Goal: Task Accomplishment & Management: Use online tool/utility

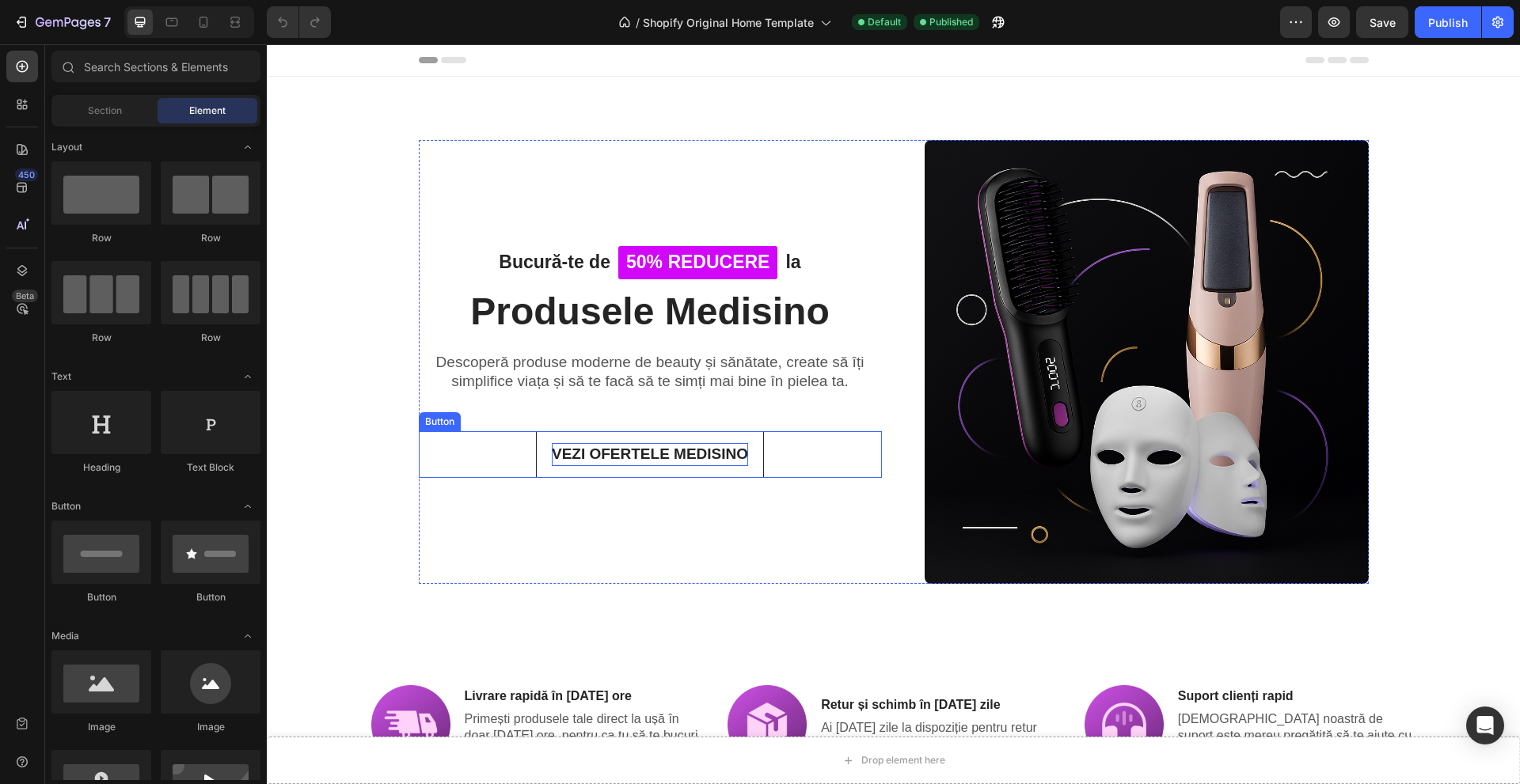
click at [704, 453] on p "VEZI OFERTELE MEDISINO" at bounding box center [650, 454] width 197 height 23
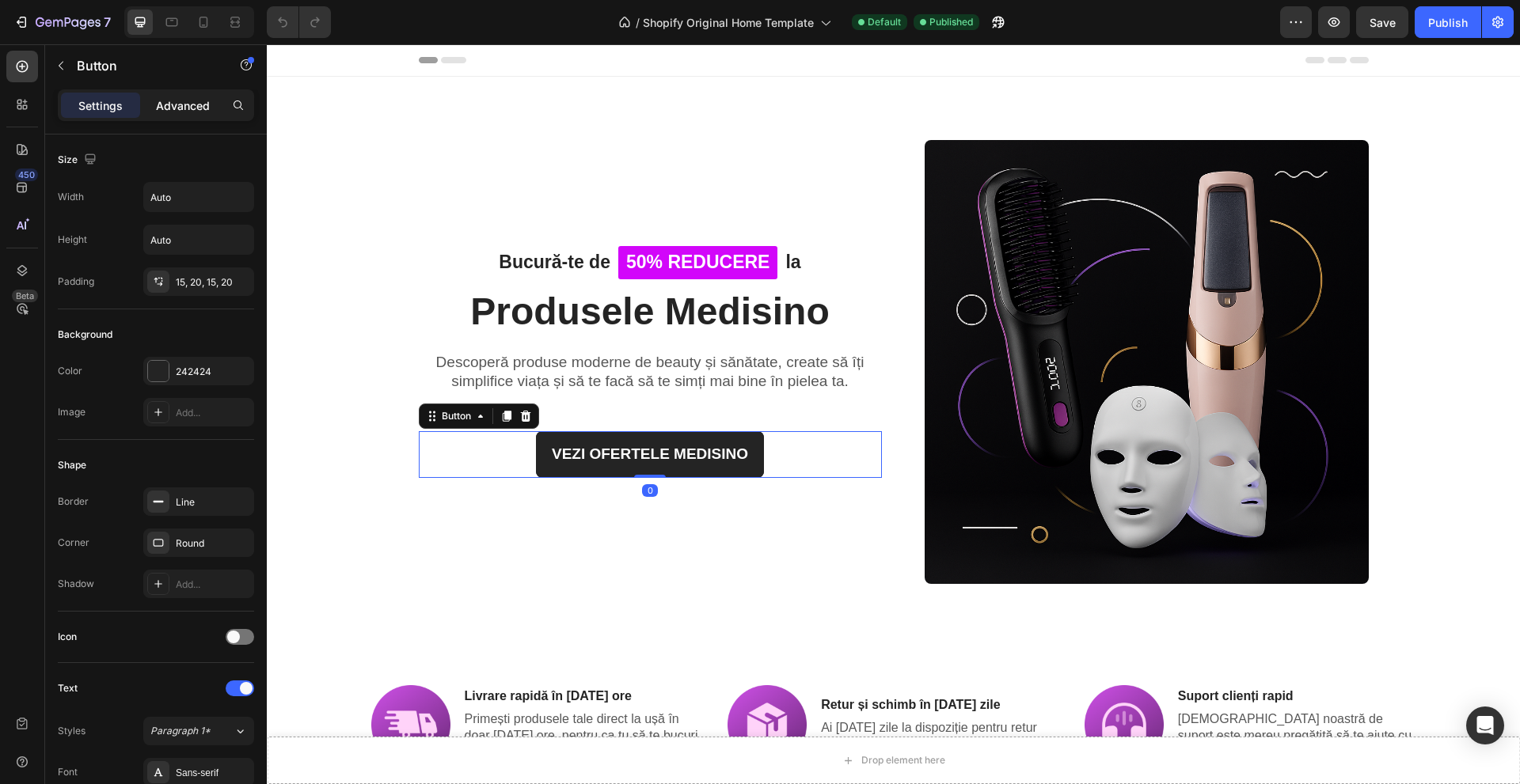
click at [172, 110] on p "Advanced" at bounding box center [183, 105] width 54 height 16
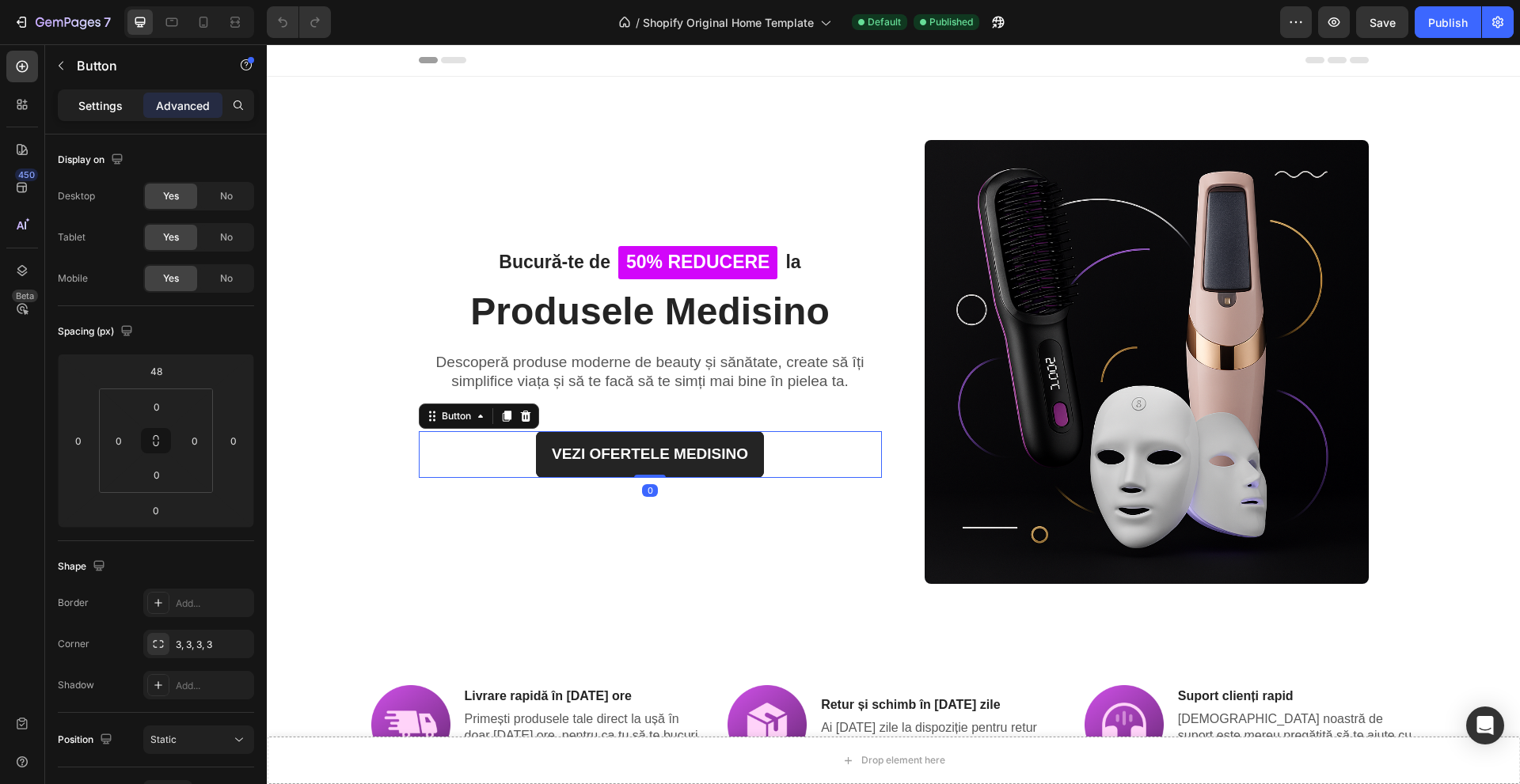
click at [111, 108] on p "Settings" at bounding box center [101, 105] width 44 height 16
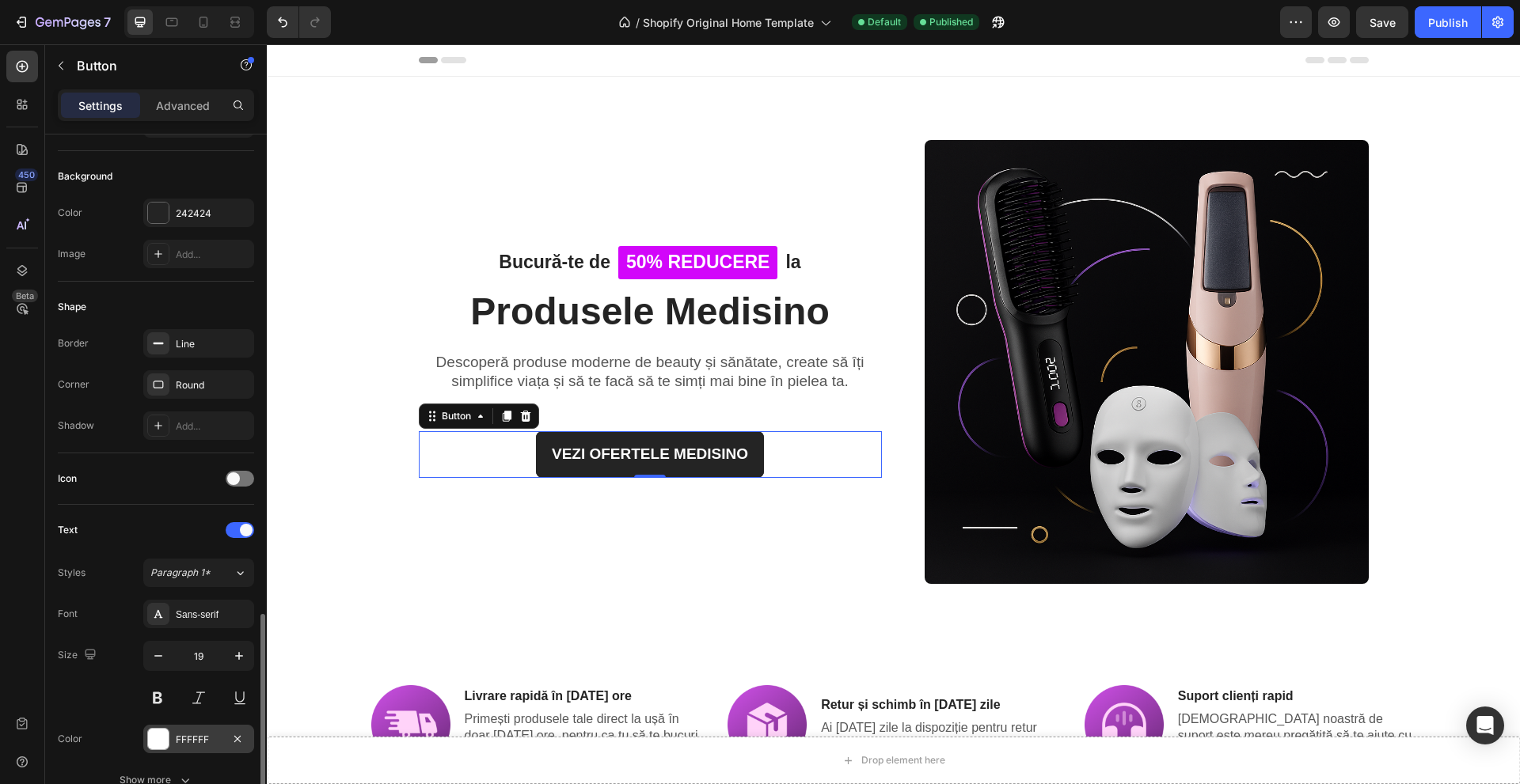
scroll to position [440, 0]
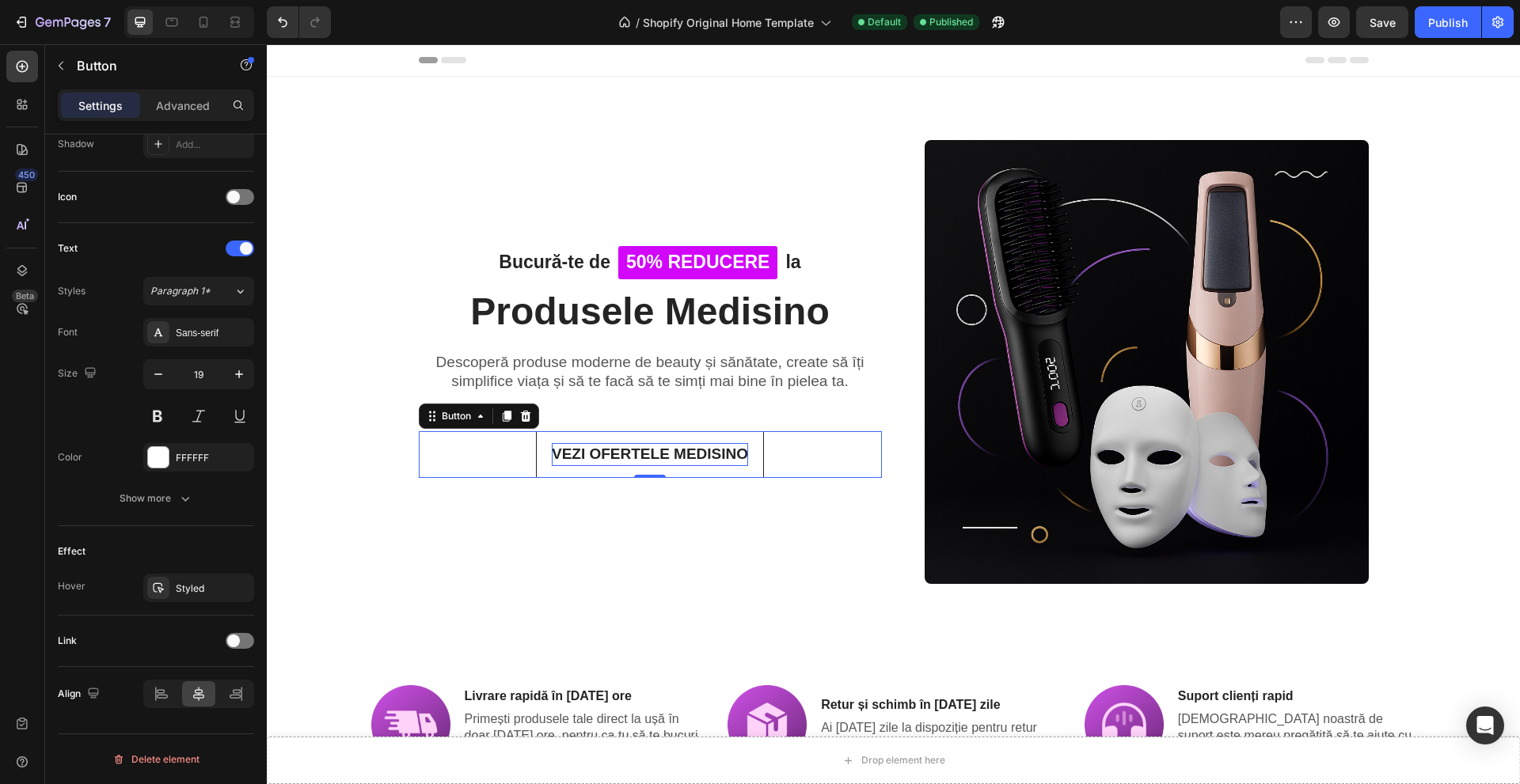
click at [573, 456] on p "VEZI OFERTELE MEDISINO" at bounding box center [650, 454] width 197 height 23
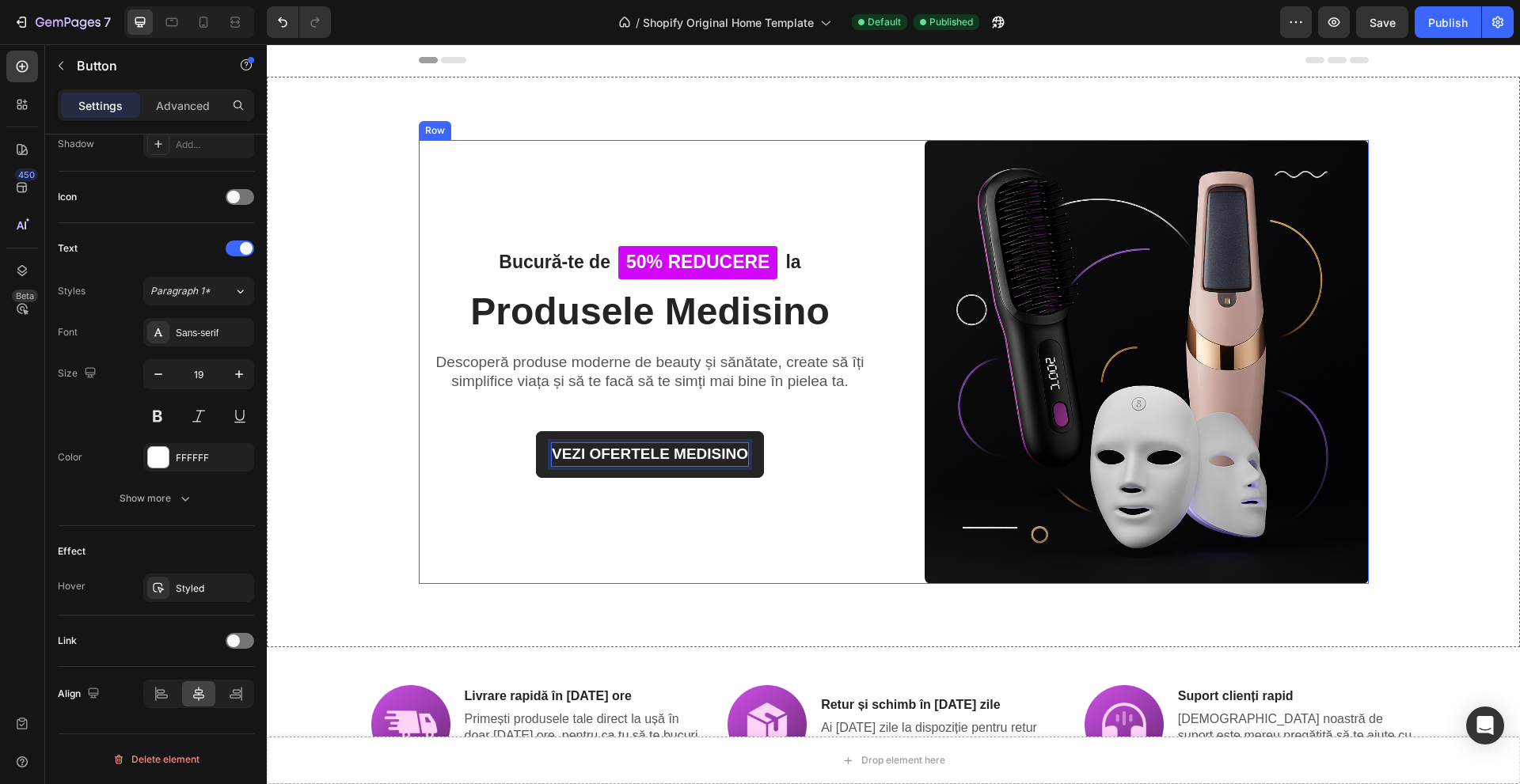
click at [488, 420] on div "VEZI OFERTELE MEDISINO Button 0" at bounding box center [650, 435] width 463 height 84
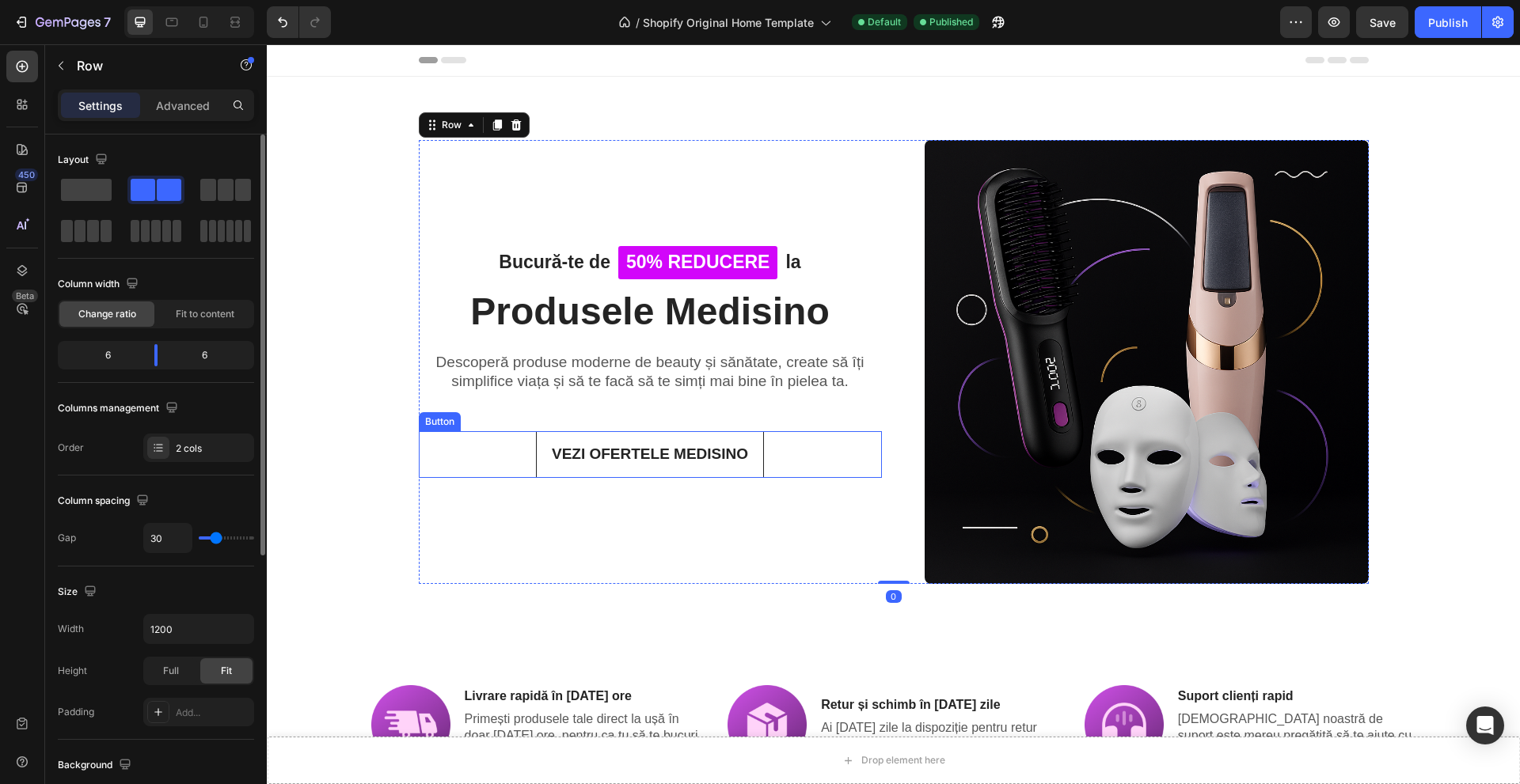
click at [572, 434] on button "VEZI OFERTELE MEDISINO" at bounding box center [650, 454] width 228 height 47
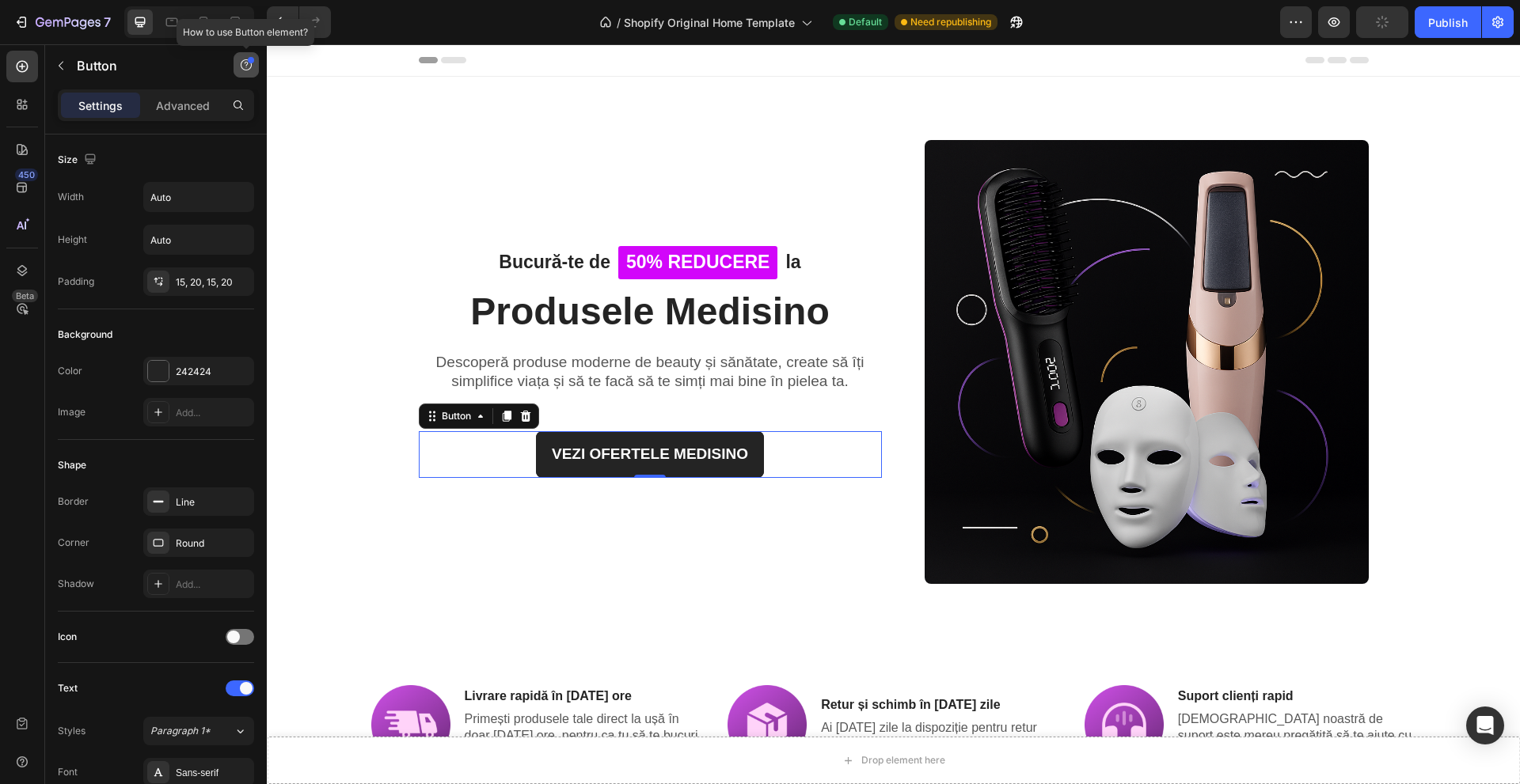
click at [236, 68] on button "button" at bounding box center [246, 65] width 25 height 25
click at [198, 71] on p "Button" at bounding box center [144, 66] width 134 height 19
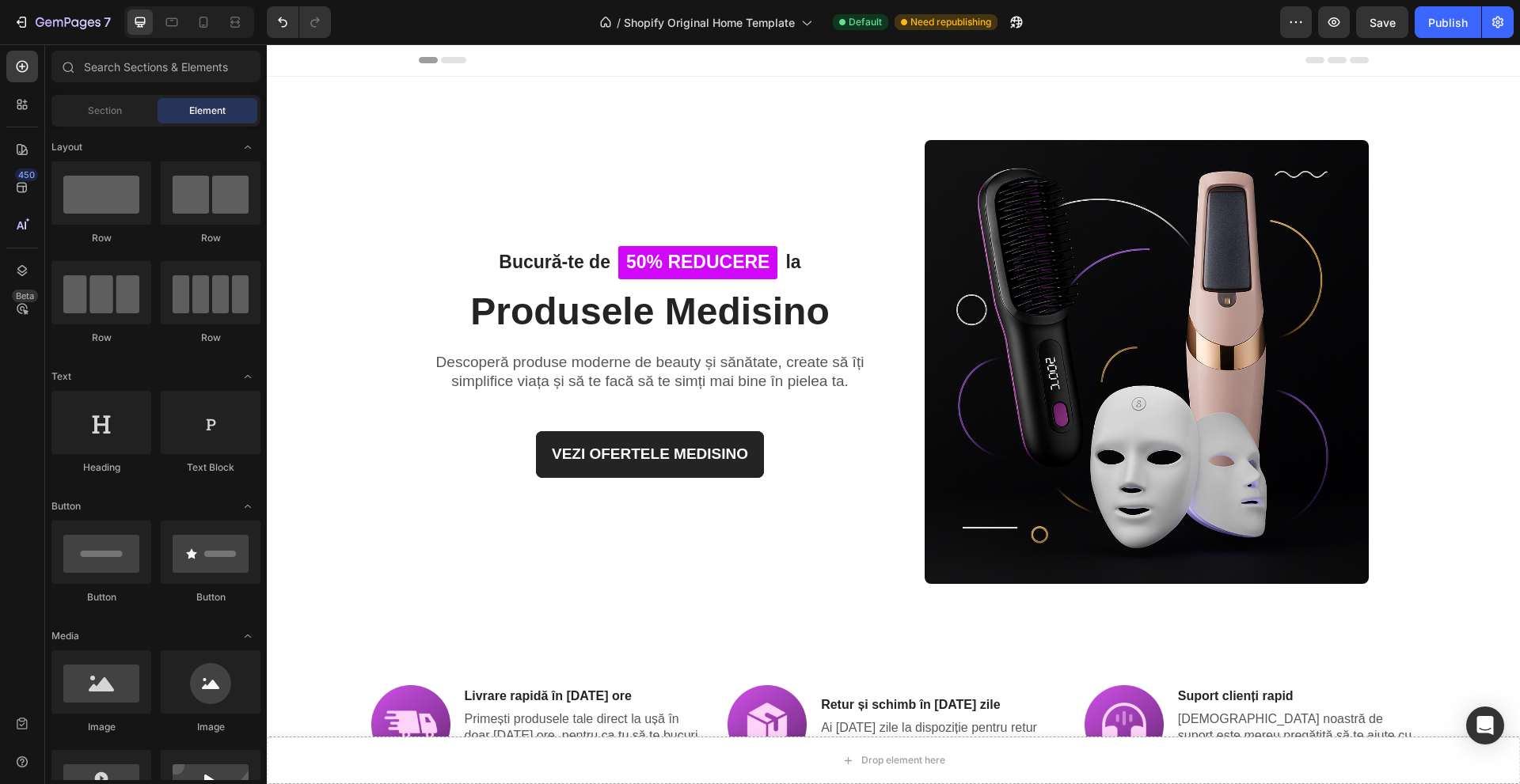
click at [206, 106] on span "Element" at bounding box center [207, 110] width 36 height 14
click at [603, 430] on div "VEZI OFERTELE MEDISINO Button" at bounding box center [650, 435] width 463 height 84
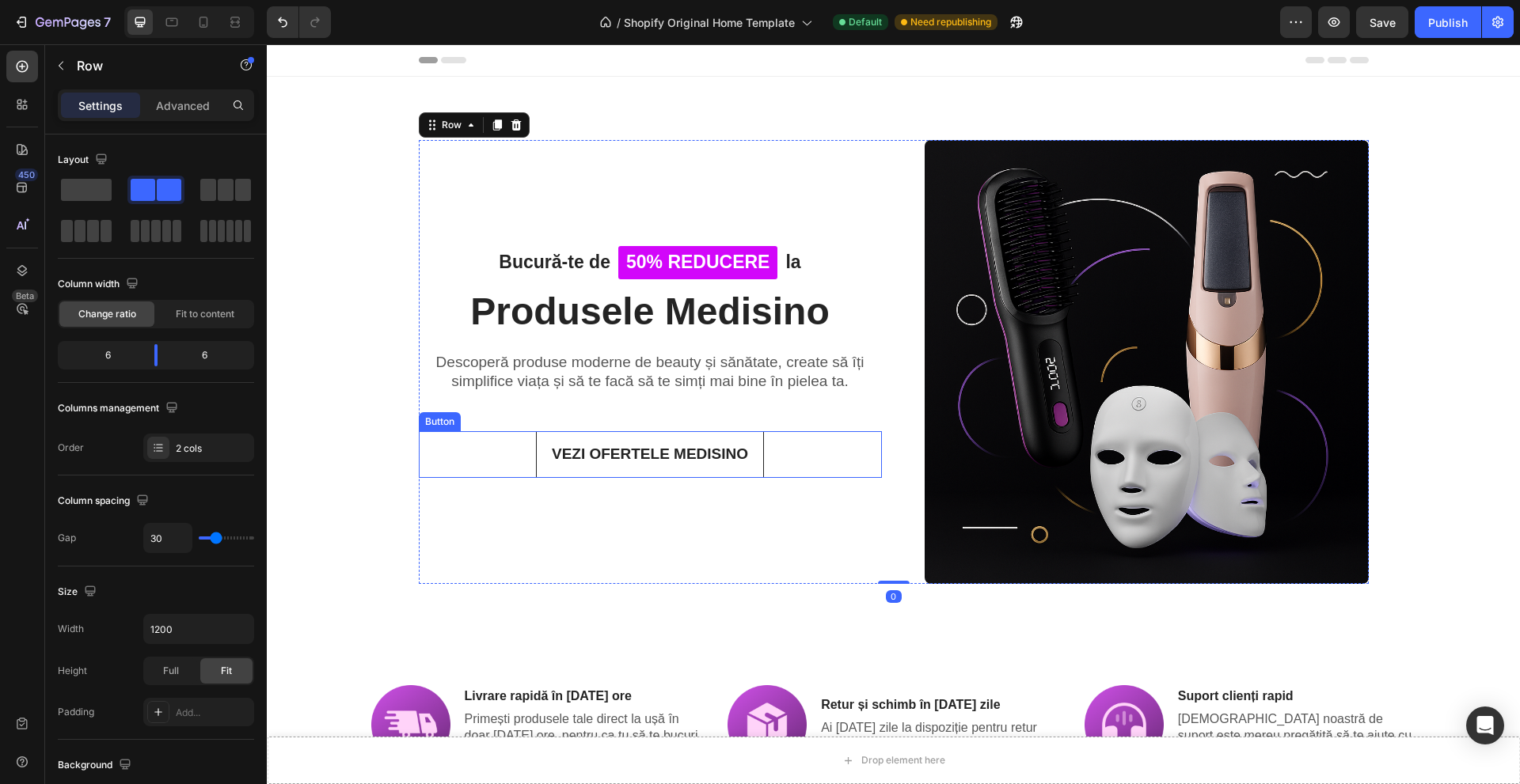
click at [602, 443] on button "VEZI OFERTELE MEDISINO" at bounding box center [650, 454] width 228 height 47
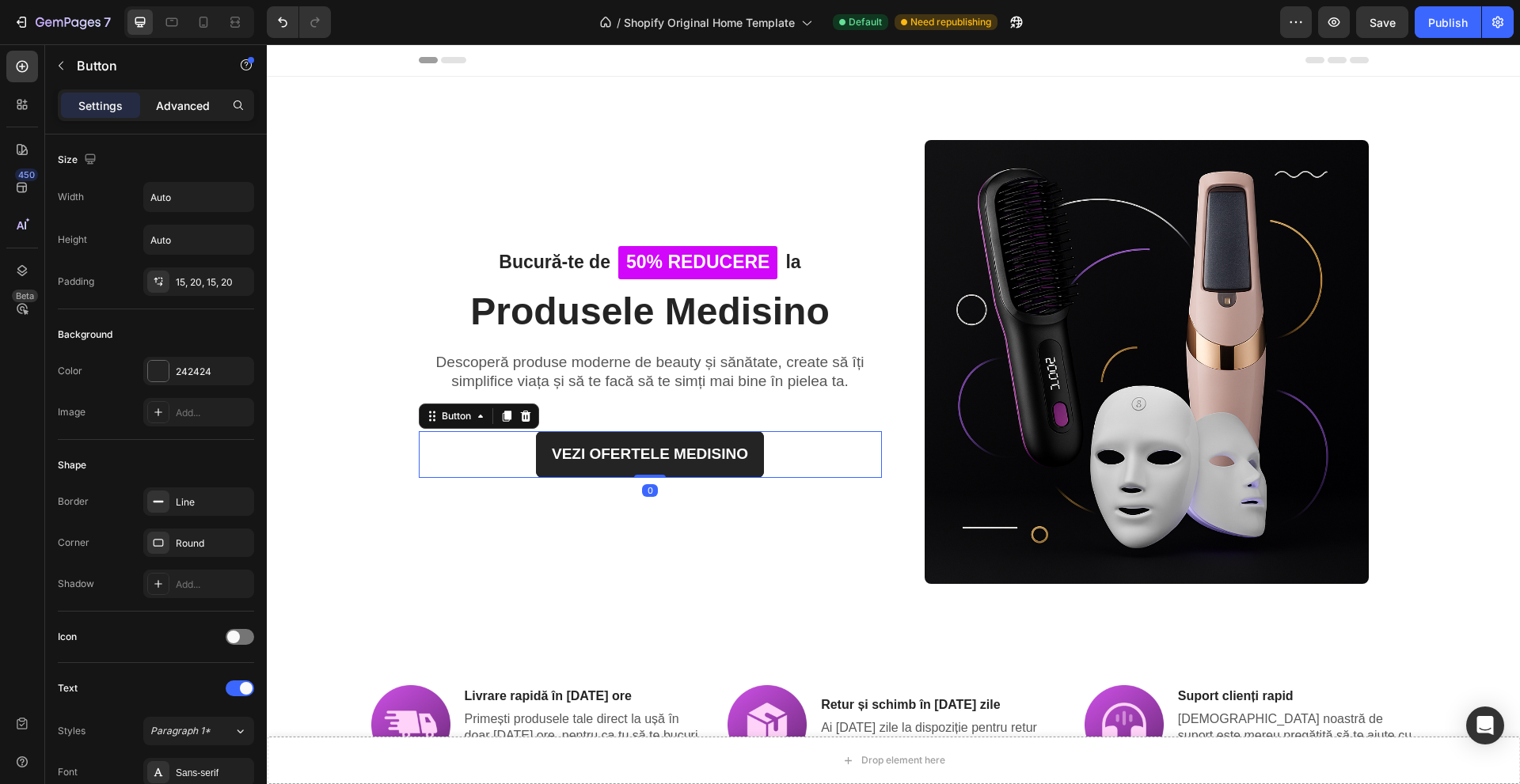
click at [186, 93] on div "Advanced" at bounding box center [182, 105] width 80 height 25
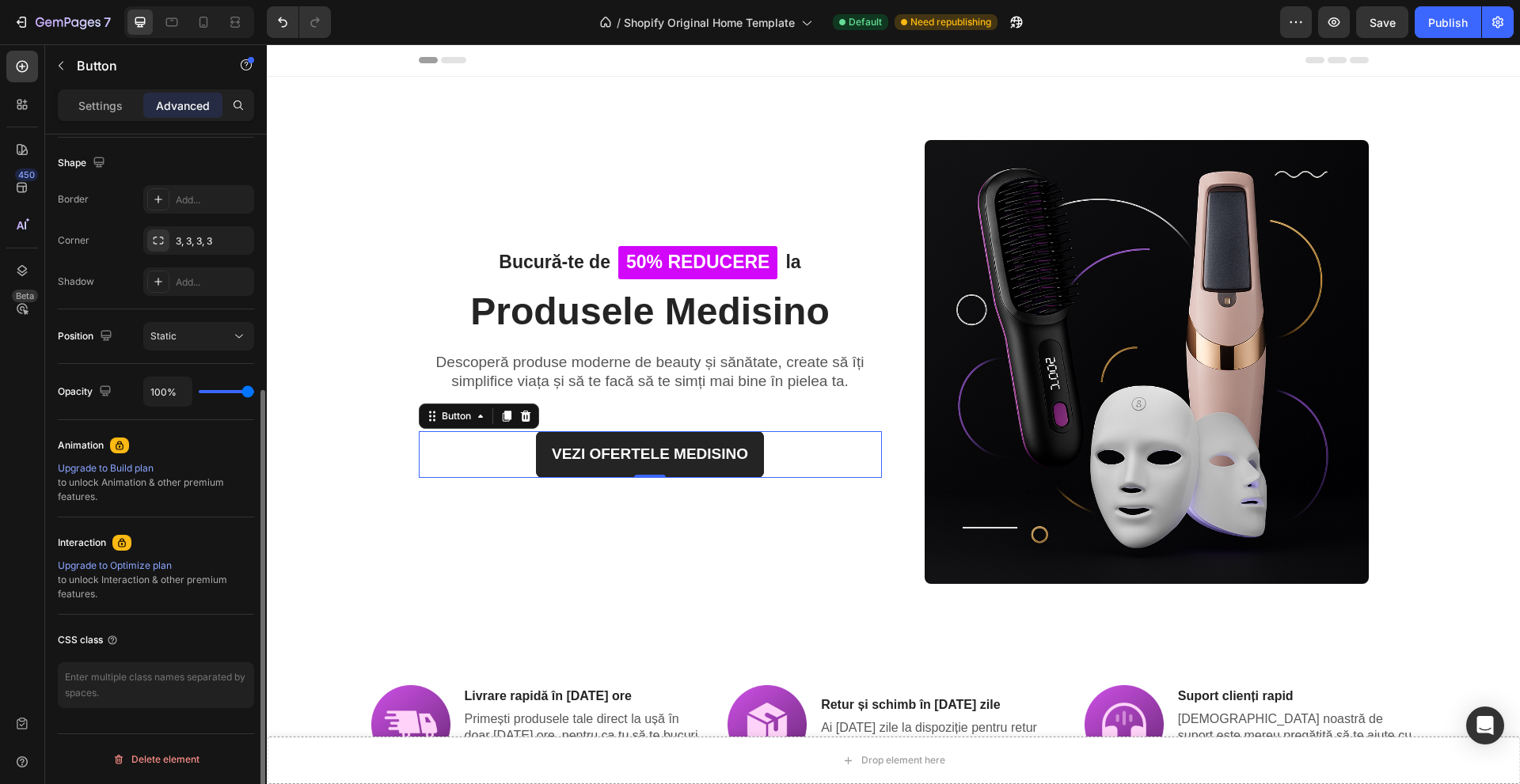
scroll to position [87, 0]
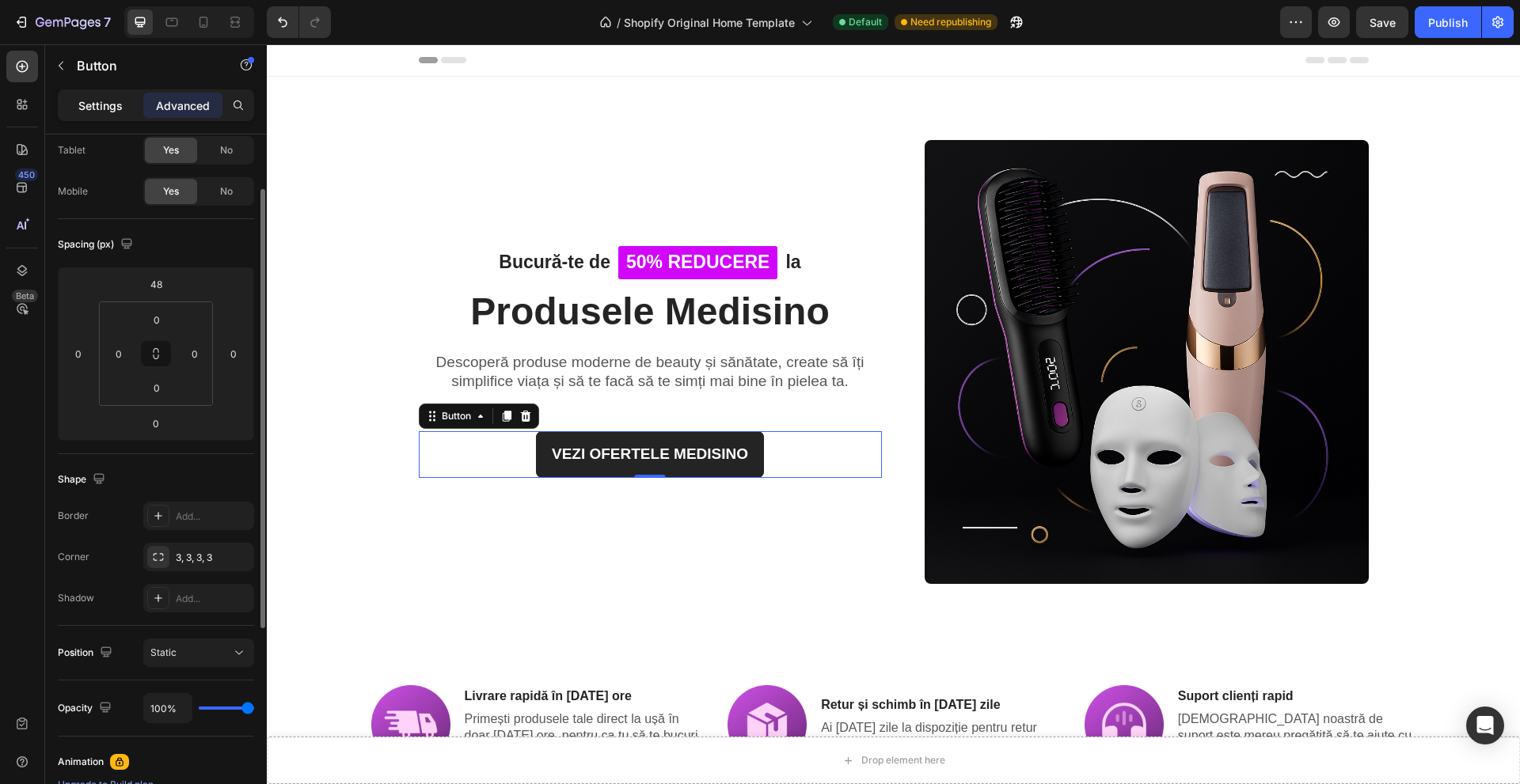
click at [104, 103] on p "Settings" at bounding box center [101, 105] width 44 height 16
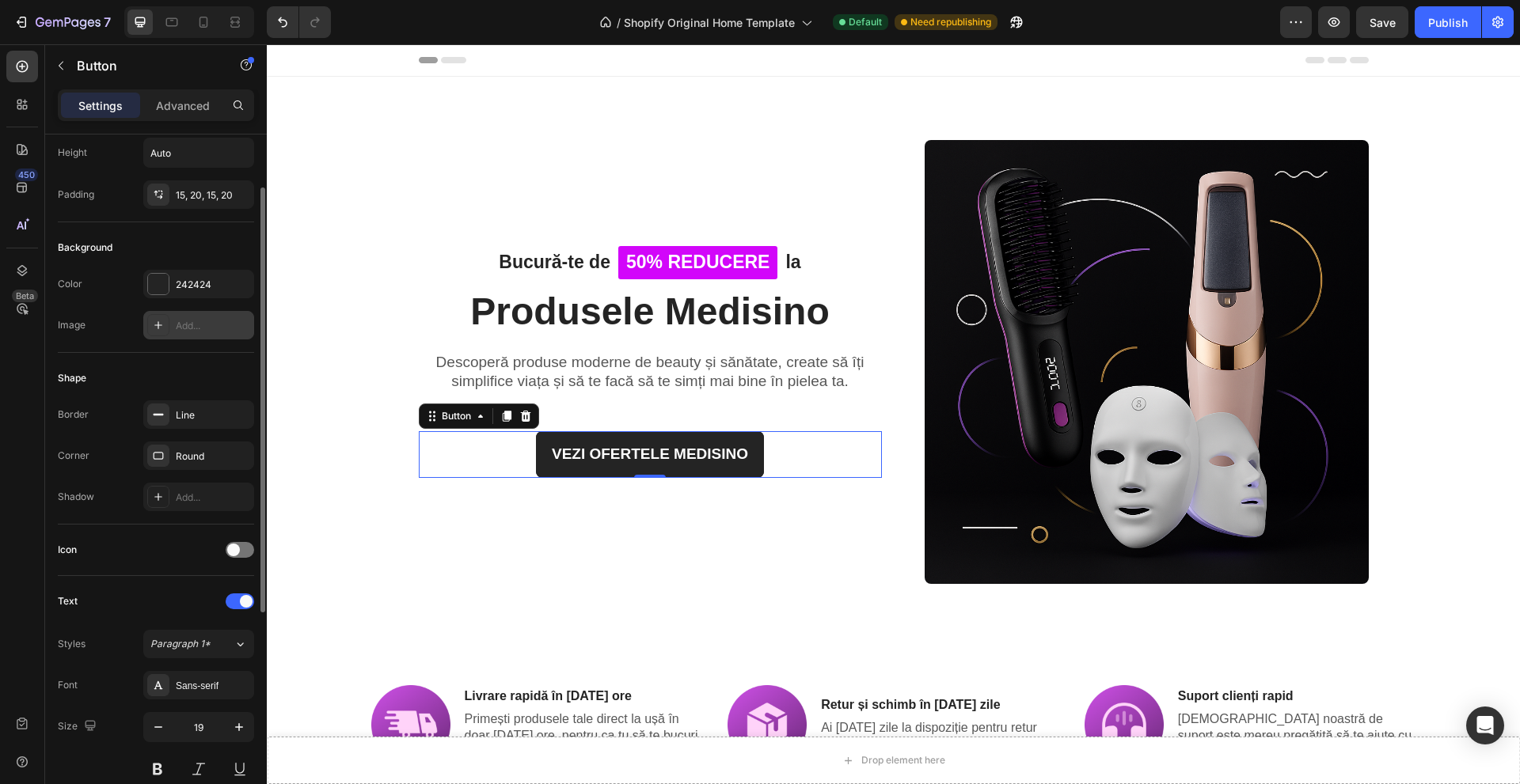
scroll to position [0, 0]
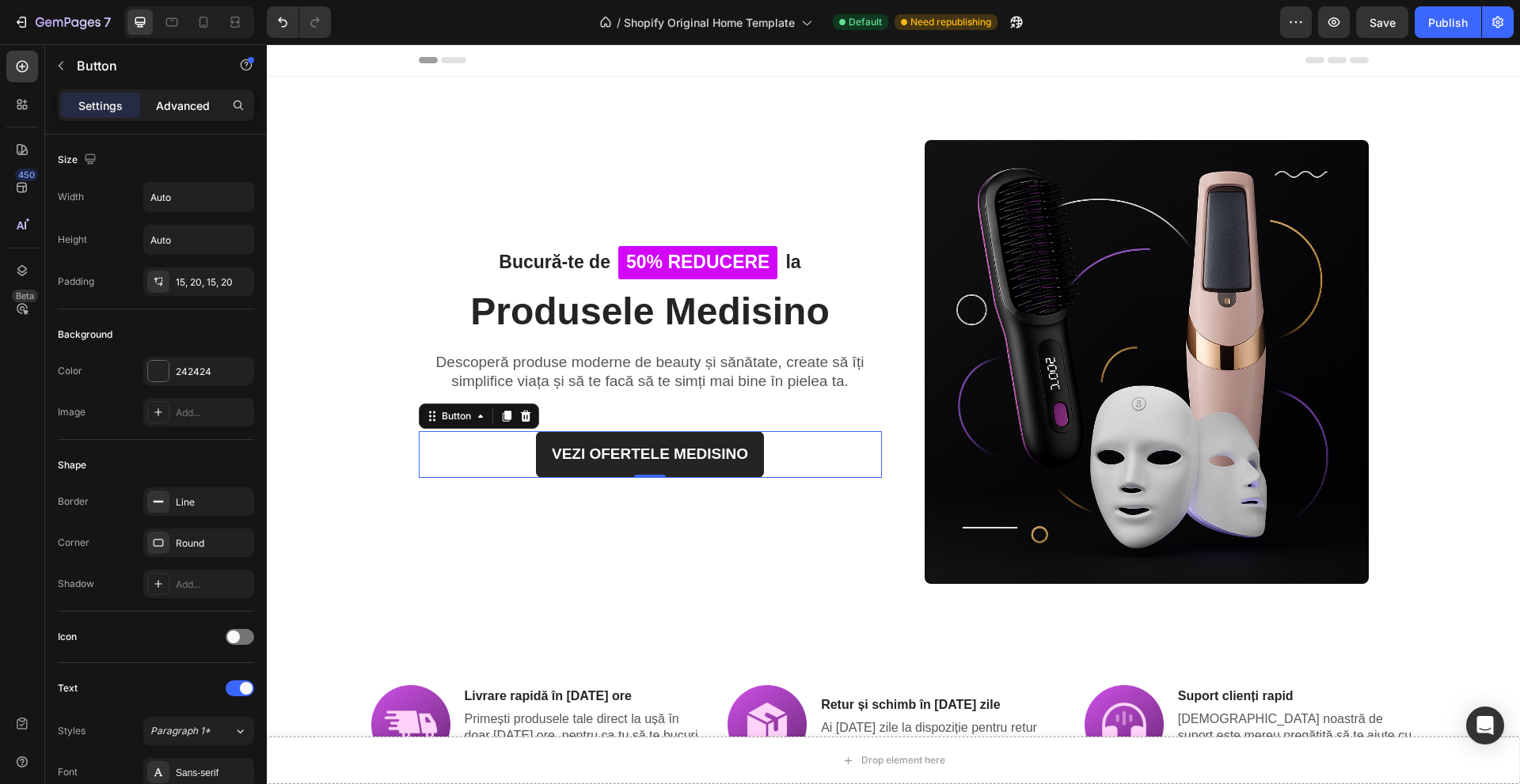
click at [175, 110] on p "Advanced" at bounding box center [183, 105] width 54 height 16
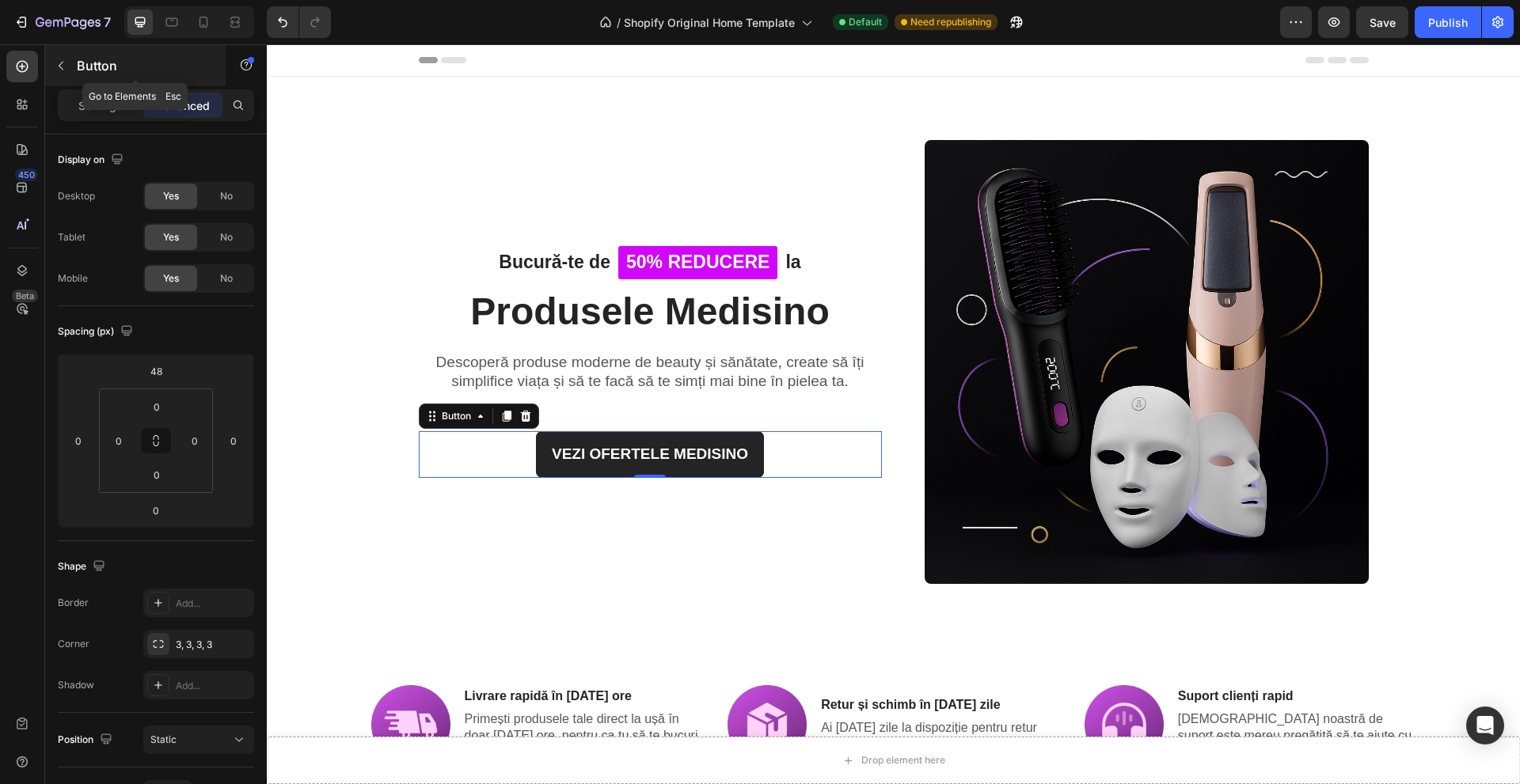
click at [93, 66] on p "Button" at bounding box center [144, 66] width 134 height 19
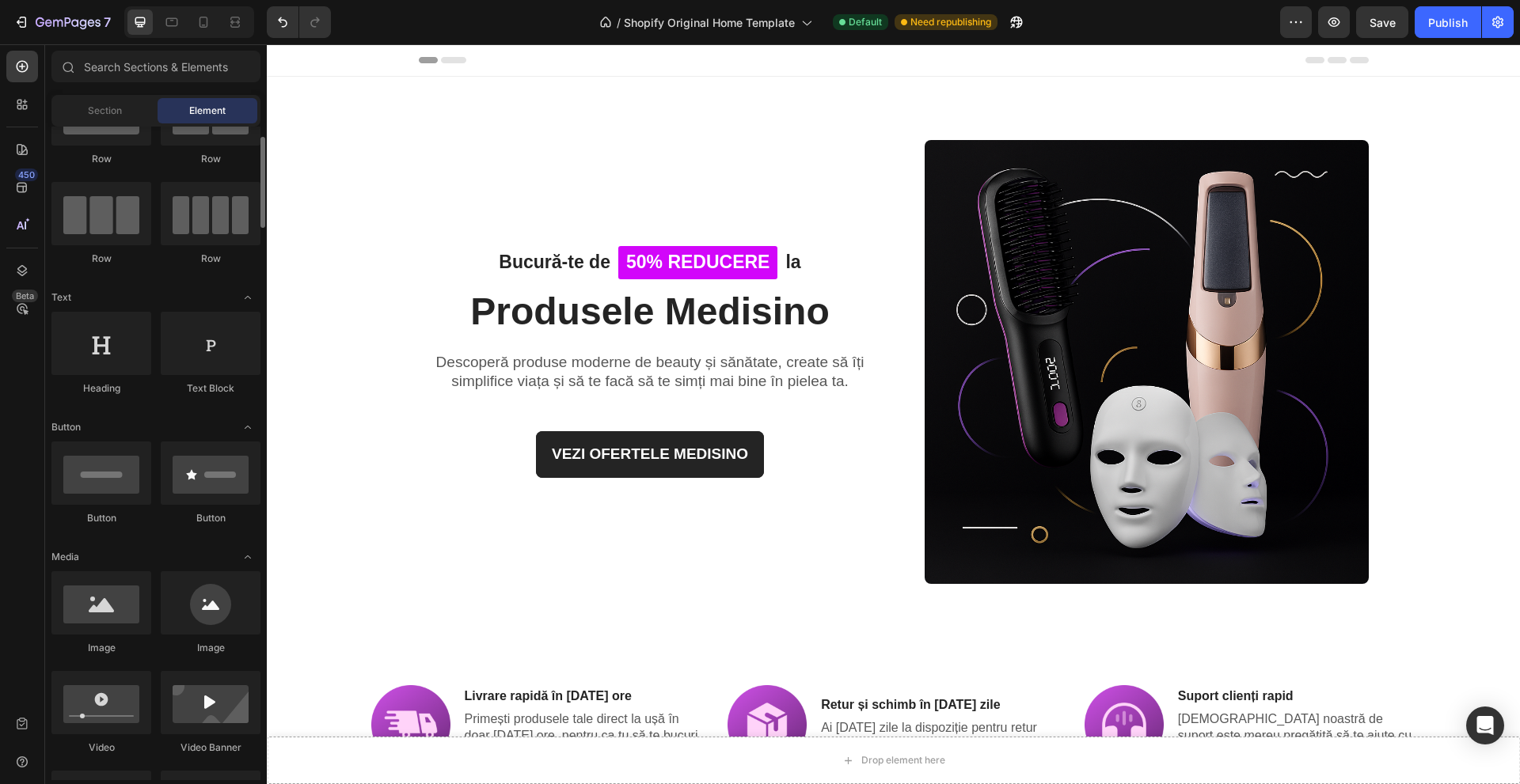
scroll to position [238, 0]
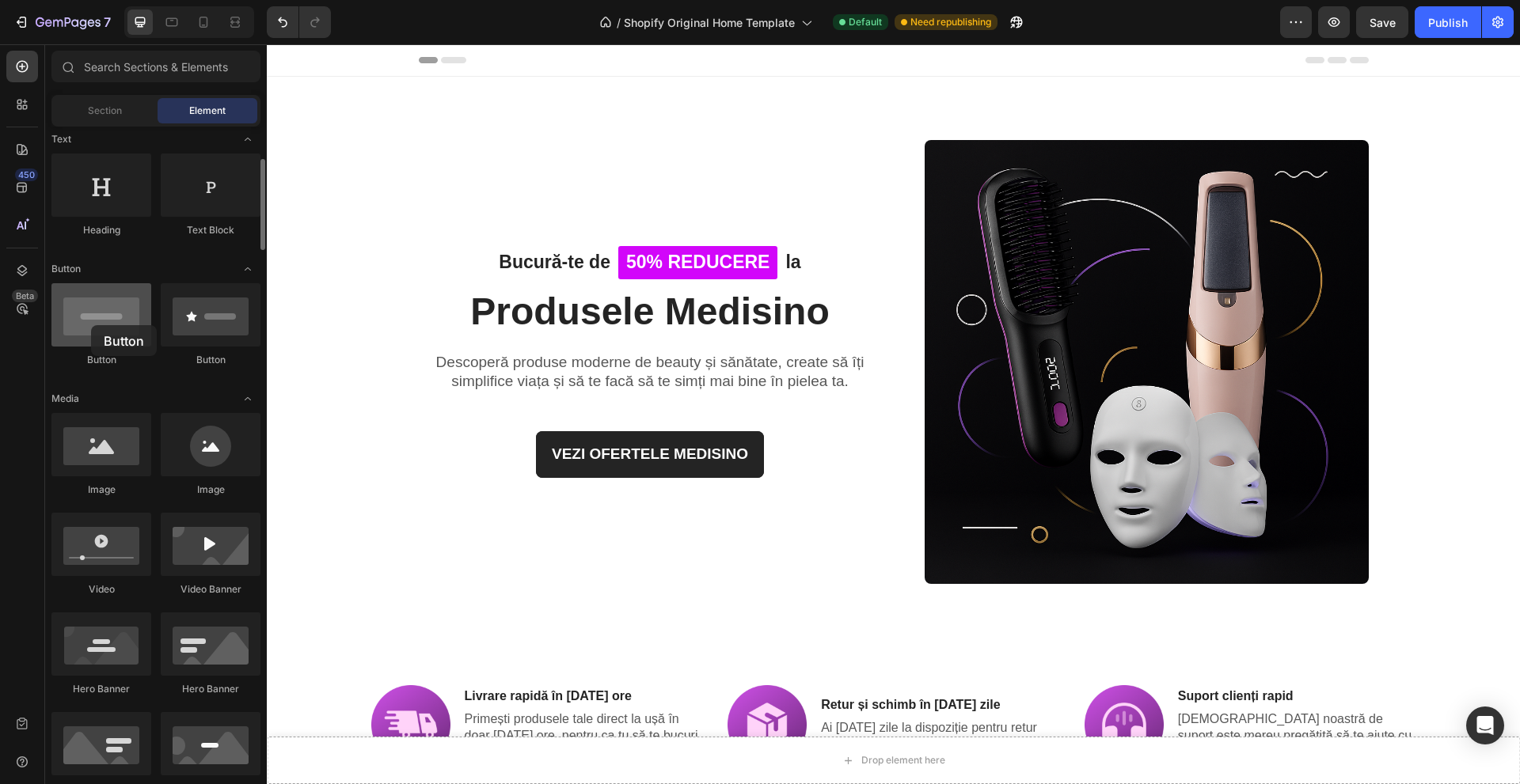
drag, startPoint x: 110, startPoint y: 326, endPoint x: 91, endPoint y: 325, distance: 19.0
click at [91, 325] on div at bounding box center [102, 315] width 100 height 63
click at [108, 327] on div at bounding box center [102, 315] width 100 height 63
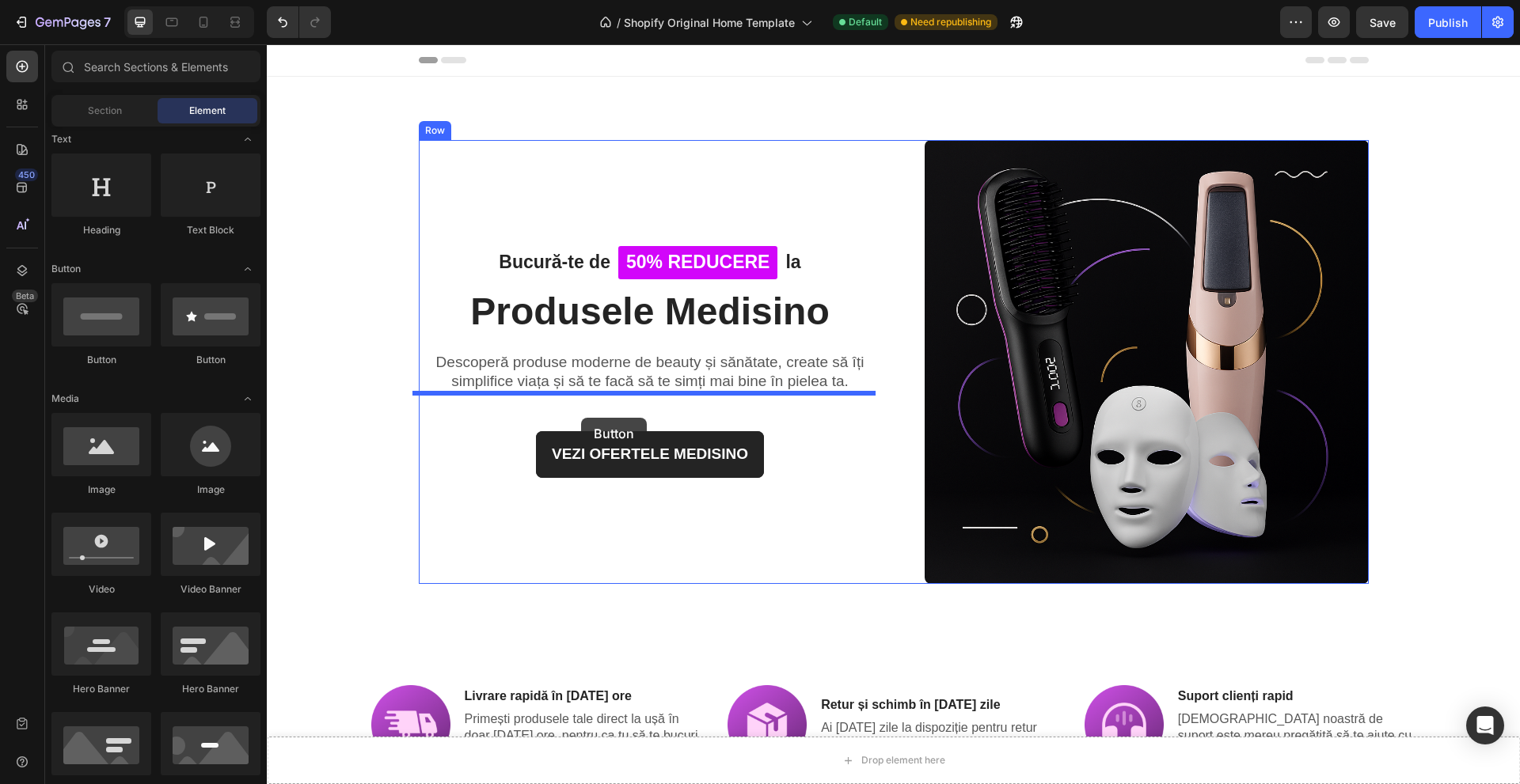
drag, startPoint x: 457, startPoint y: 365, endPoint x: 581, endPoint y: 418, distance: 134.9
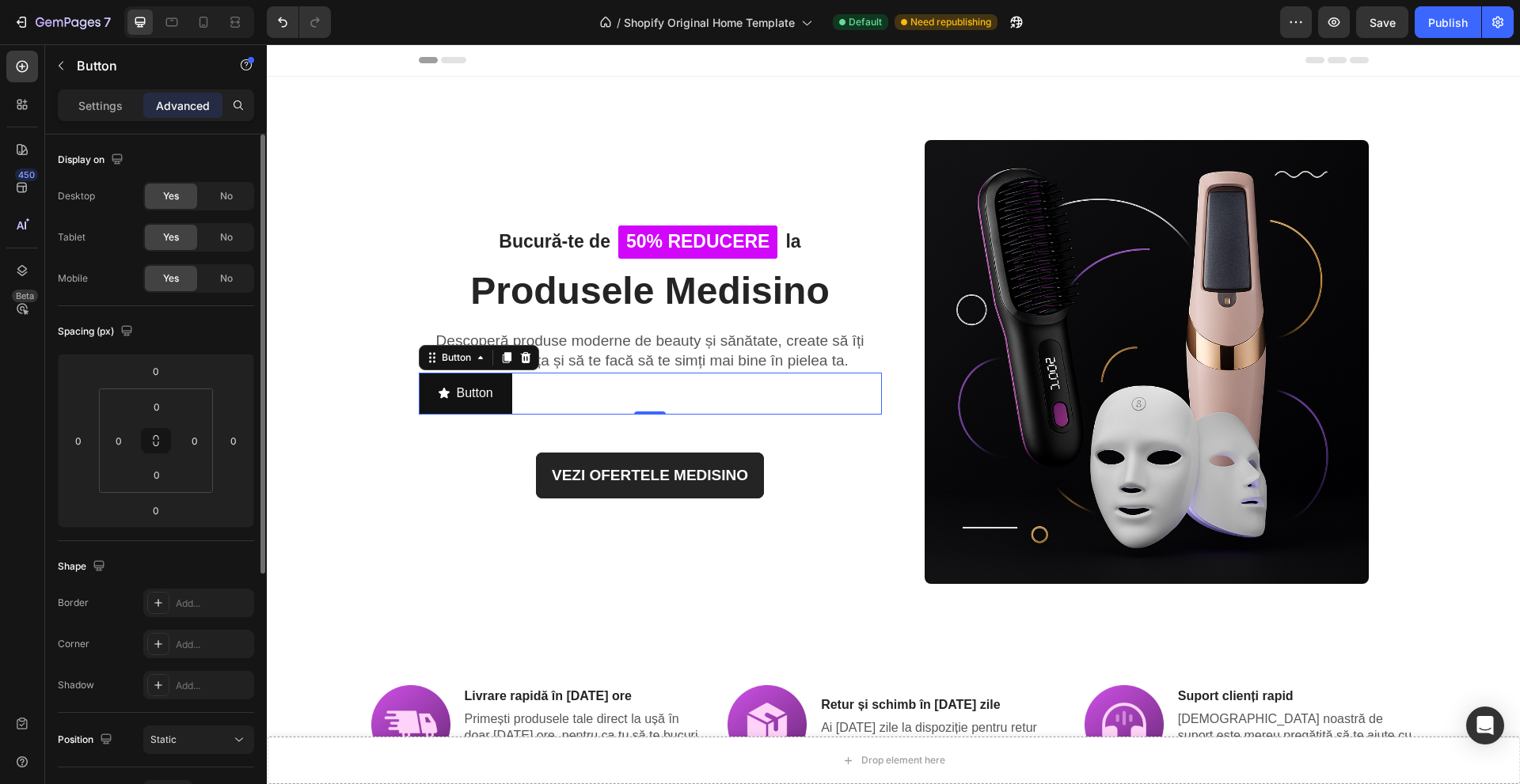
click at [125, 103] on div "Settings" at bounding box center [101, 105] width 80 height 25
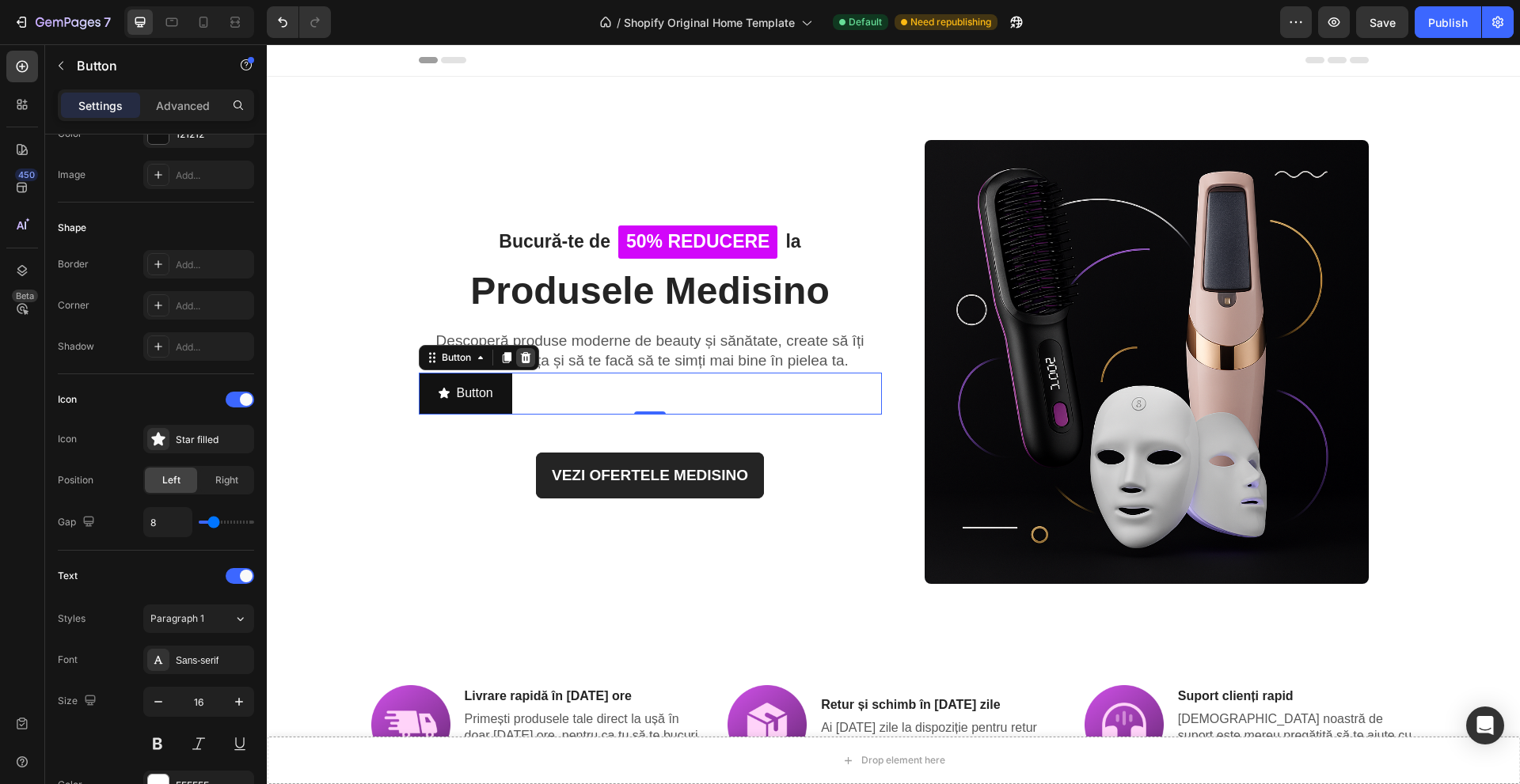
click at [520, 358] on icon at bounding box center [526, 357] width 12 height 12
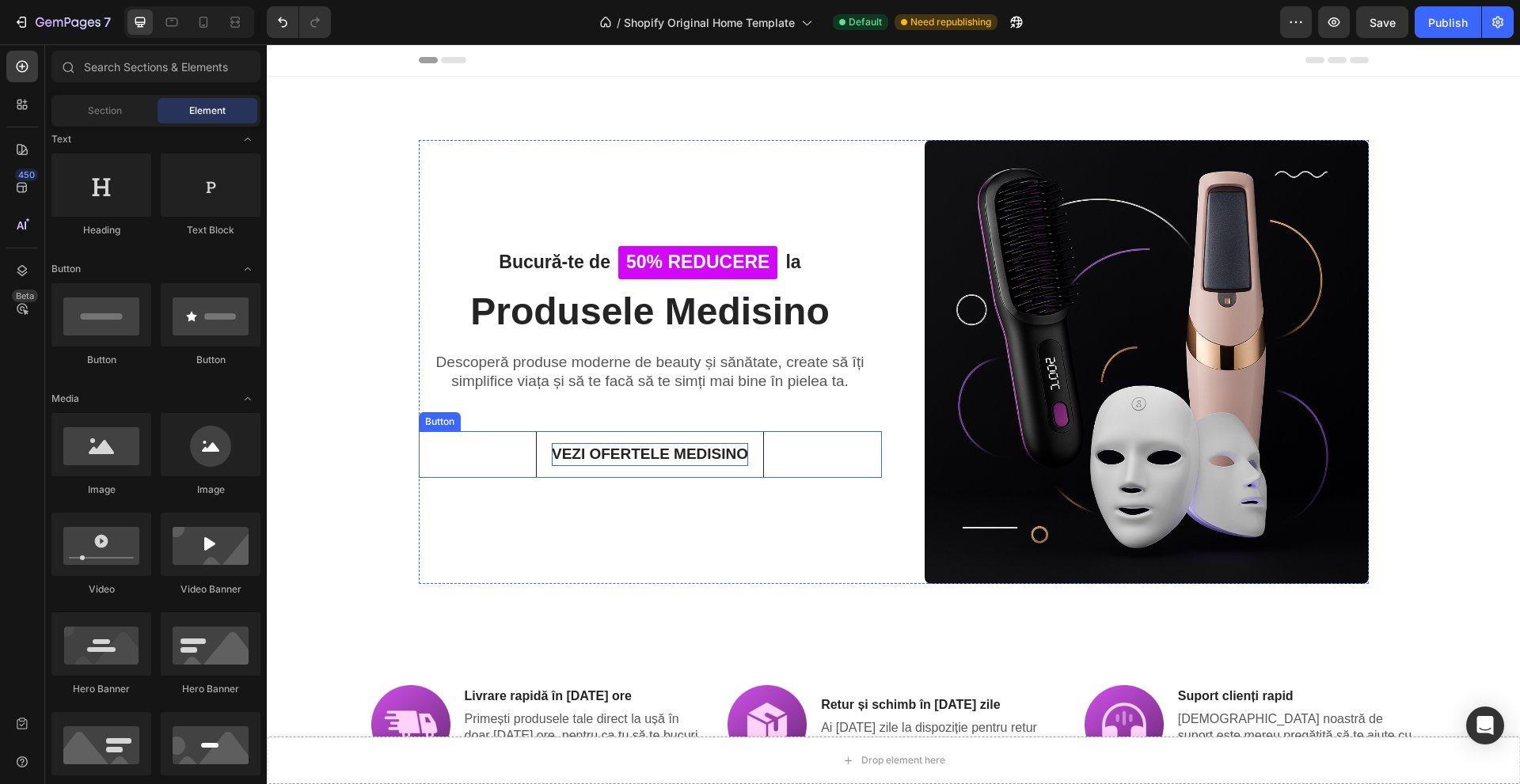
click at [638, 443] on p "VEZI OFERTELE MEDISINO" at bounding box center [650, 454] width 197 height 23
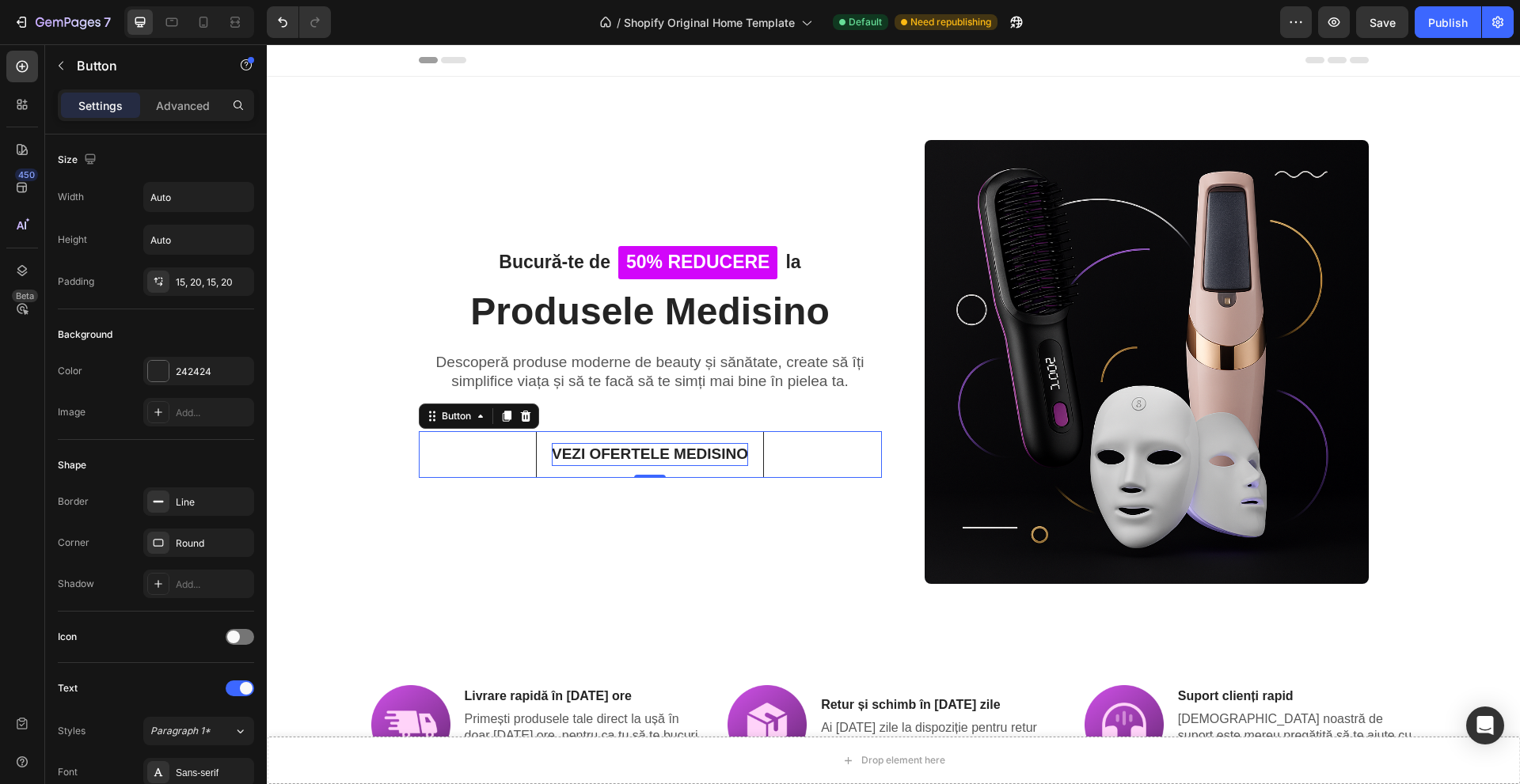
click at [649, 470] on button "VEZI OFERTELE MEDISINO" at bounding box center [650, 454] width 228 height 47
click at [650, 471] on button "VEZI OFERTELE MEDISINO" at bounding box center [650, 454] width 228 height 47
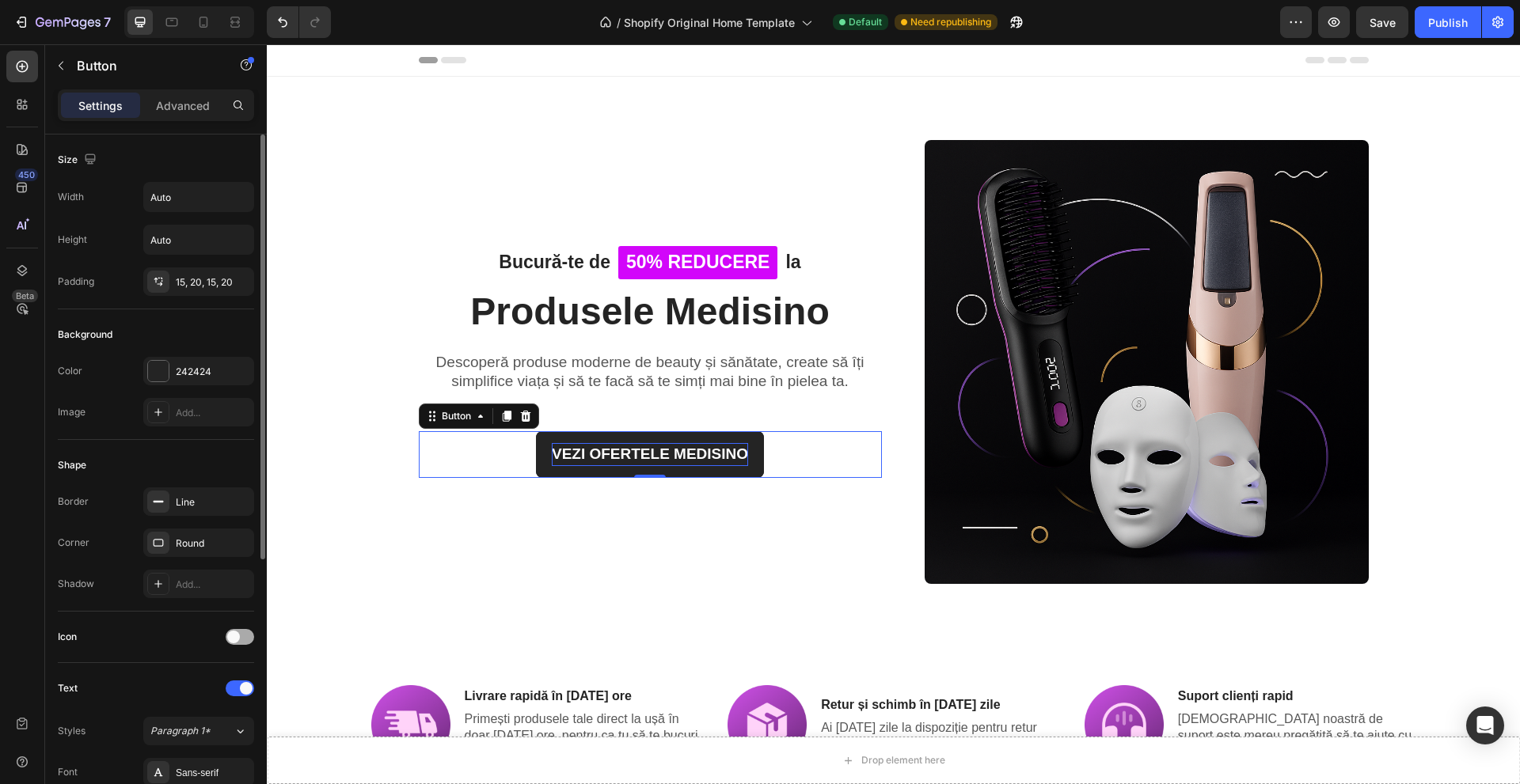
click at [238, 638] on span at bounding box center [233, 636] width 12 height 12
click at [239, 636] on div at bounding box center [240, 636] width 29 height 16
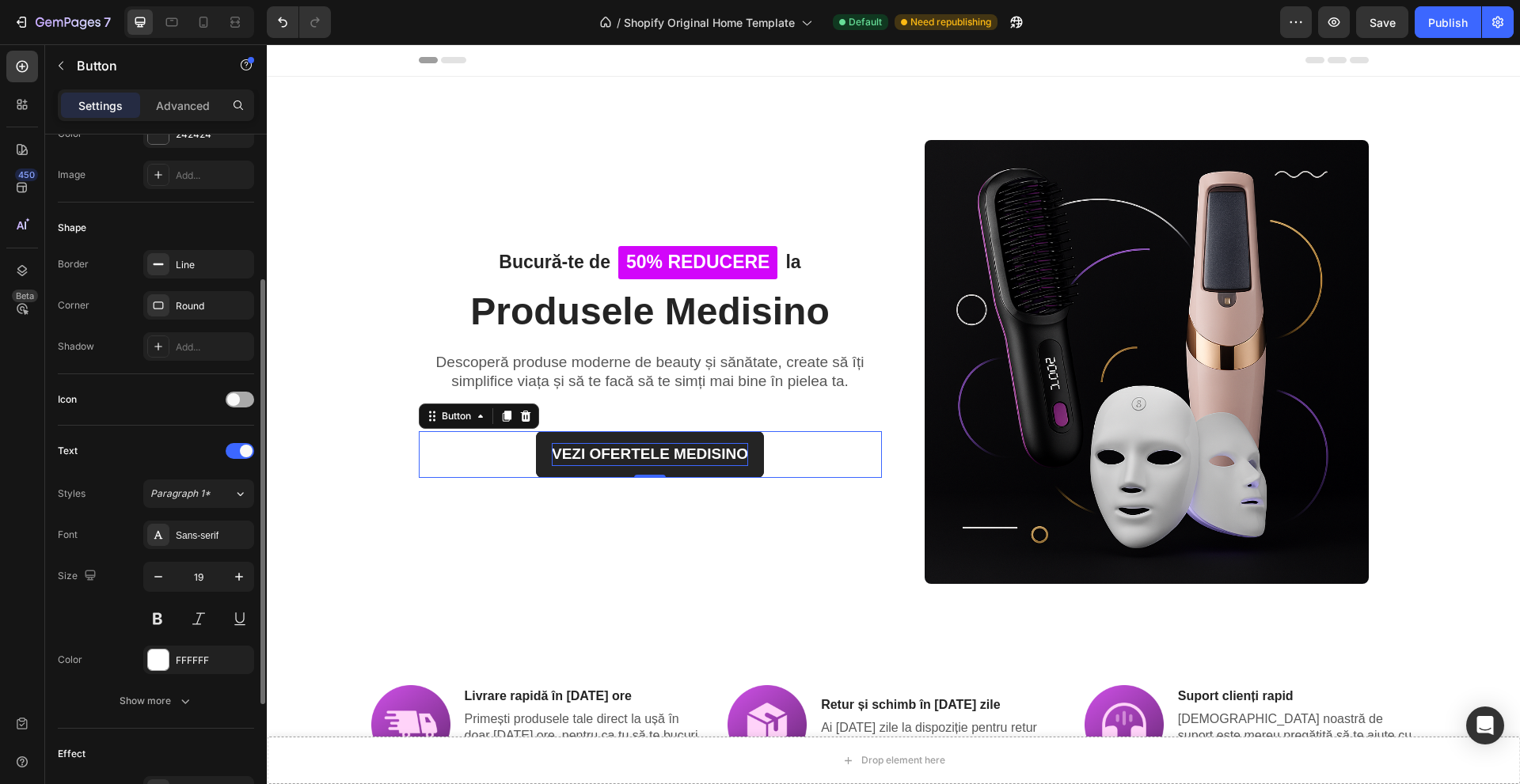
click at [237, 398] on span at bounding box center [233, 399] width 12 height 12
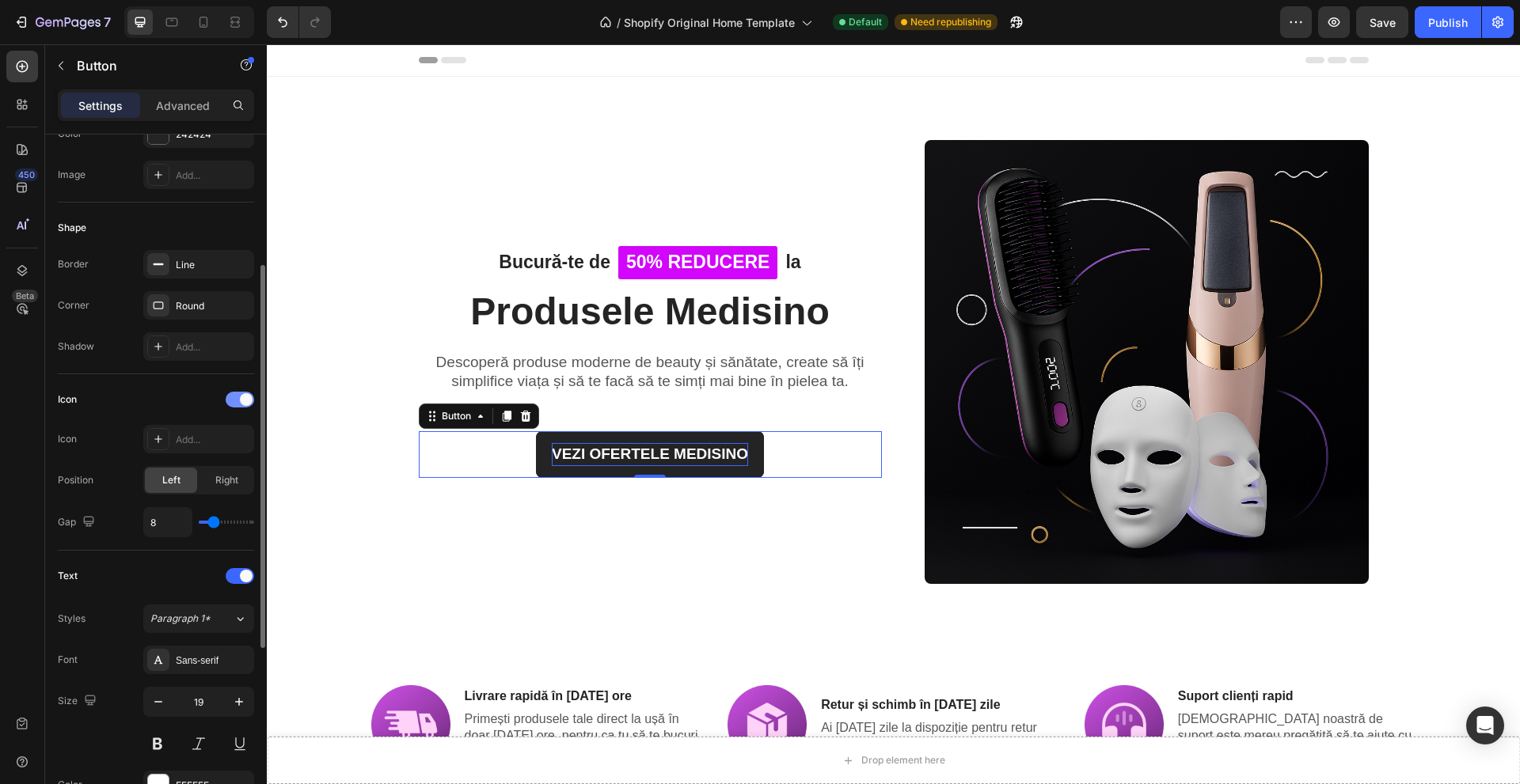
click at [237, 398] on div at bounding box center [240, 400] width 29 height 16
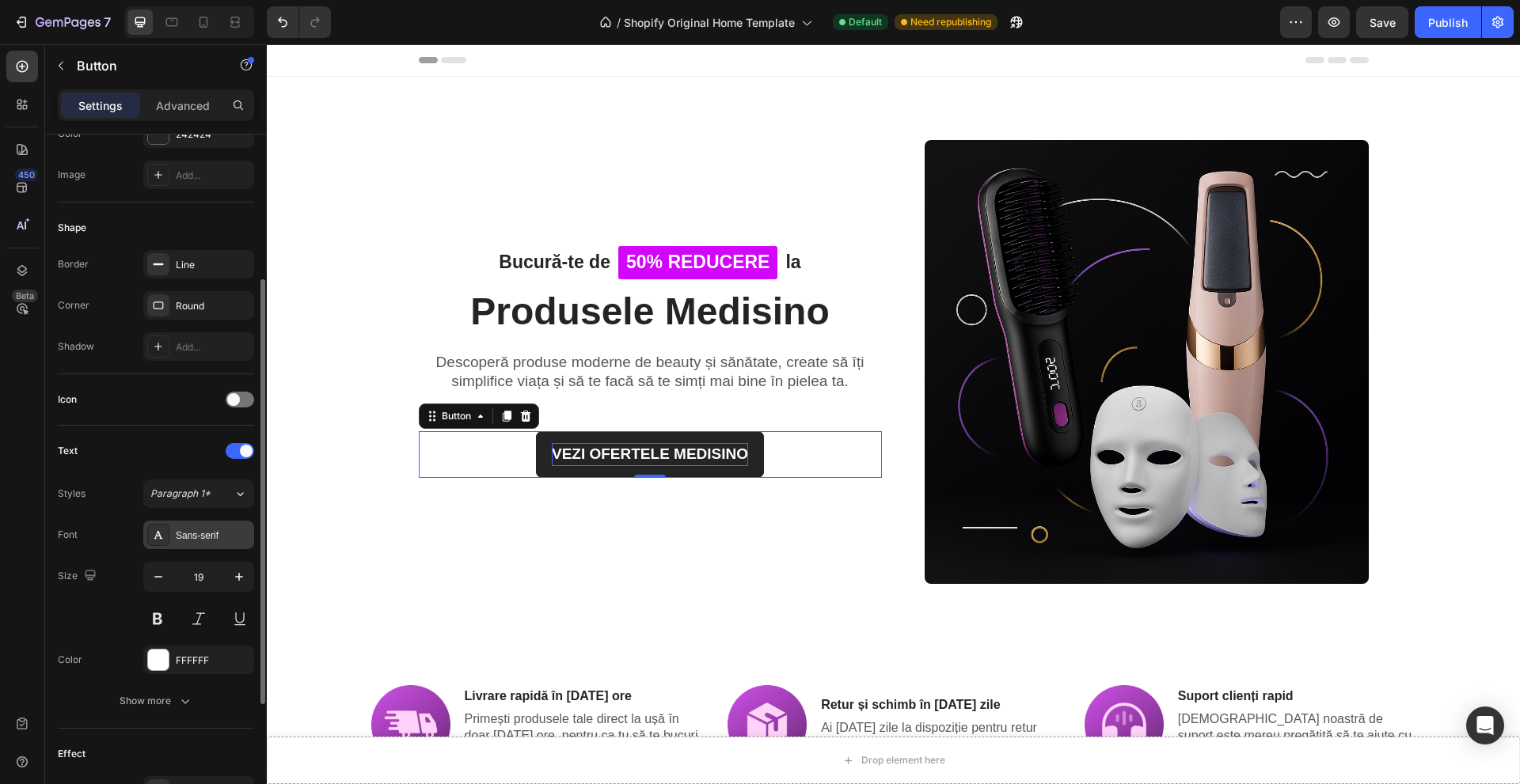
scroll to position [440, 0]
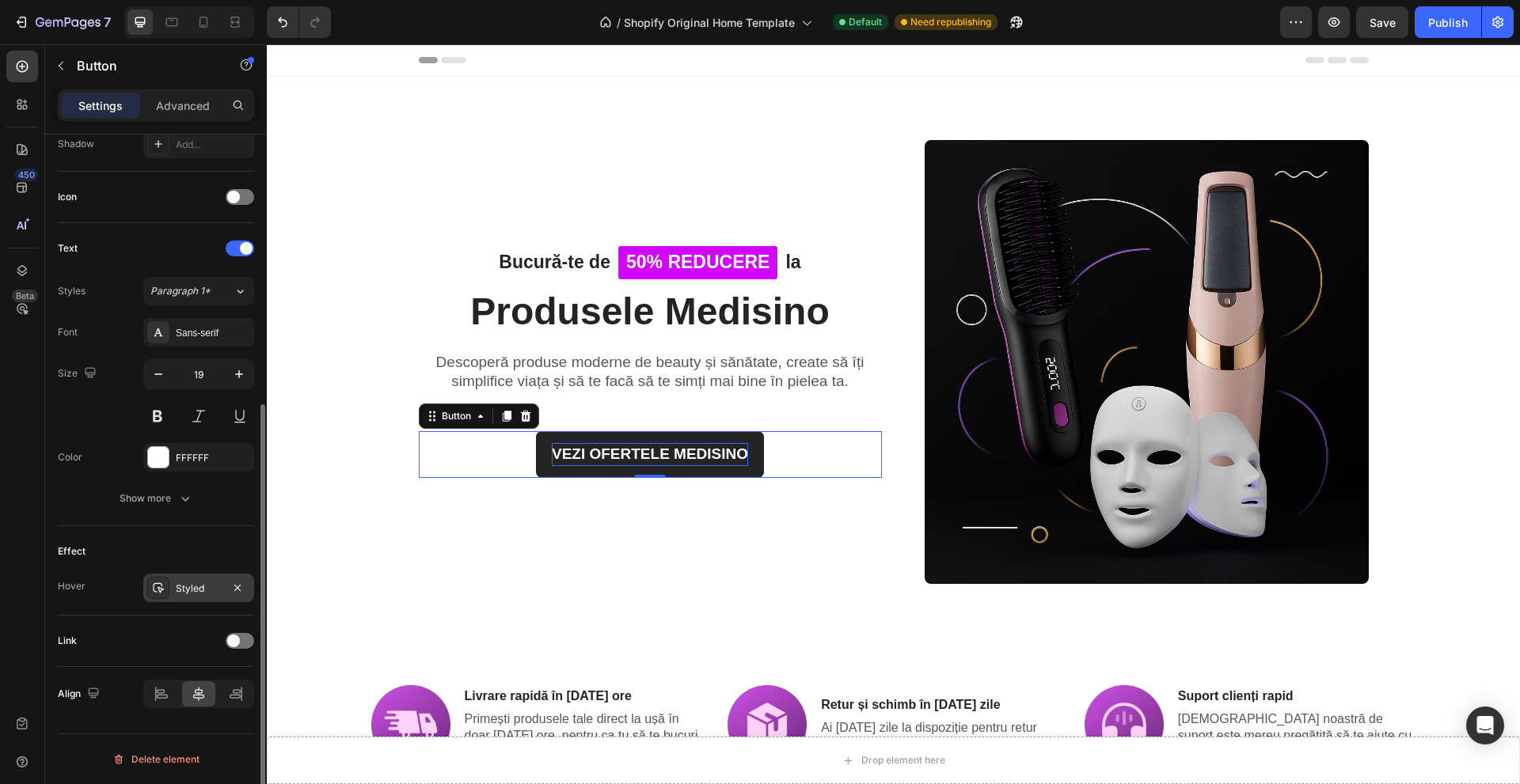
click at [178, 589] on div "Styled" at bounding box center [199, 588] width 46 height 14
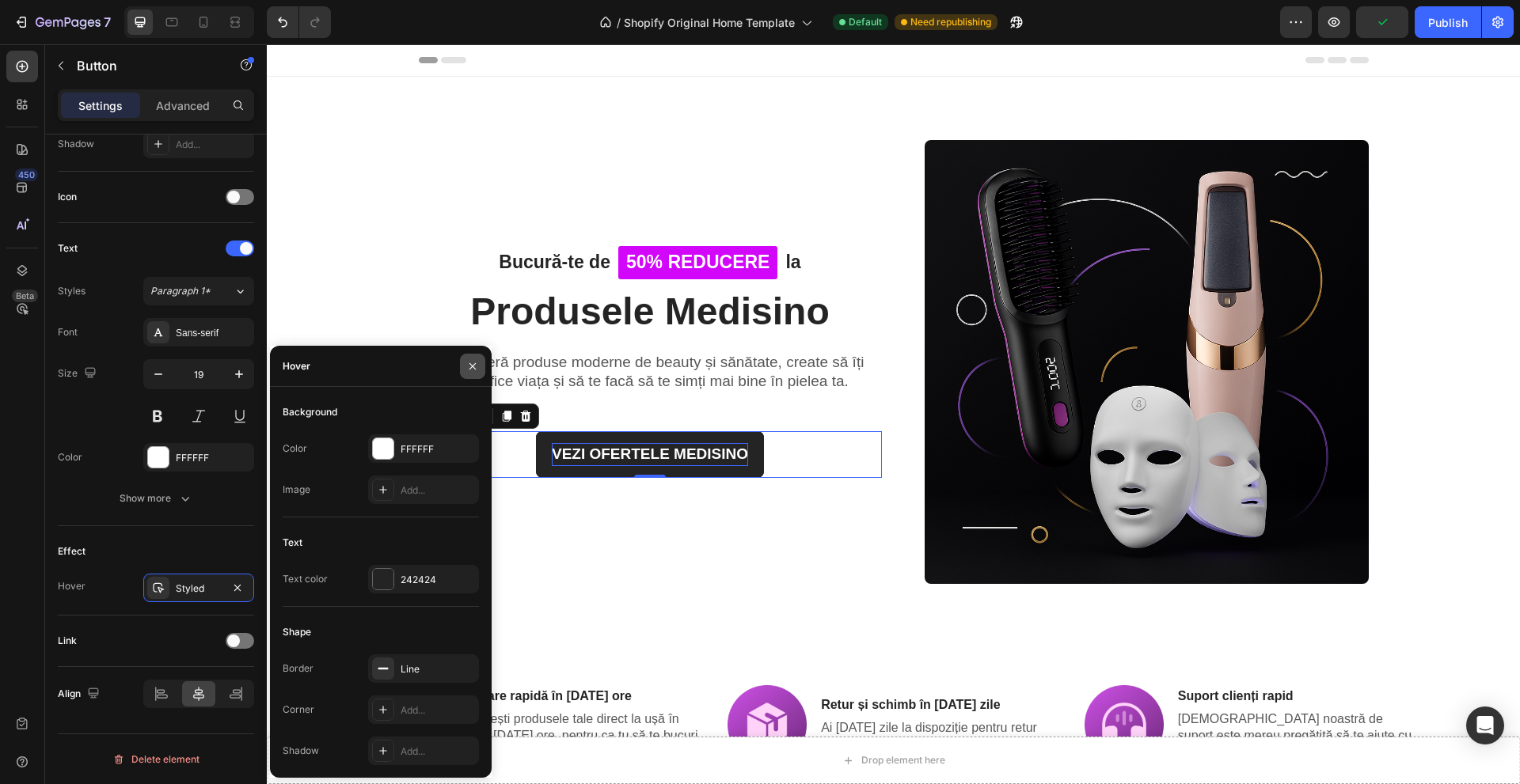
click at [461, 363] on button "button" at bounding box center [473, 366] width 25 height 25
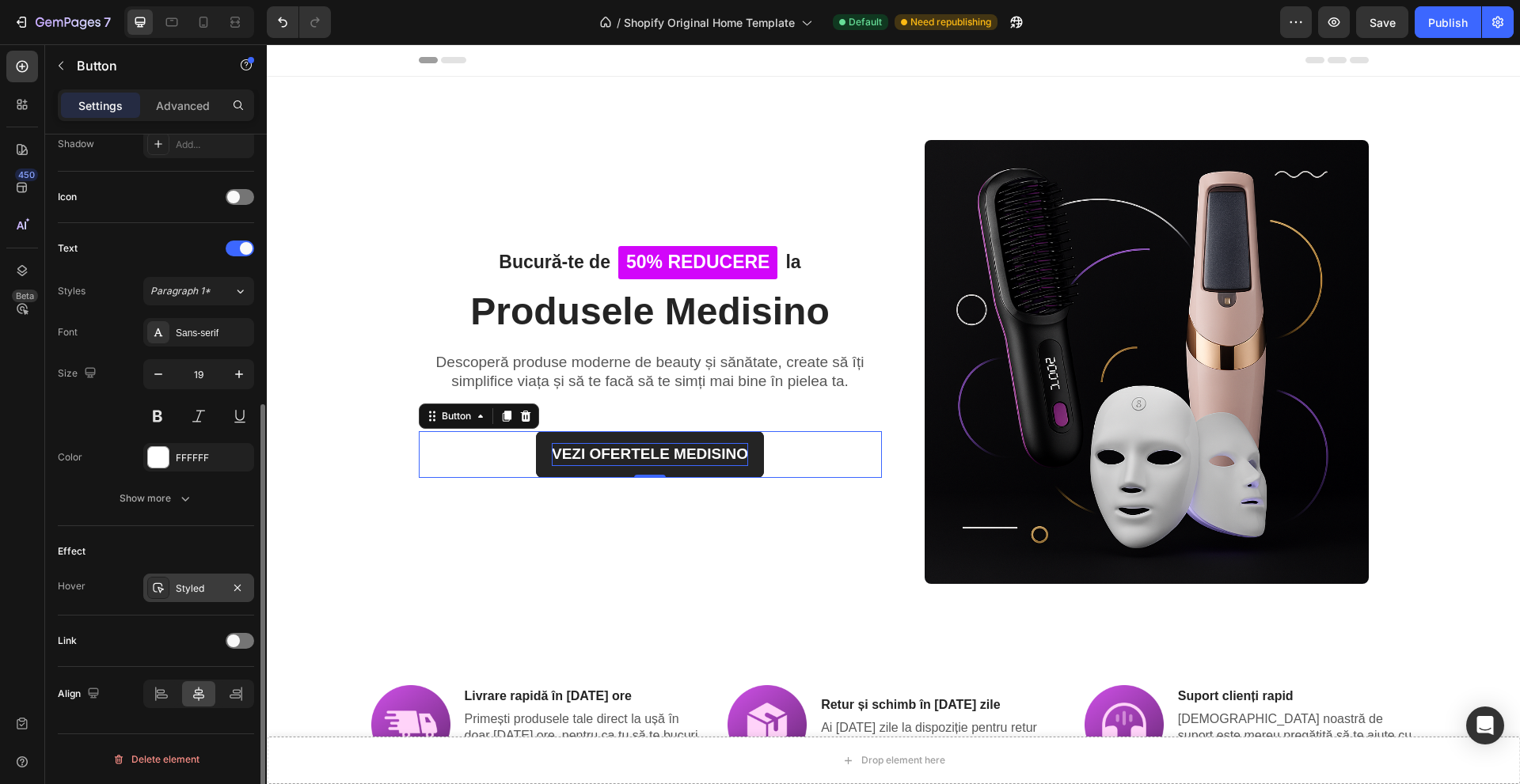
click at [190, 587] on div "Styled" at bounding box center [199, 588] width 46 height 14
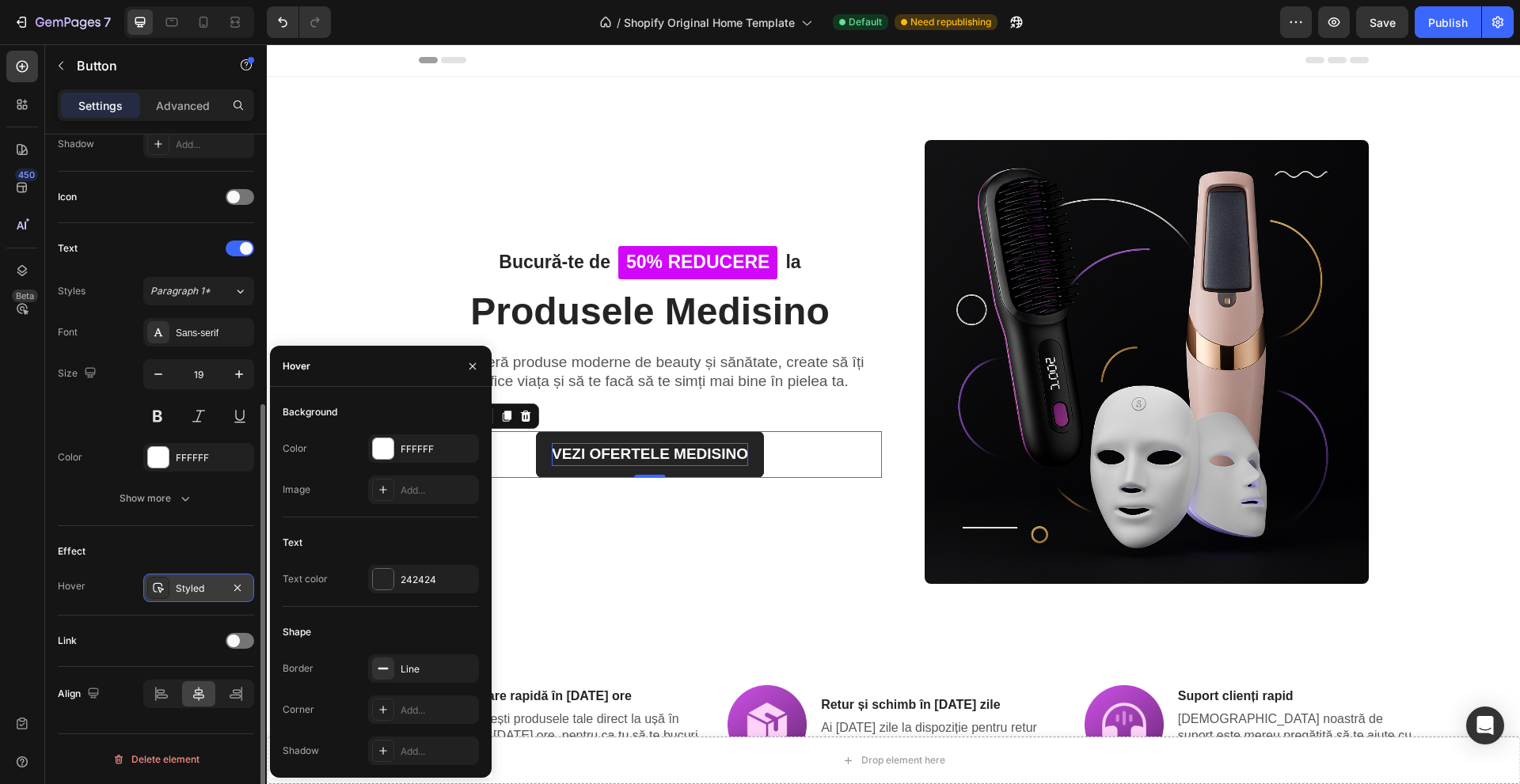
click at [171, 582] on div "Styled" at bounding box center [199, 588] width 111 height 29
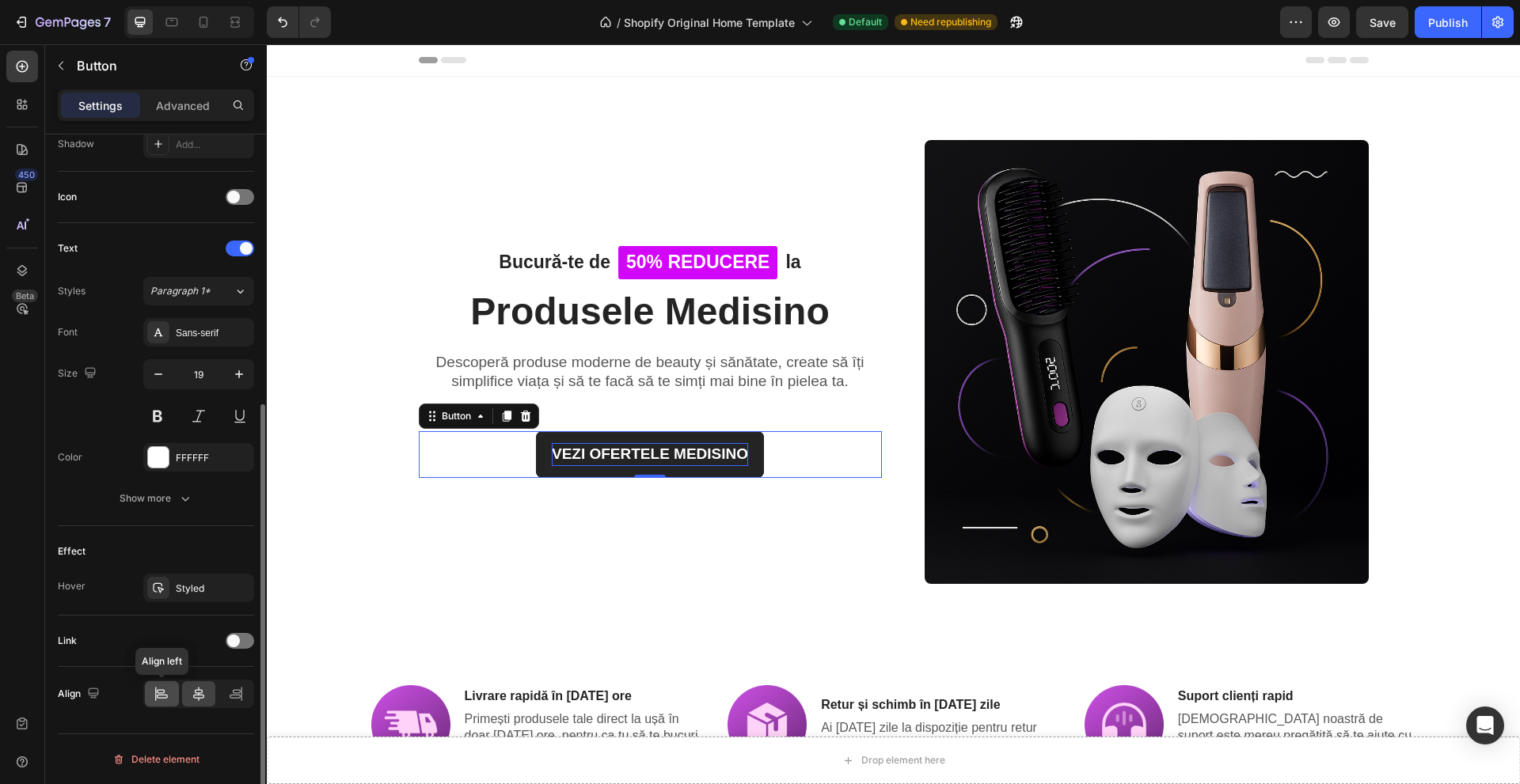
click at [167, 694] on icon at bounding box center [161, 694] width 16 height 16
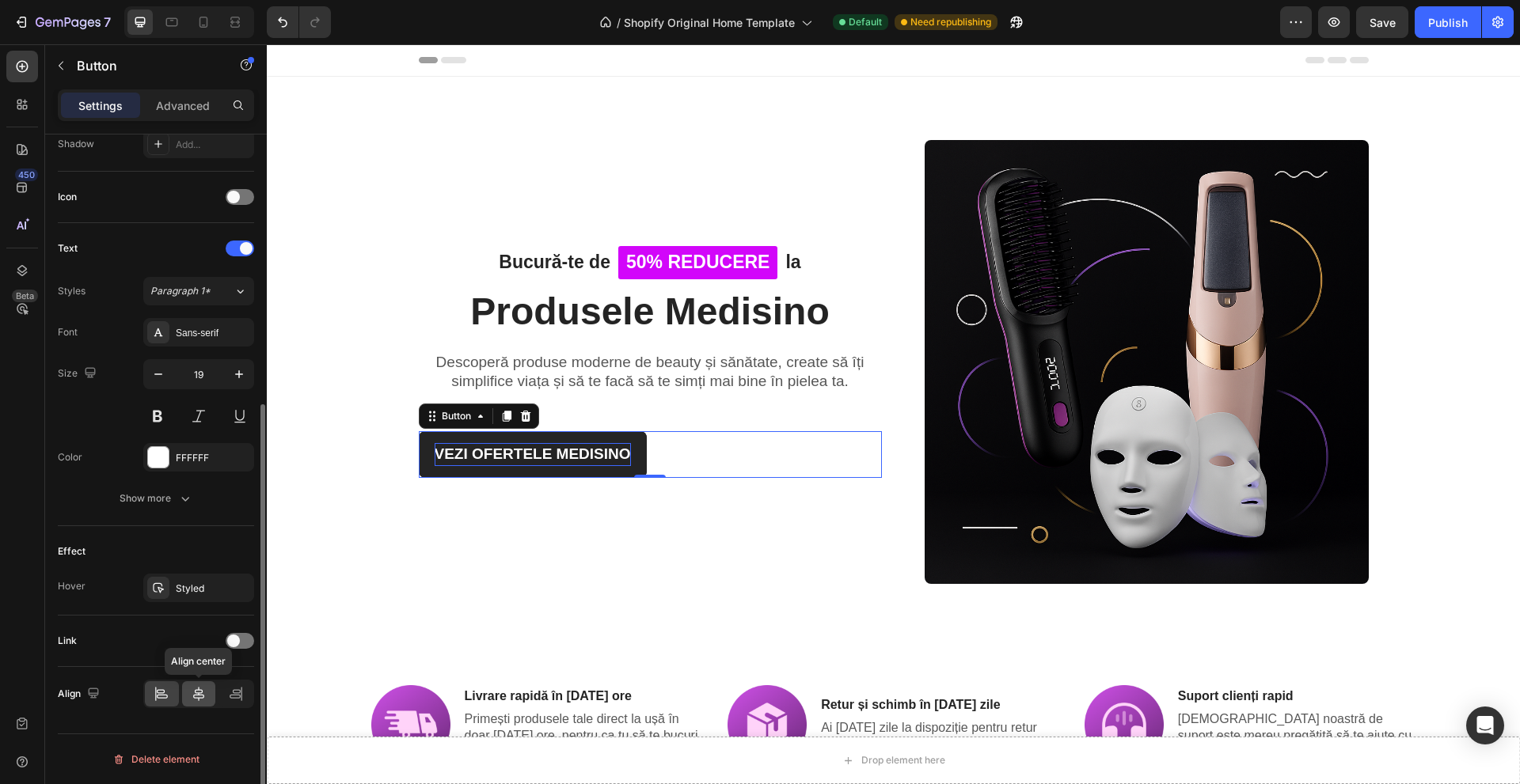
click at [206, 693] on icon at bounding box center [199, 694] width 16 height 16
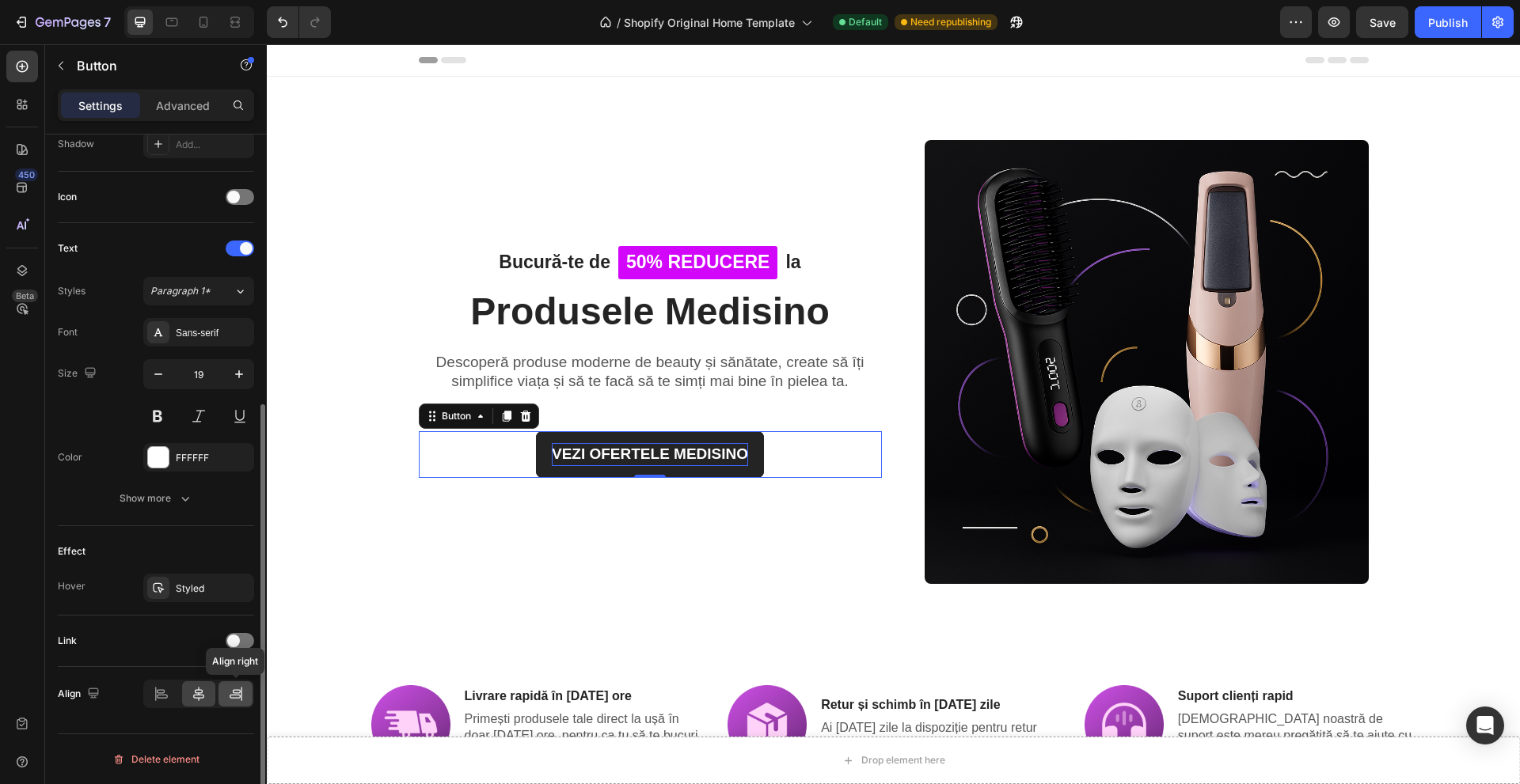
click at [245, 691] on div at bounding box center [236, 694] width 35 height 25
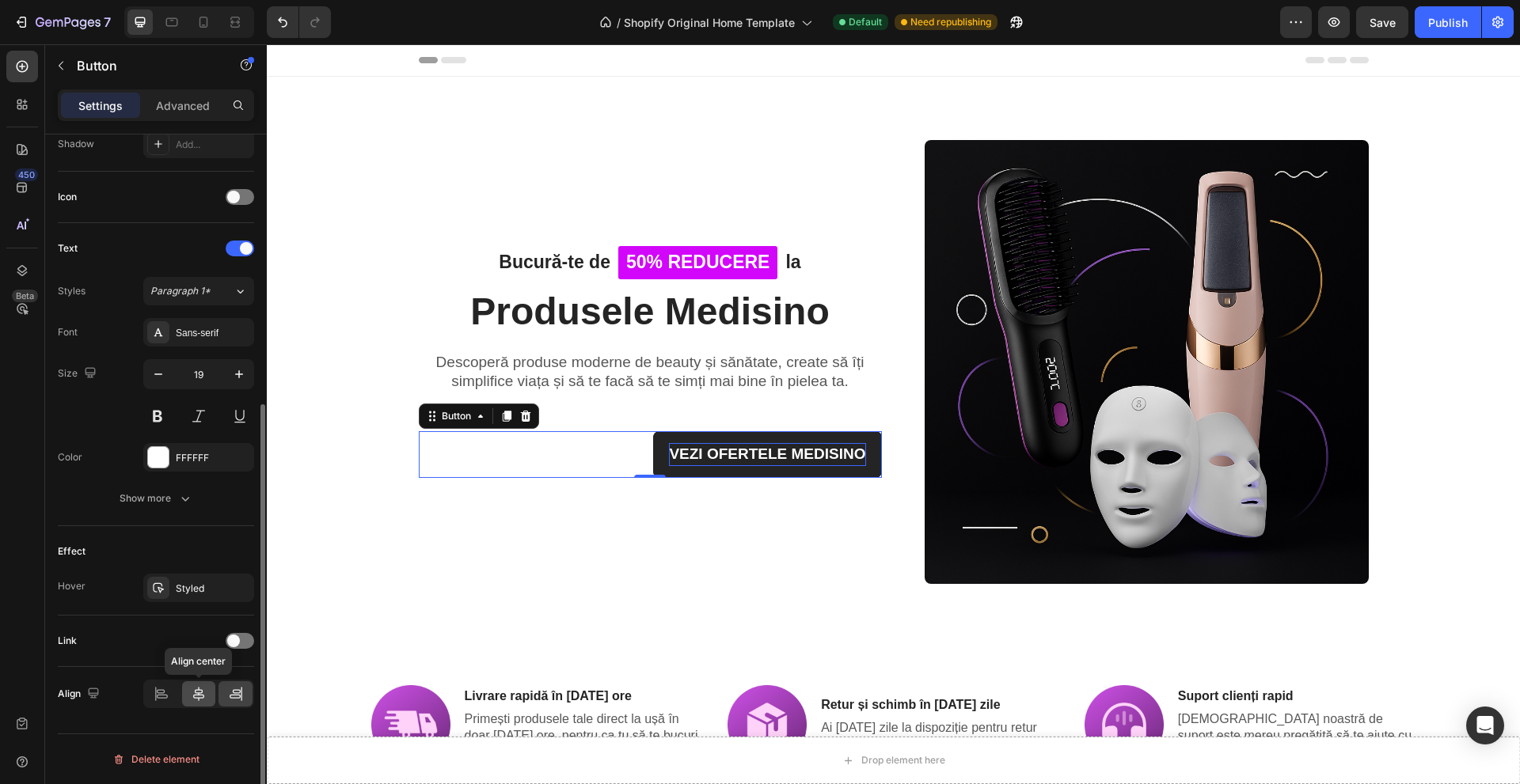
click at [210, 693] on div at bounding box center [199, 694] width 35 height 25
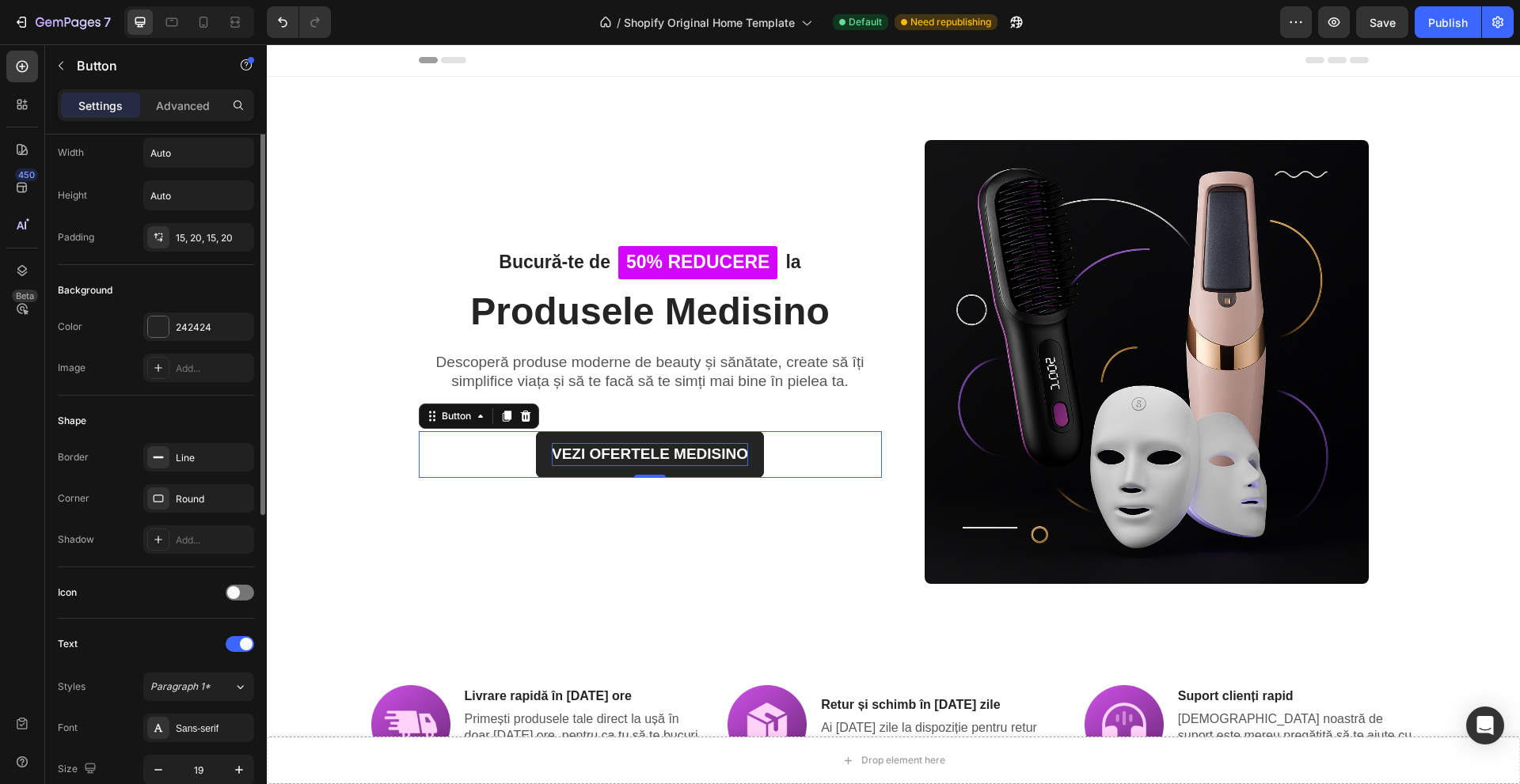
scroll to position [0, 0]
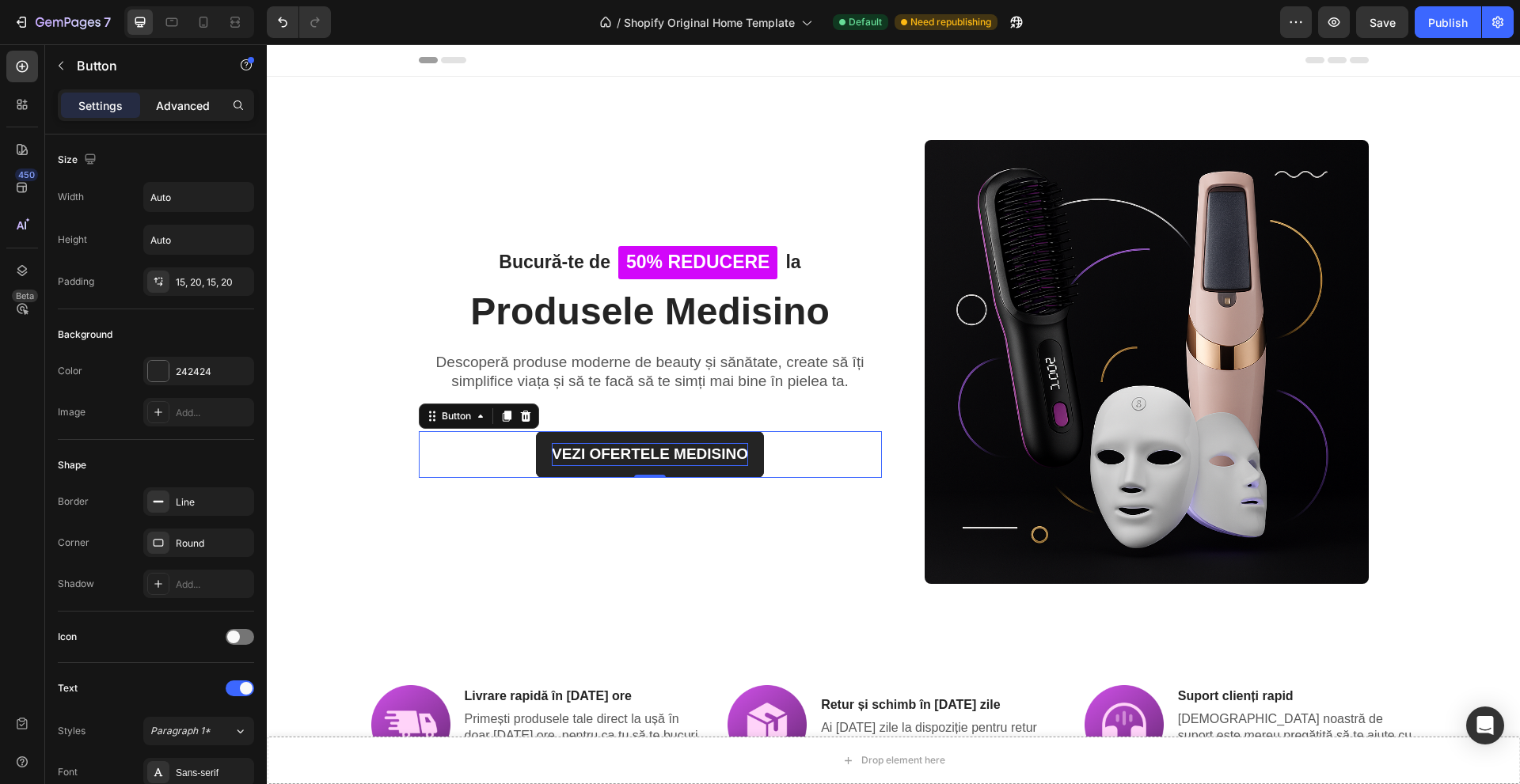
click at [171, 113] on p "Advanced" at bounding box center [183, 105] width 54 height 16
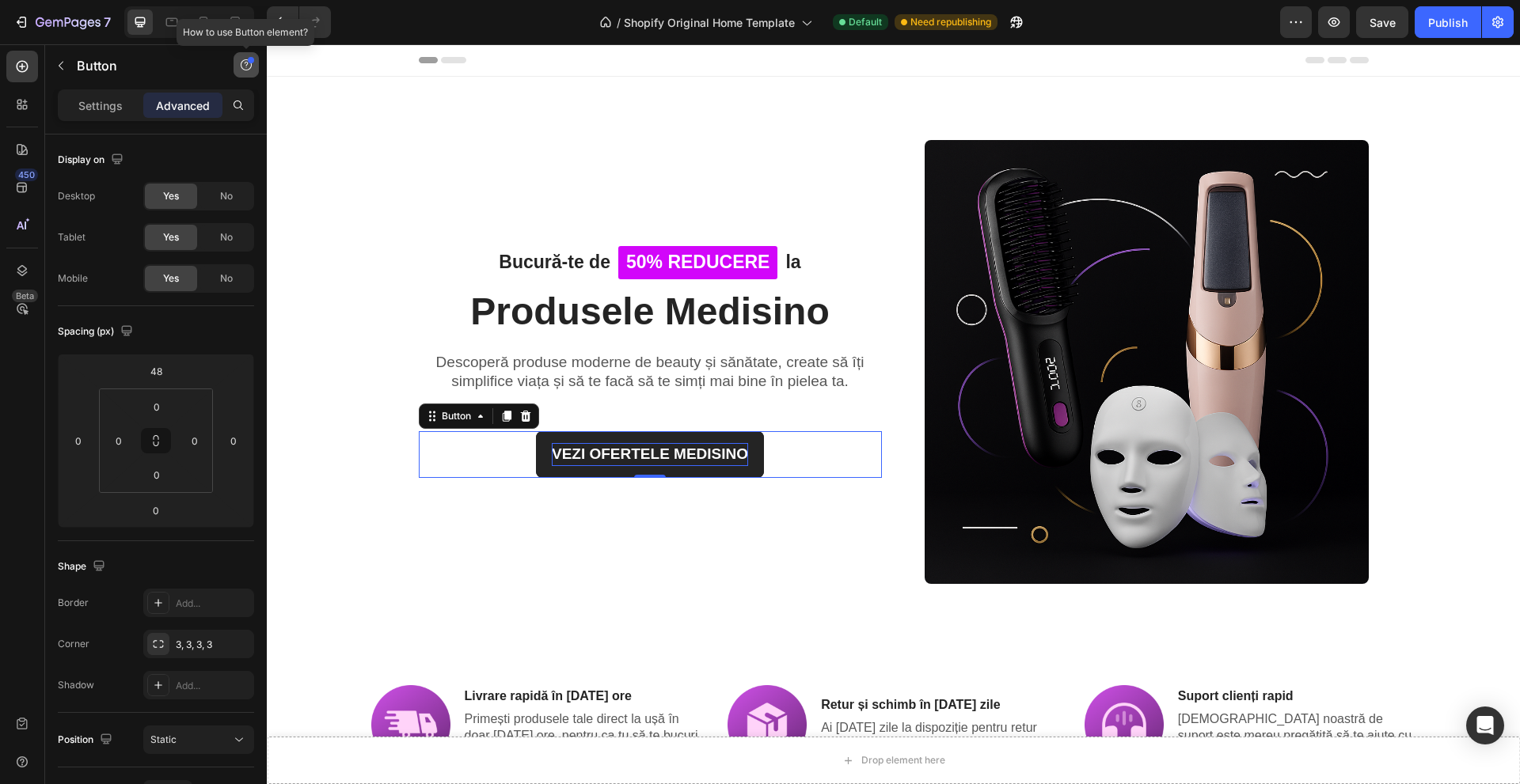
click at [252, 65] on button "button" at bounding box center [246, 65] width 25 height 25
click at [232, 125] on div "New" at bounding box center [228, 129] width 34 height 14
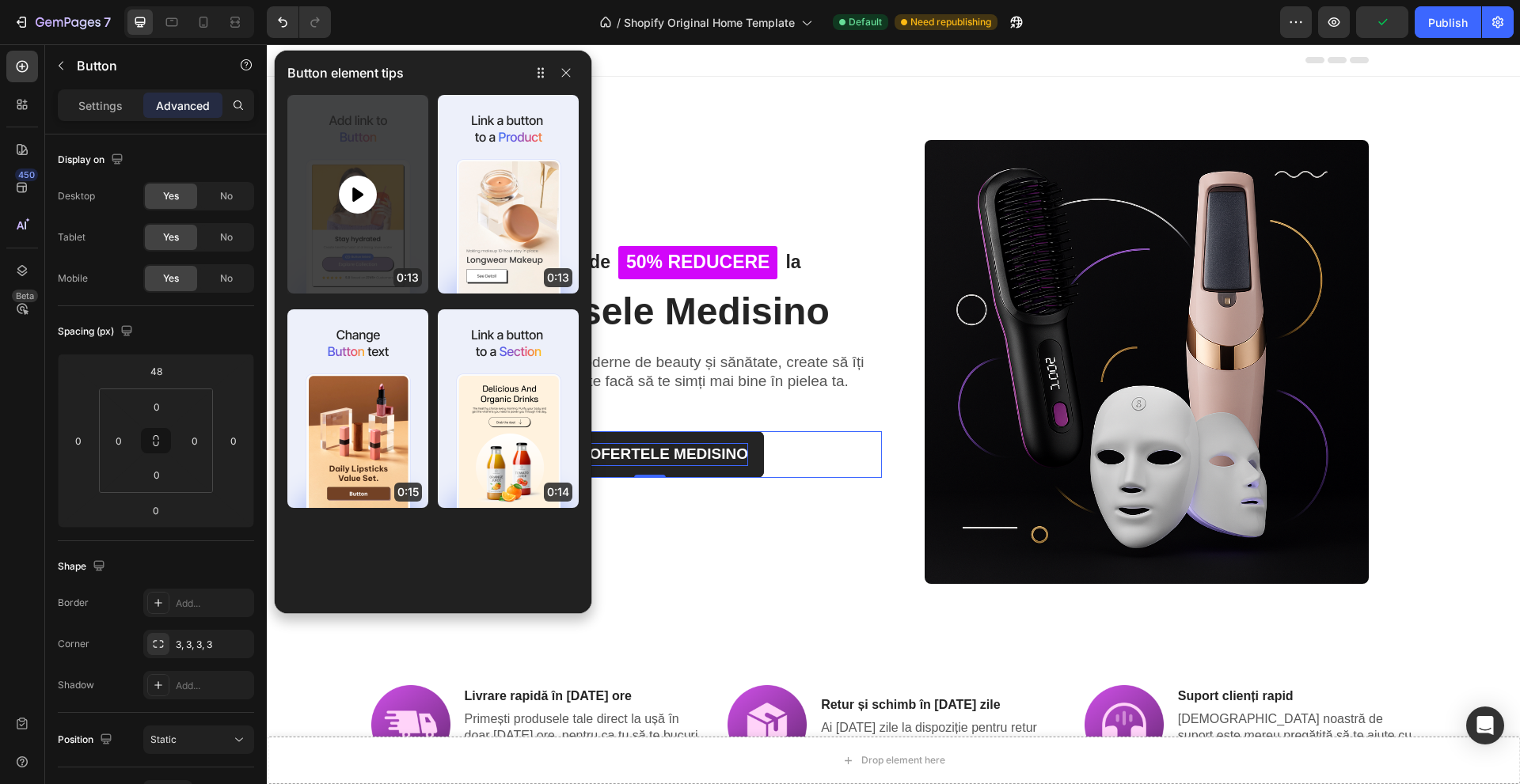
click at [318, 209] on div at bounding box center [358, 194] width 141 height 198
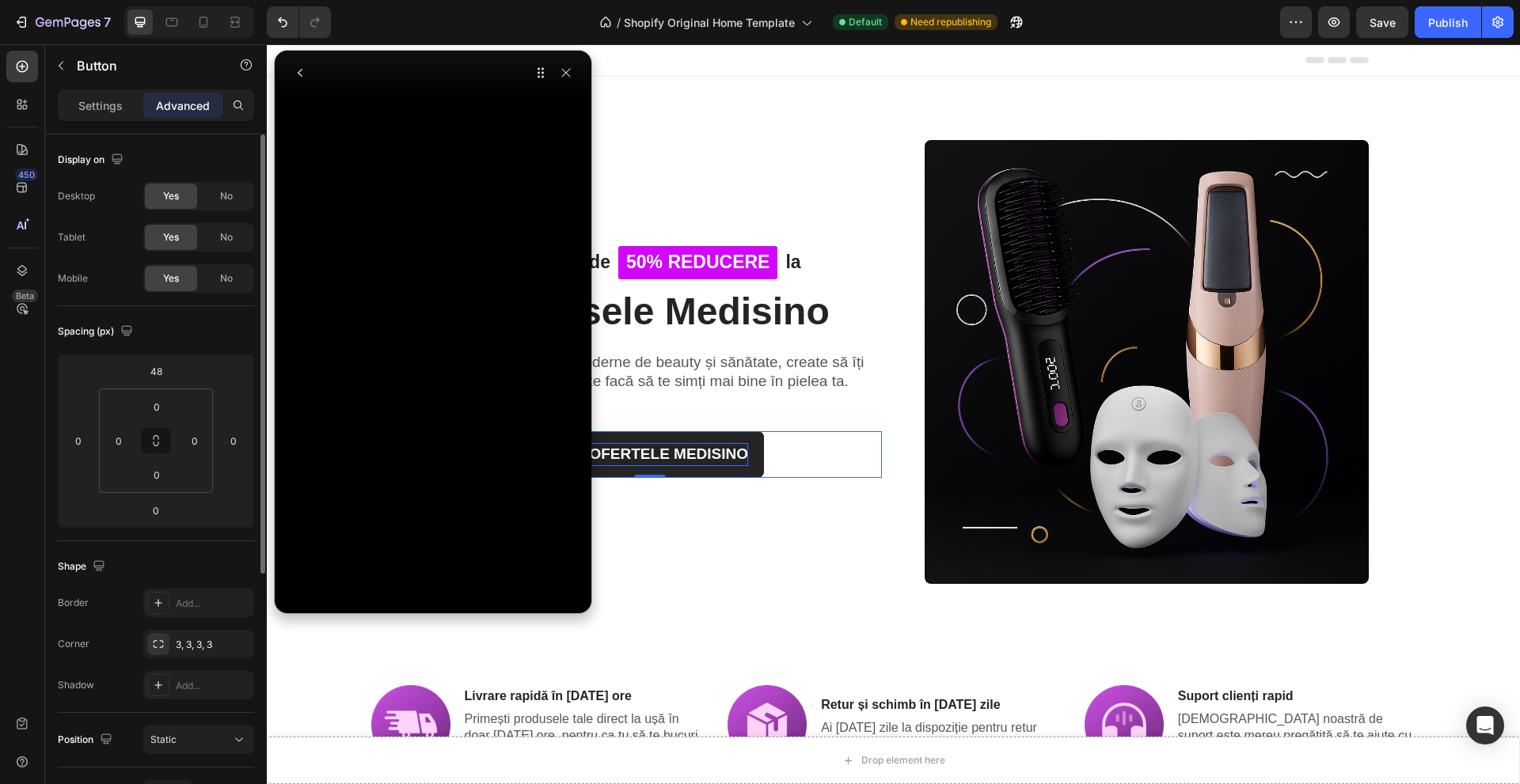
click at [221, 334] on div "Spacing (px)" at bounding box center [155, 332] width 197 height 25
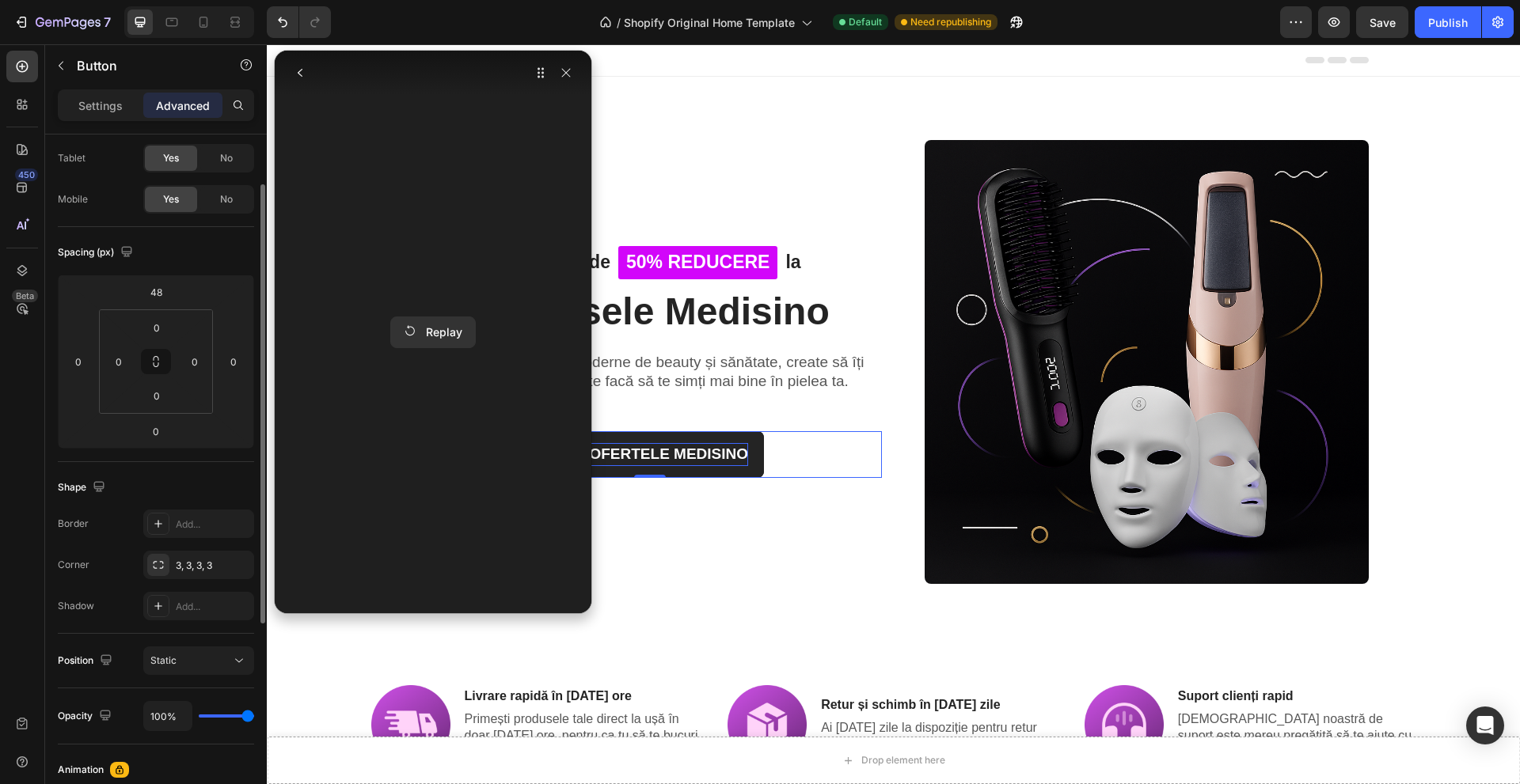
scroll to position [158, 0]
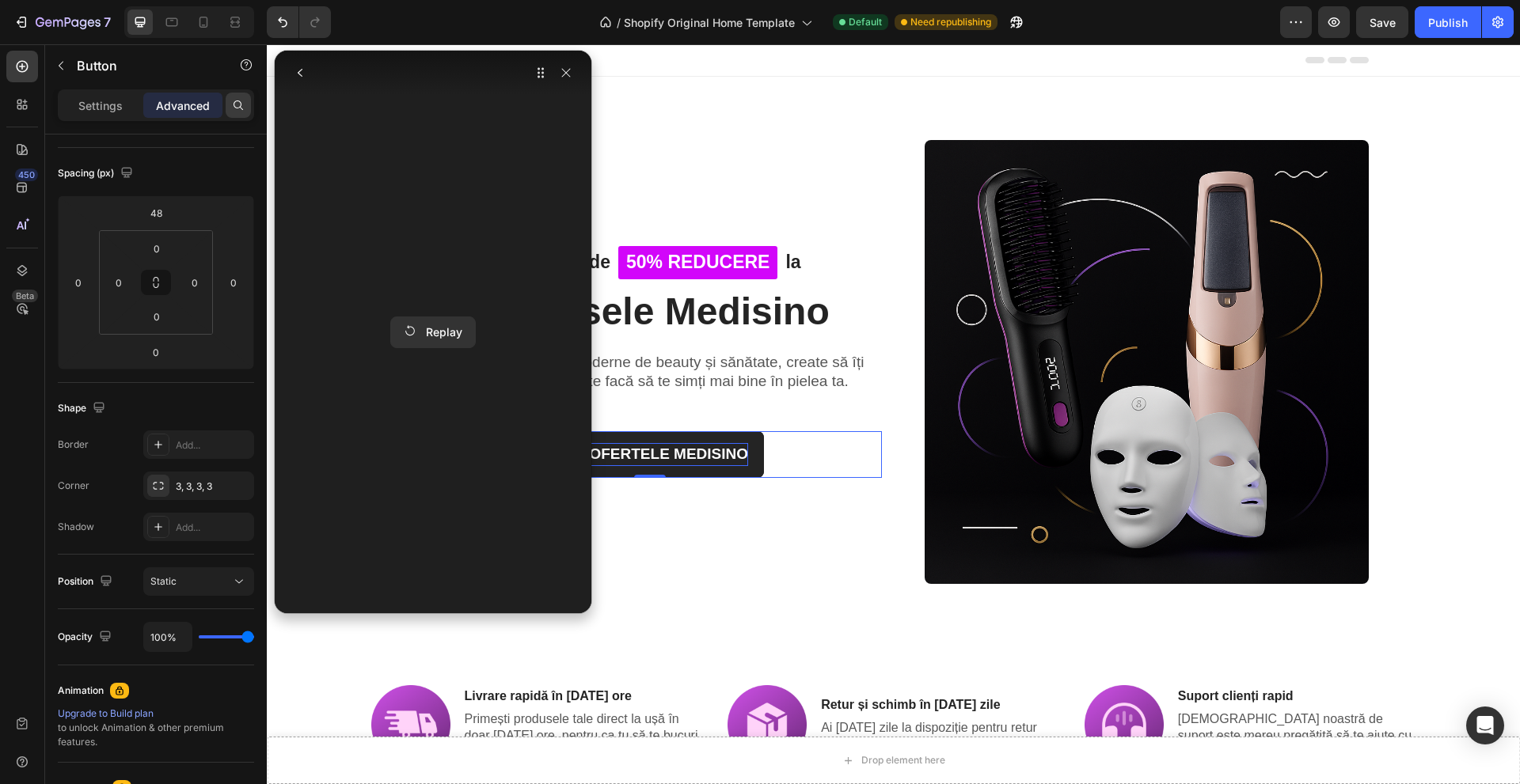
click at [244, 107] on icon at bounding box center [238, 104] width 12 height 12
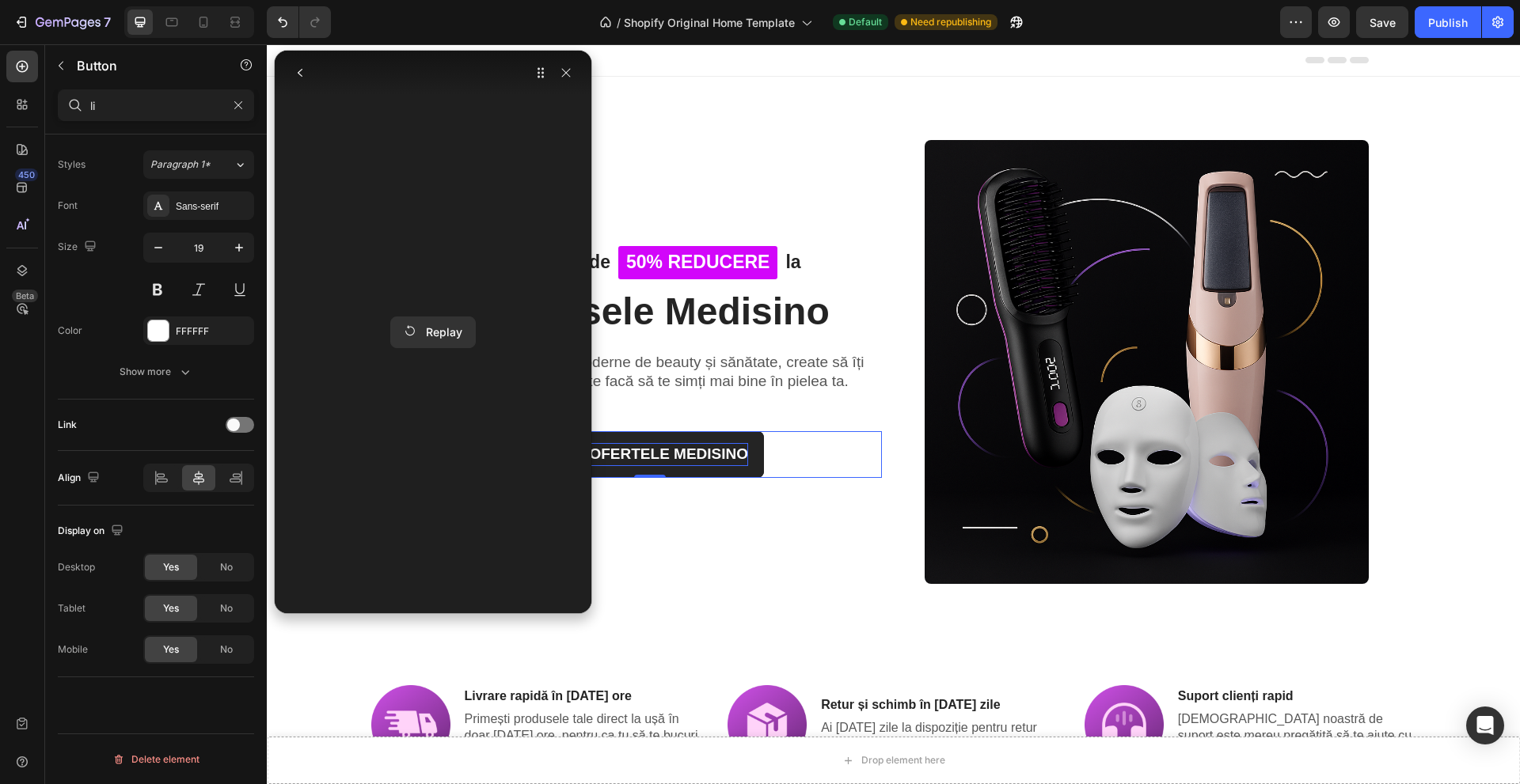
scroll to position [0, 0]
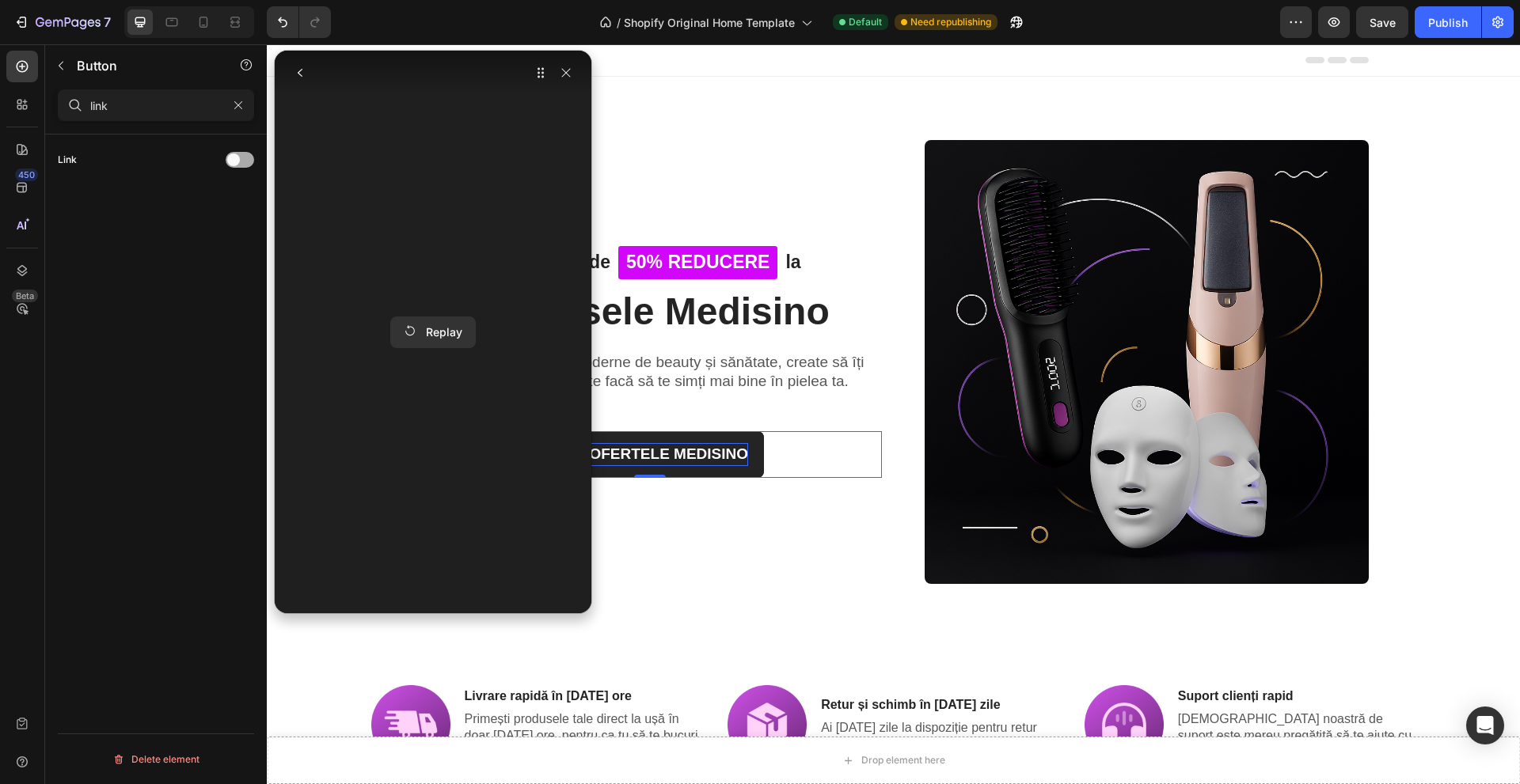
type input "link"
click at [240, 160] on div at bounding box center [240, 160] width 29 height 16
click at [199, 232] on div "Add..." at bounding box center [199, 241] width 111 height 29
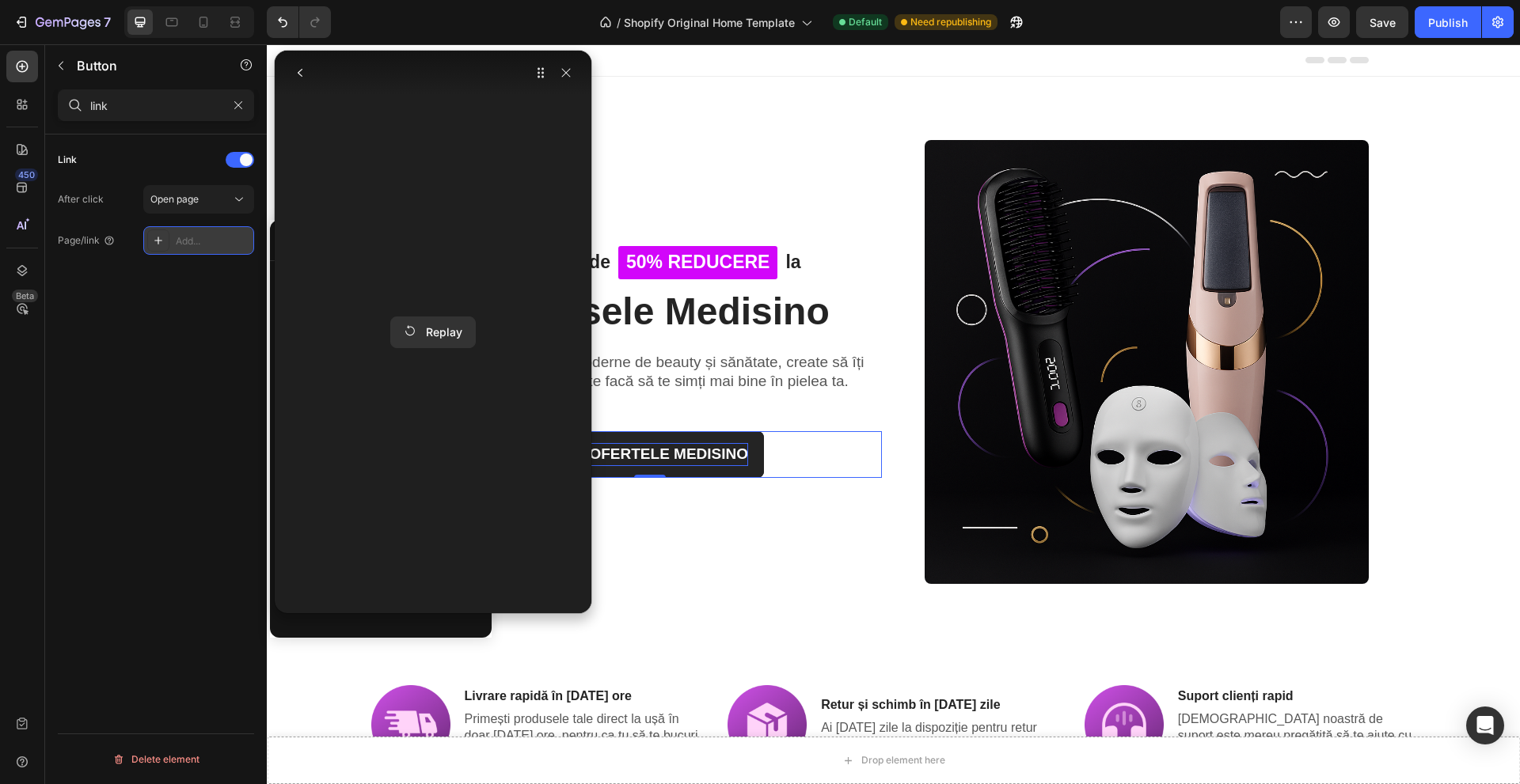
click at [159, 241] on icon at bounding box center [158, 241] width 8 height 8
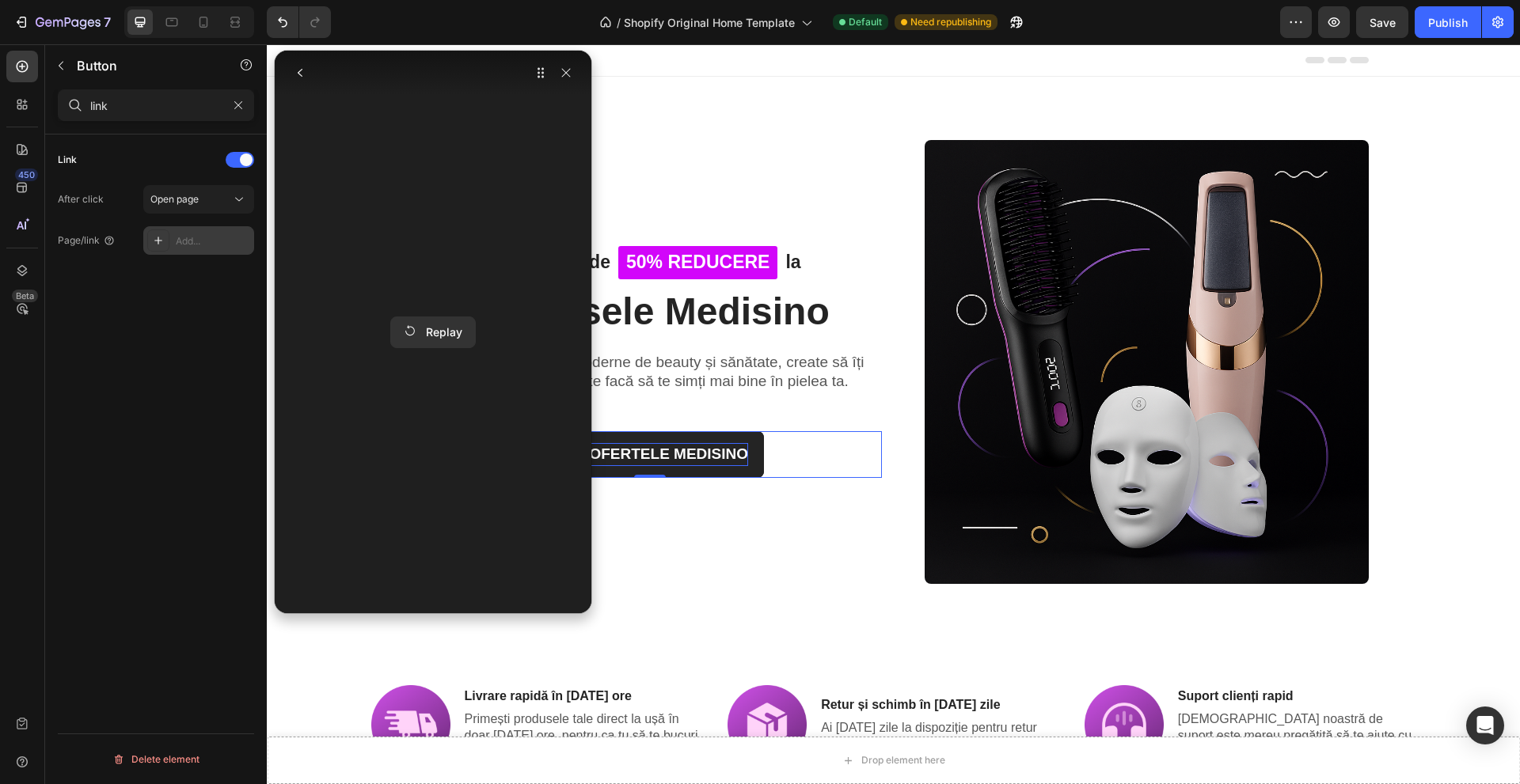
click at [184, 239] on div "Add..." at bounding box center [213, 241] width 75 height 14
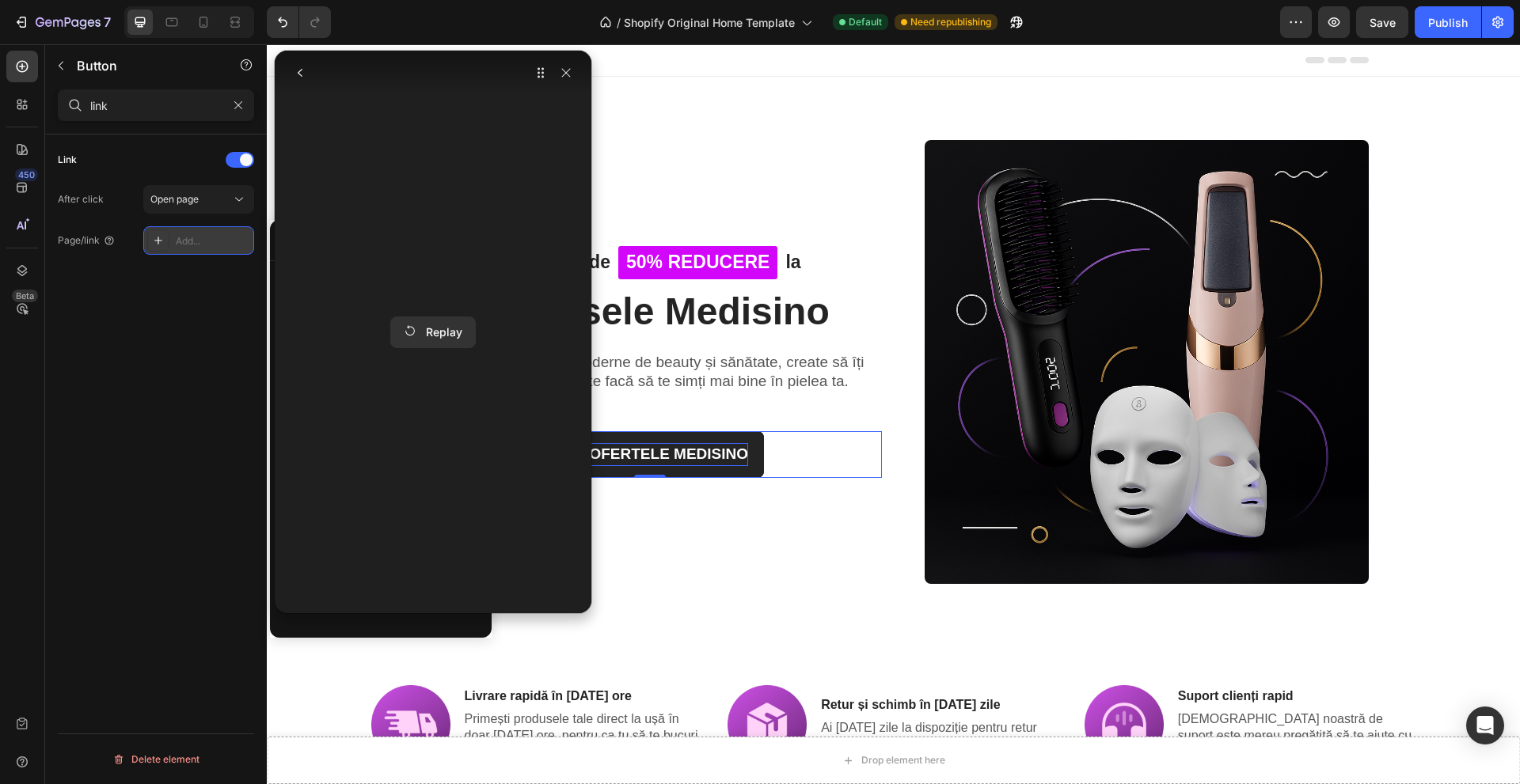
paste input "[URL][DOMAIN_NAME]"
type input "[URL][DOMAIN_NAME]"
click at [566, 76] on icon "button" at bounding box center [566, 72] width 12 height 12
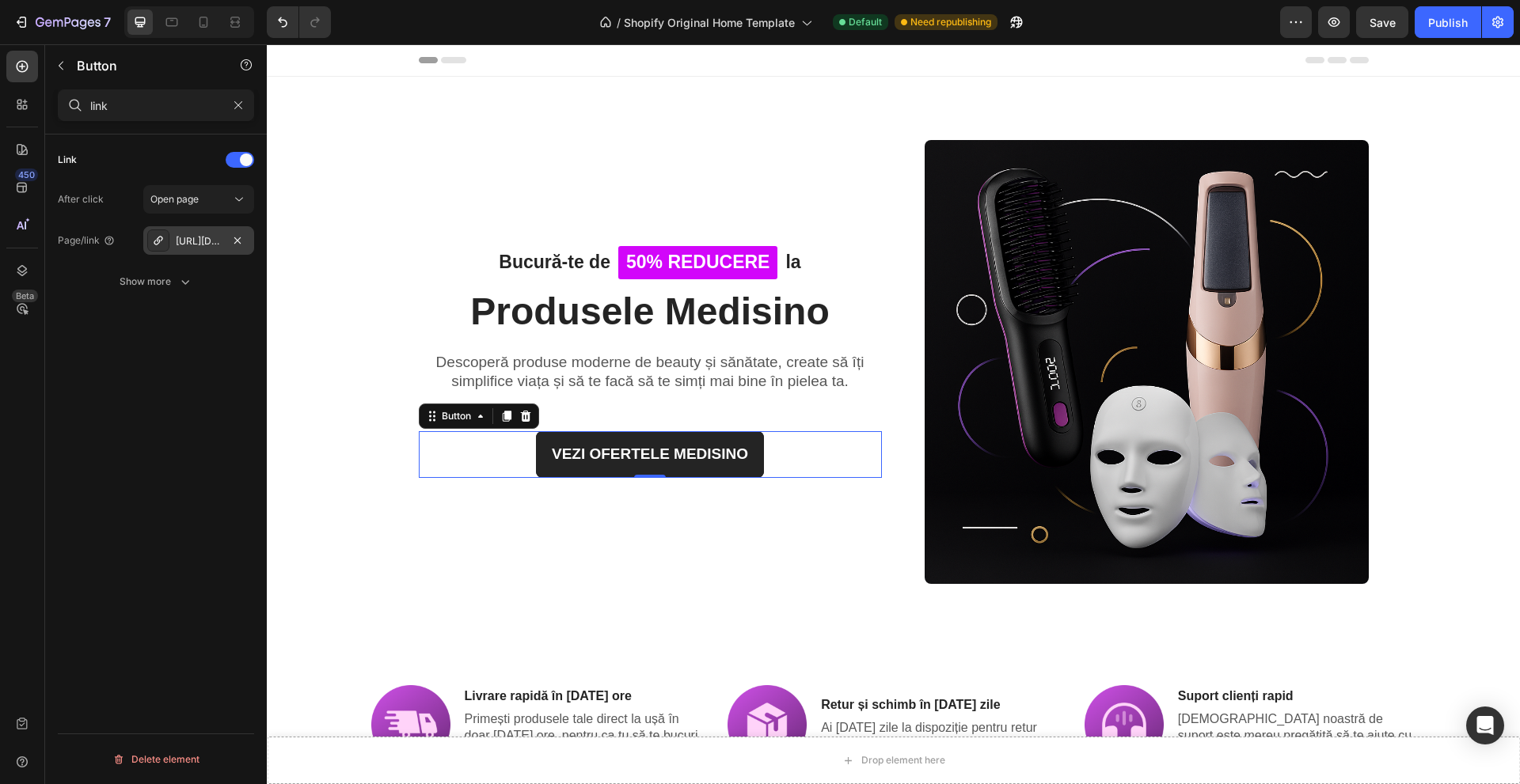
click at [213, 238] on div "[URL][DOMAIN_NAME]" at bounding box center [199, 241] width 46 height 14
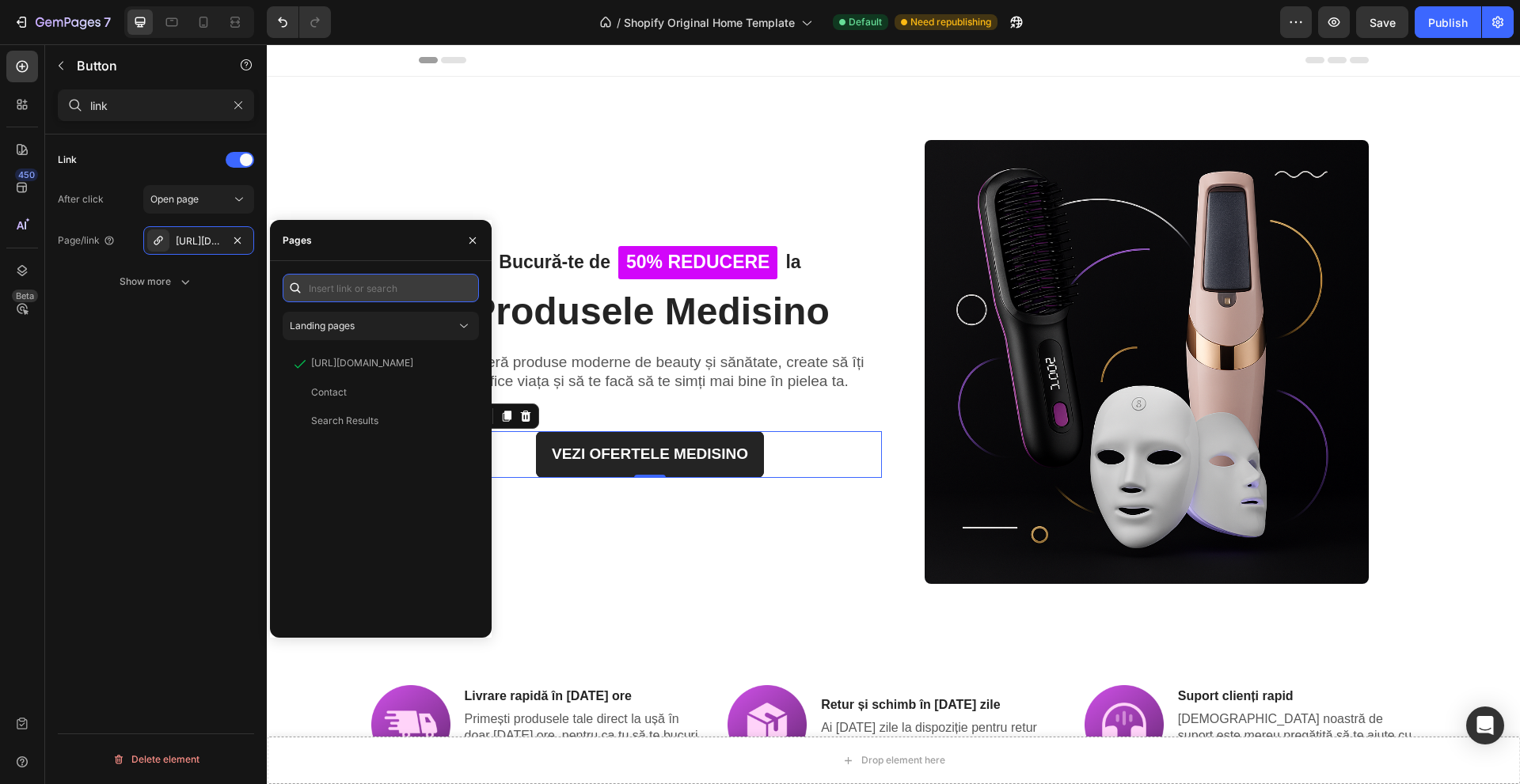
click at [373, 279] on input "text" at bounding box center [381, 288] width 197 height 29
paste input "[URL][DOMAIN_NAME]"
type input "[URL][DOMAIN_NAME]"
click at [471, 243] on icon "button" at bounding box center [472, 240] width 12 height 12
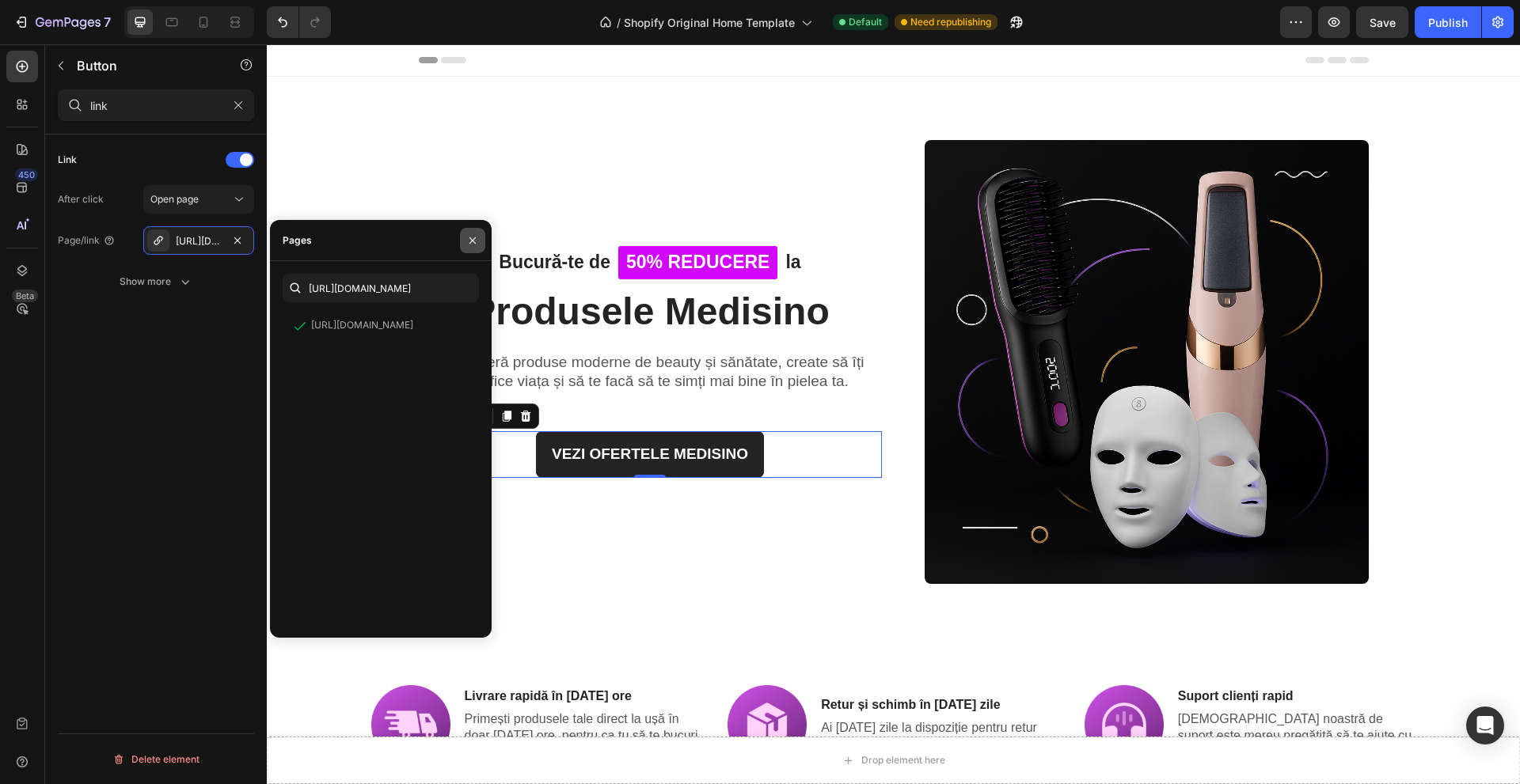
scroll to position [0, 0]
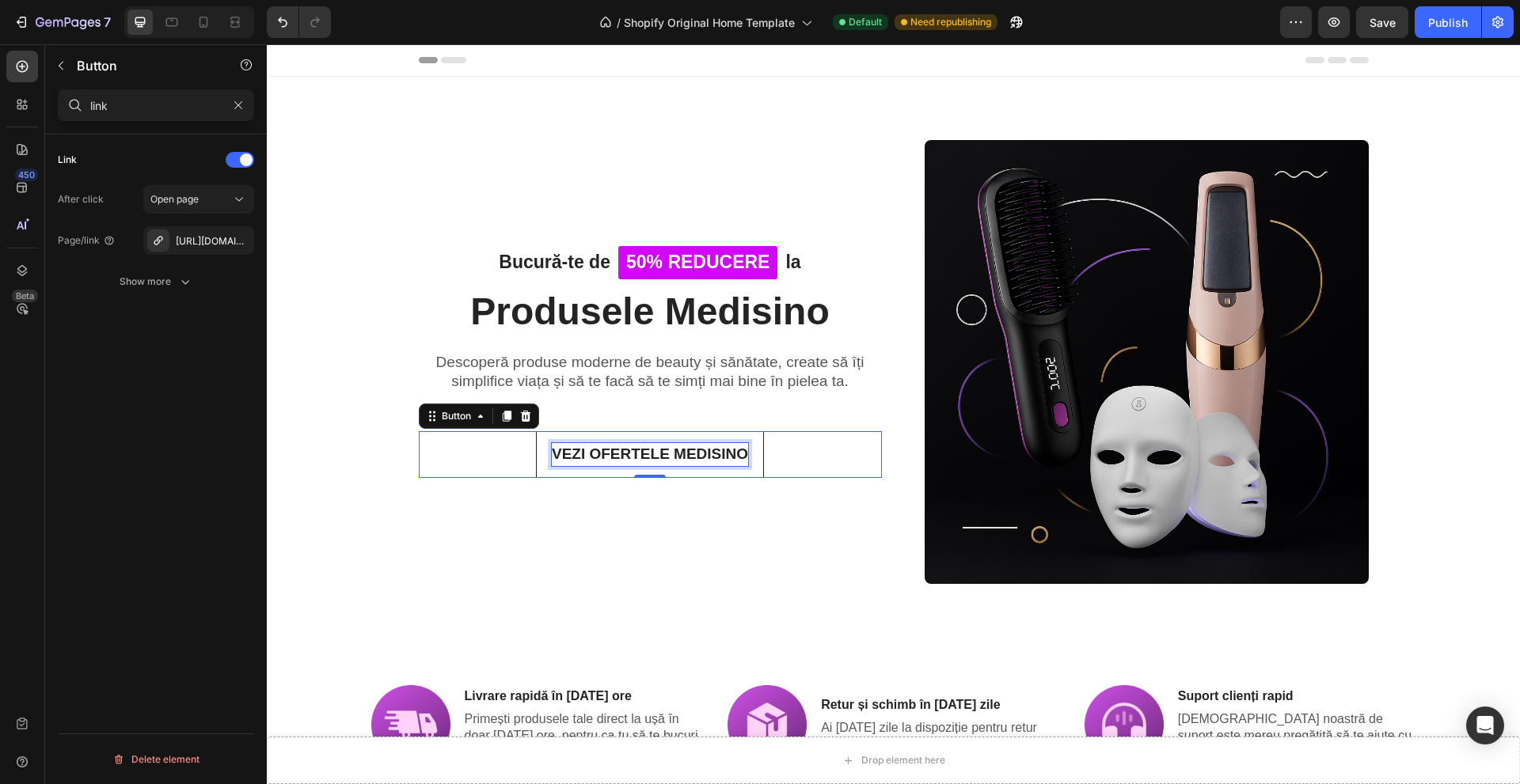
click at [652, 452] on p "VEZI OFERTELE MEDISINO" at bounding box center [650, 454] width 197 height 23
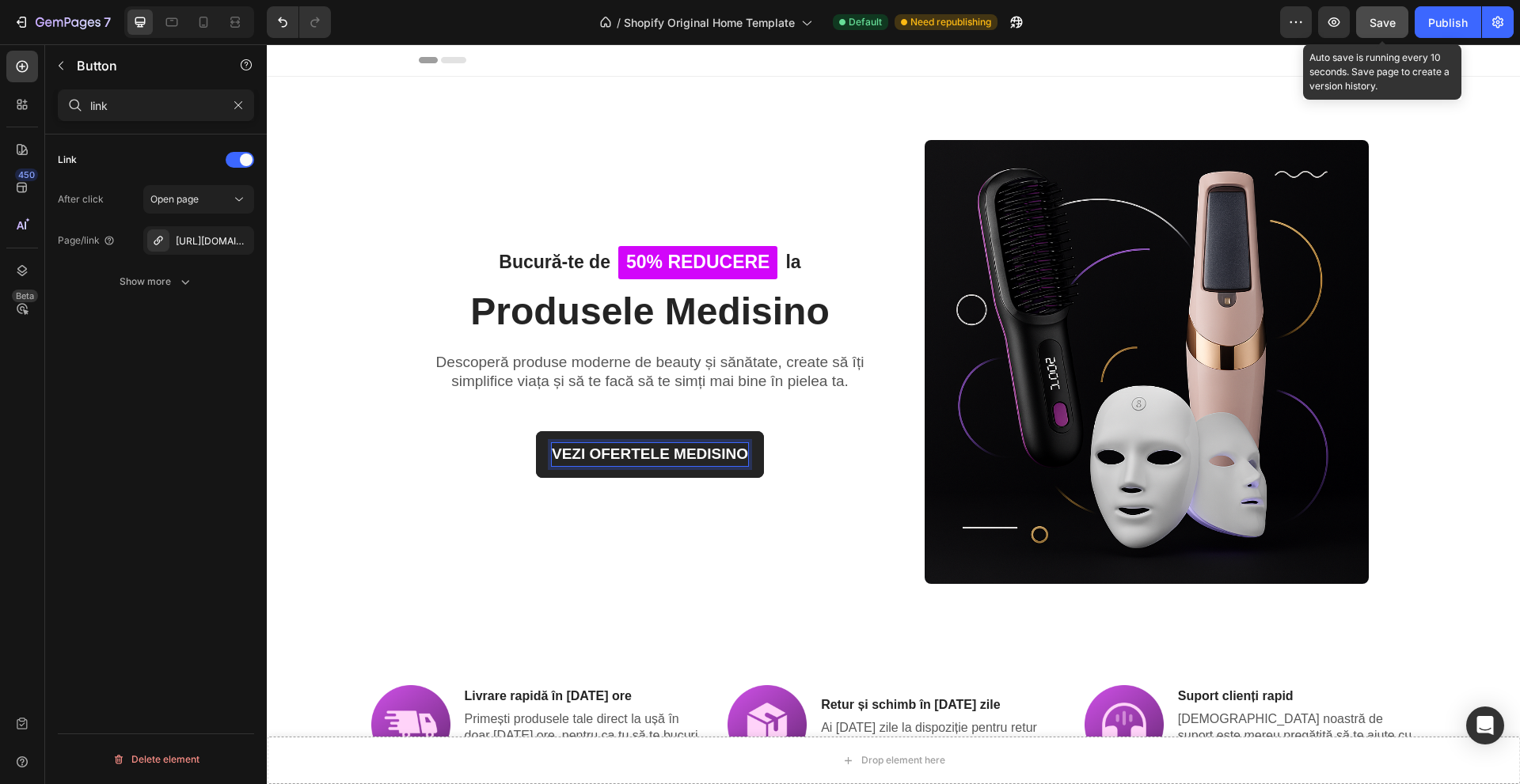
click at [1401, 17] on button "Save" at bounding box center [1383, 22] width 53 height 32
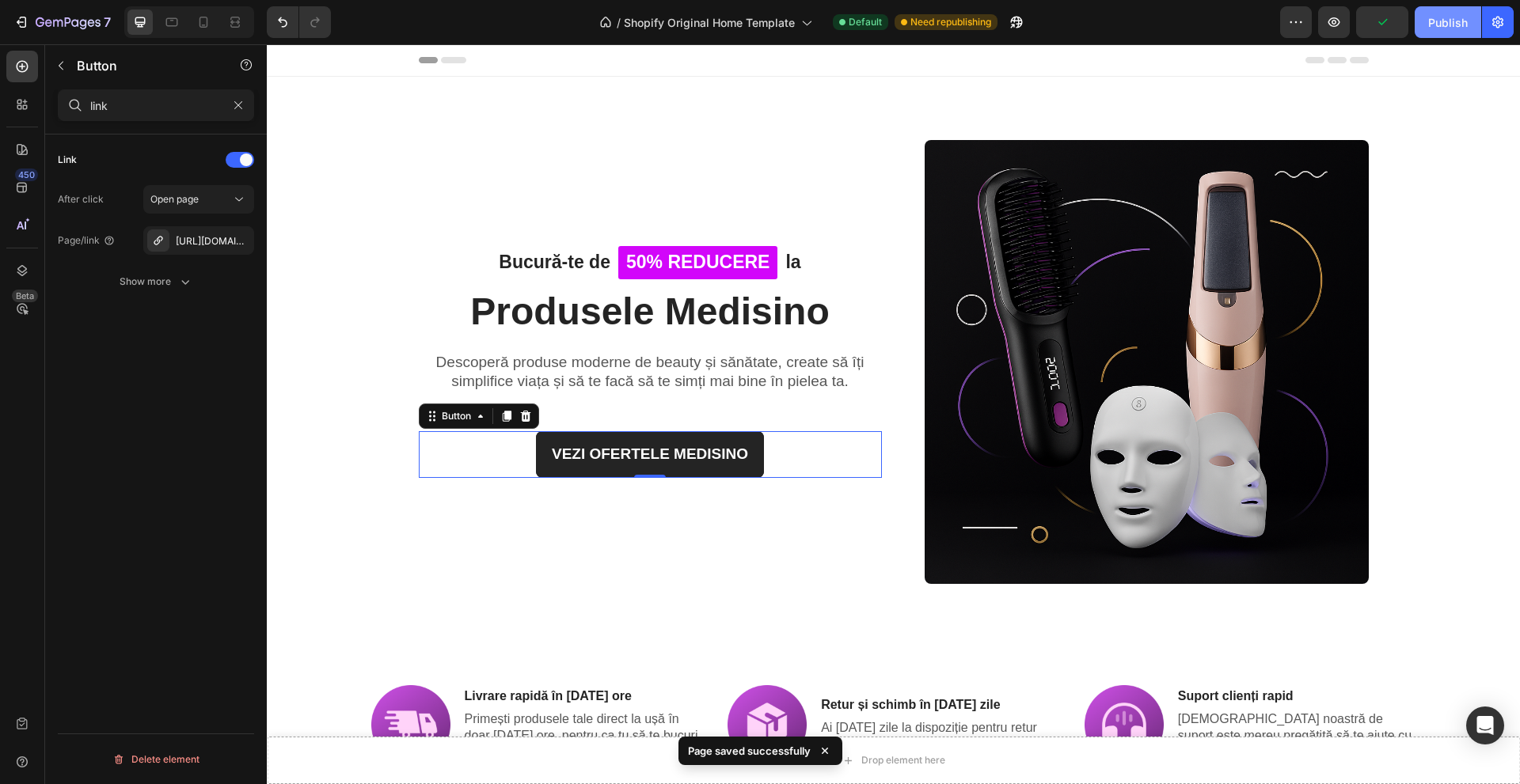
click at [1442, 27] on div "Publish" at bounding box center [1448, 22] width 39 height 16
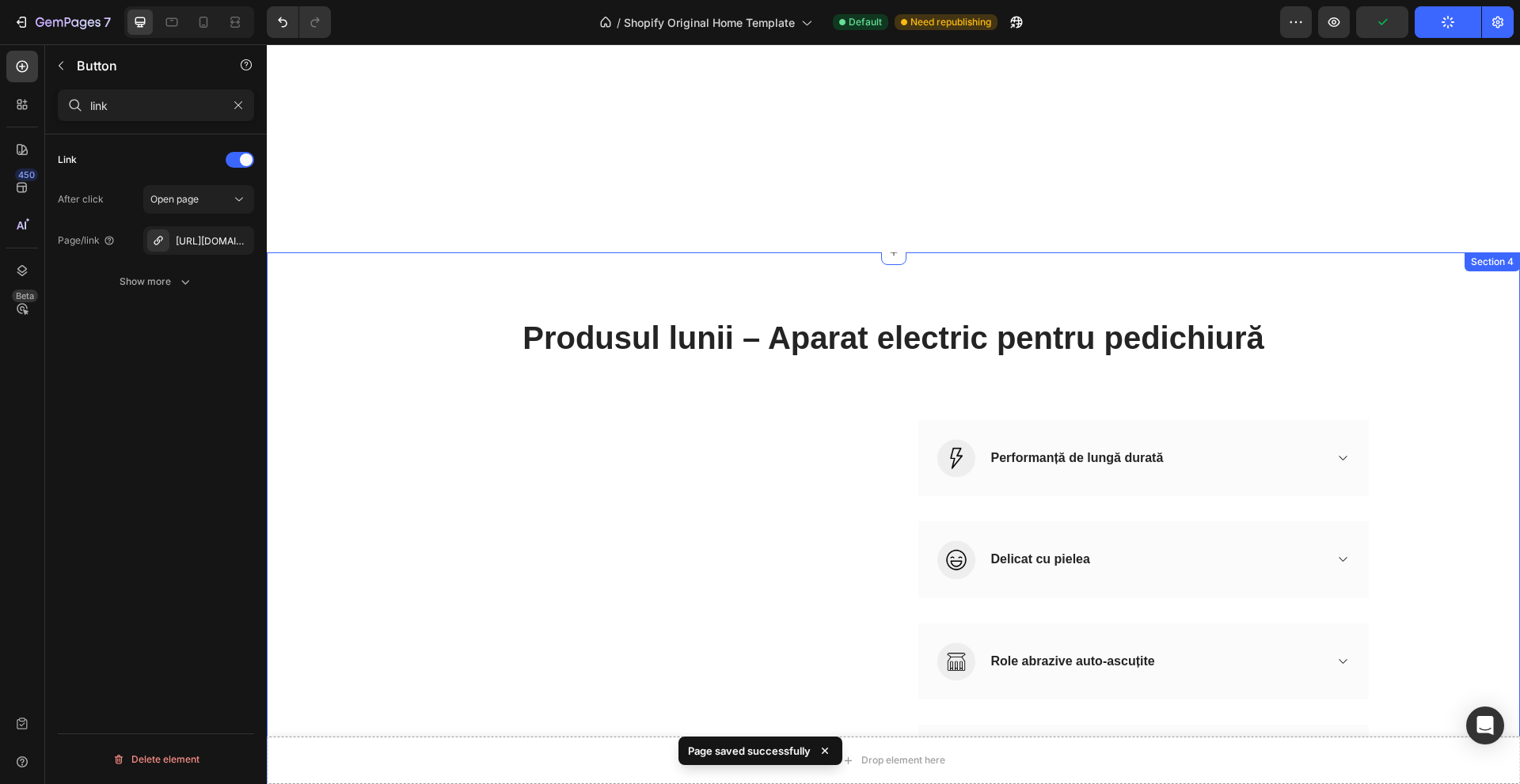
scroll to position [1108, 0]
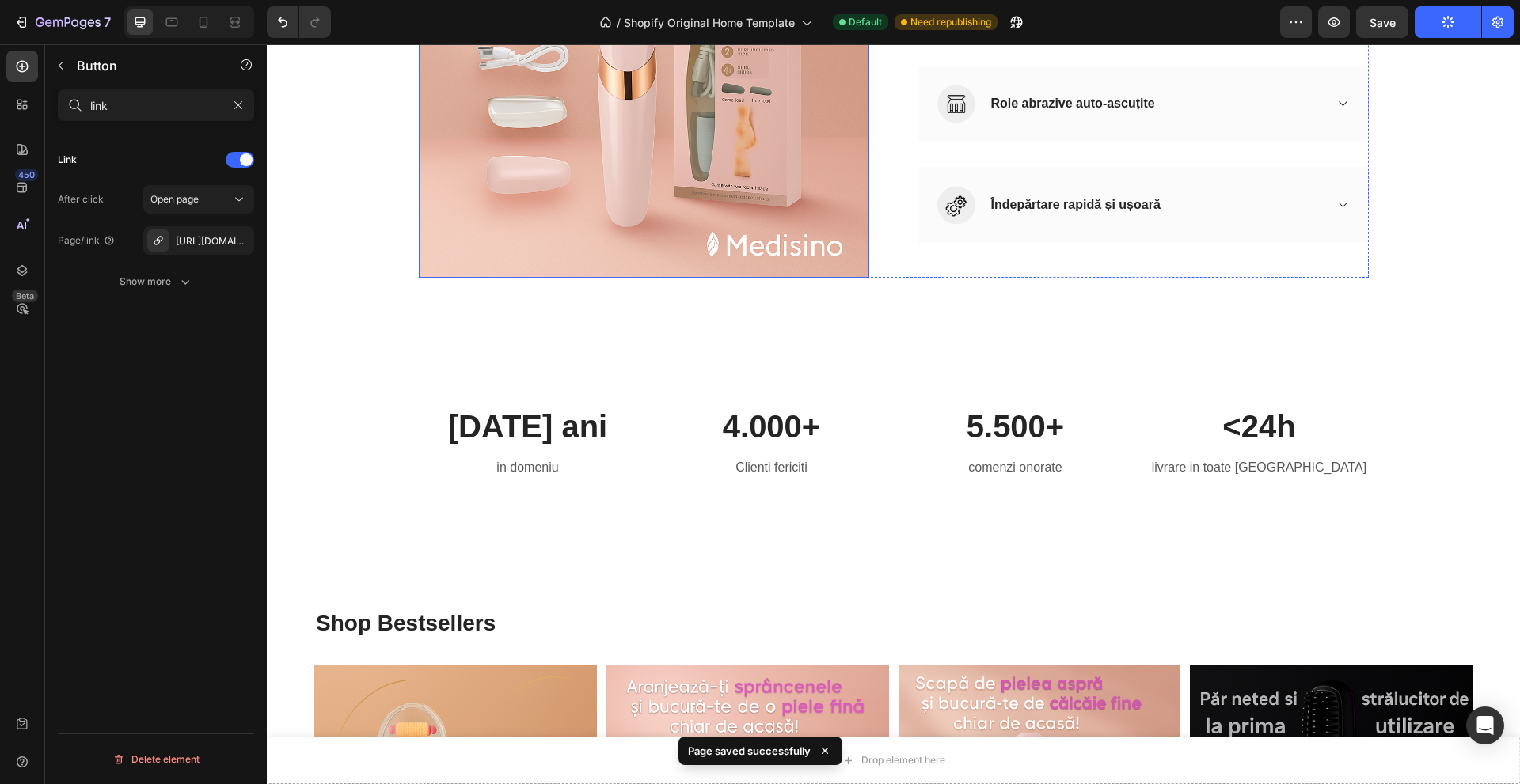
click at [577, 177] on img at bounding box center [644, 53] width 451 height 450
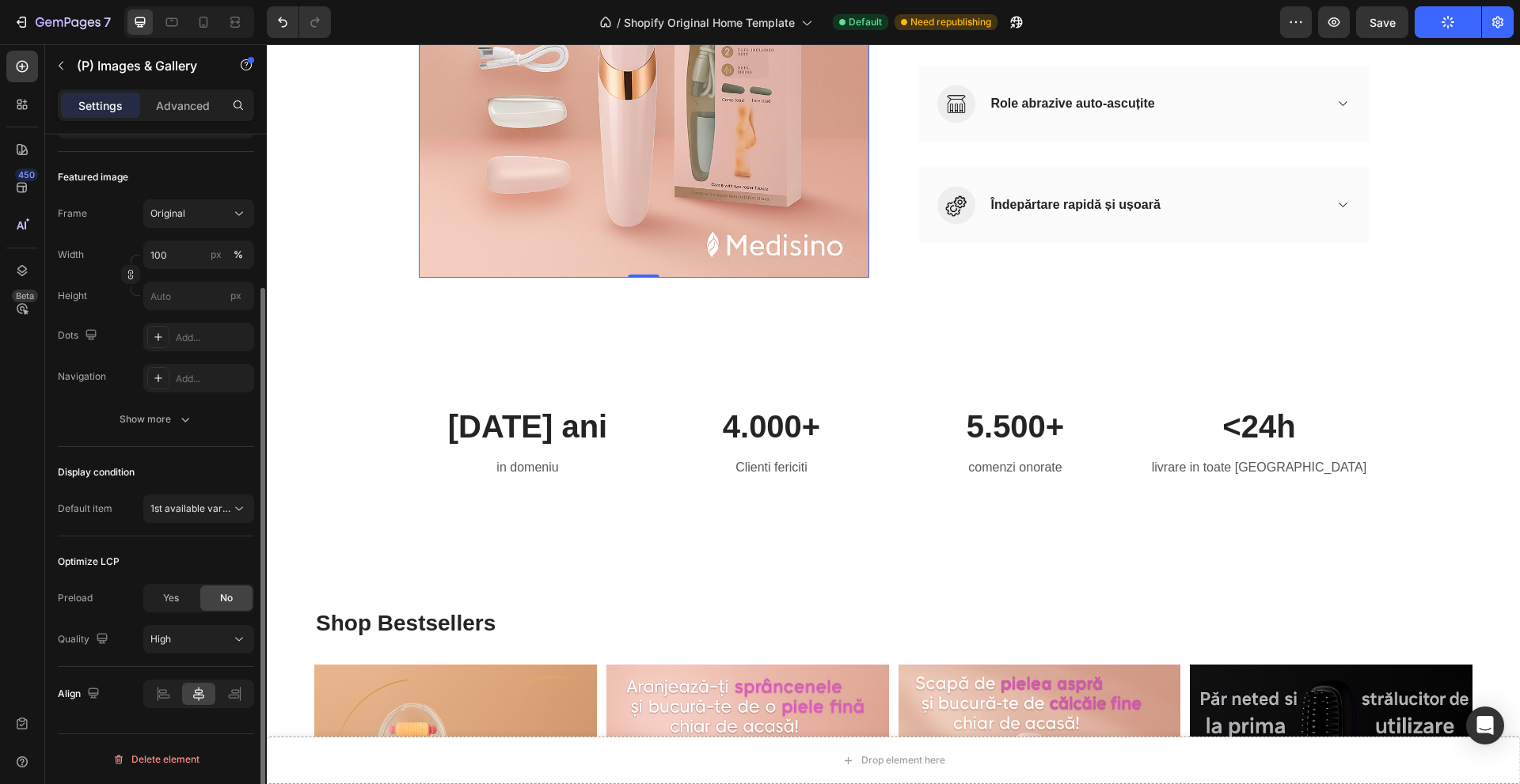
scroll to position [0, 0]
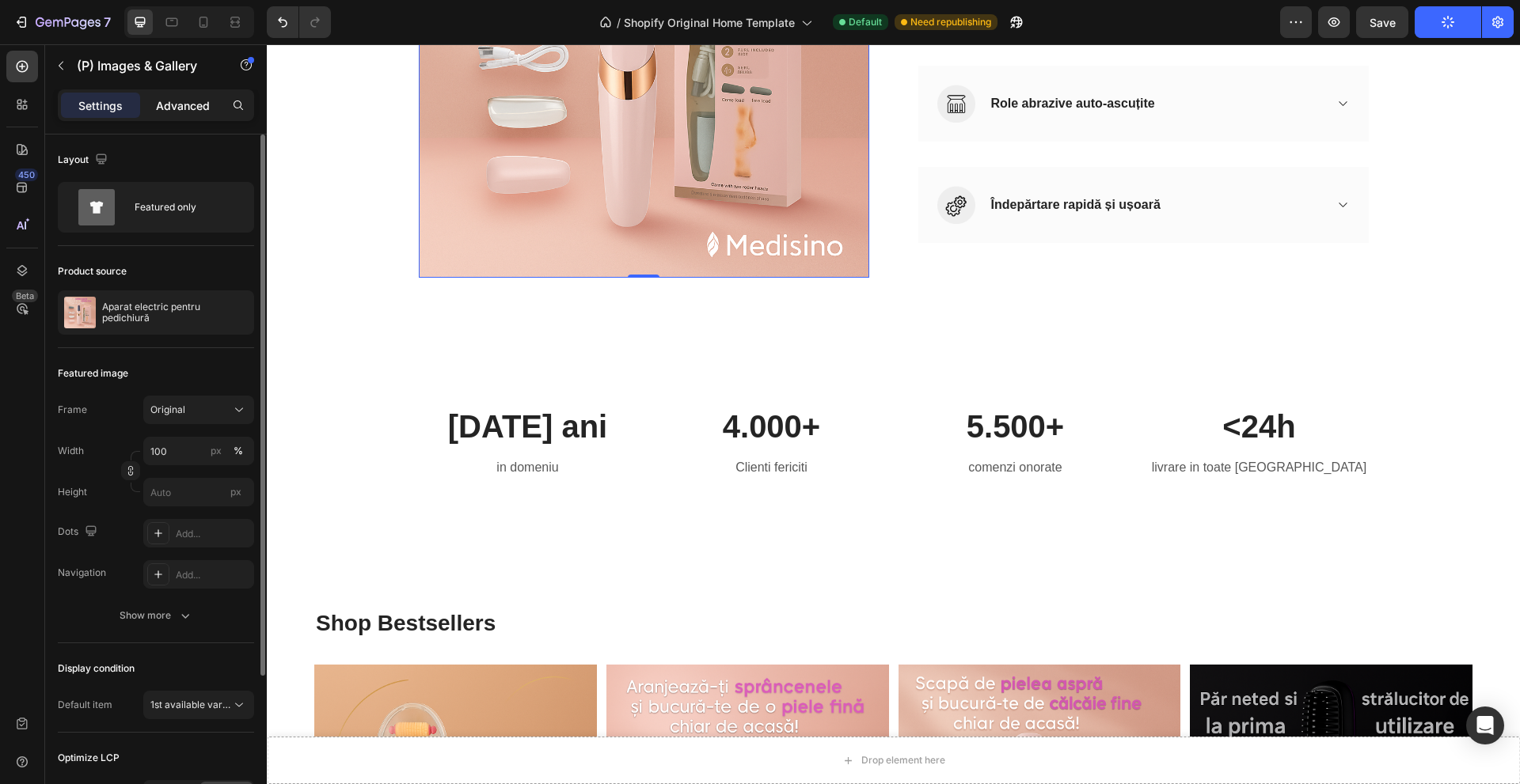
click at [181, 101] on p "Advanced" at bounding box center [183, 105] width 54 height 16
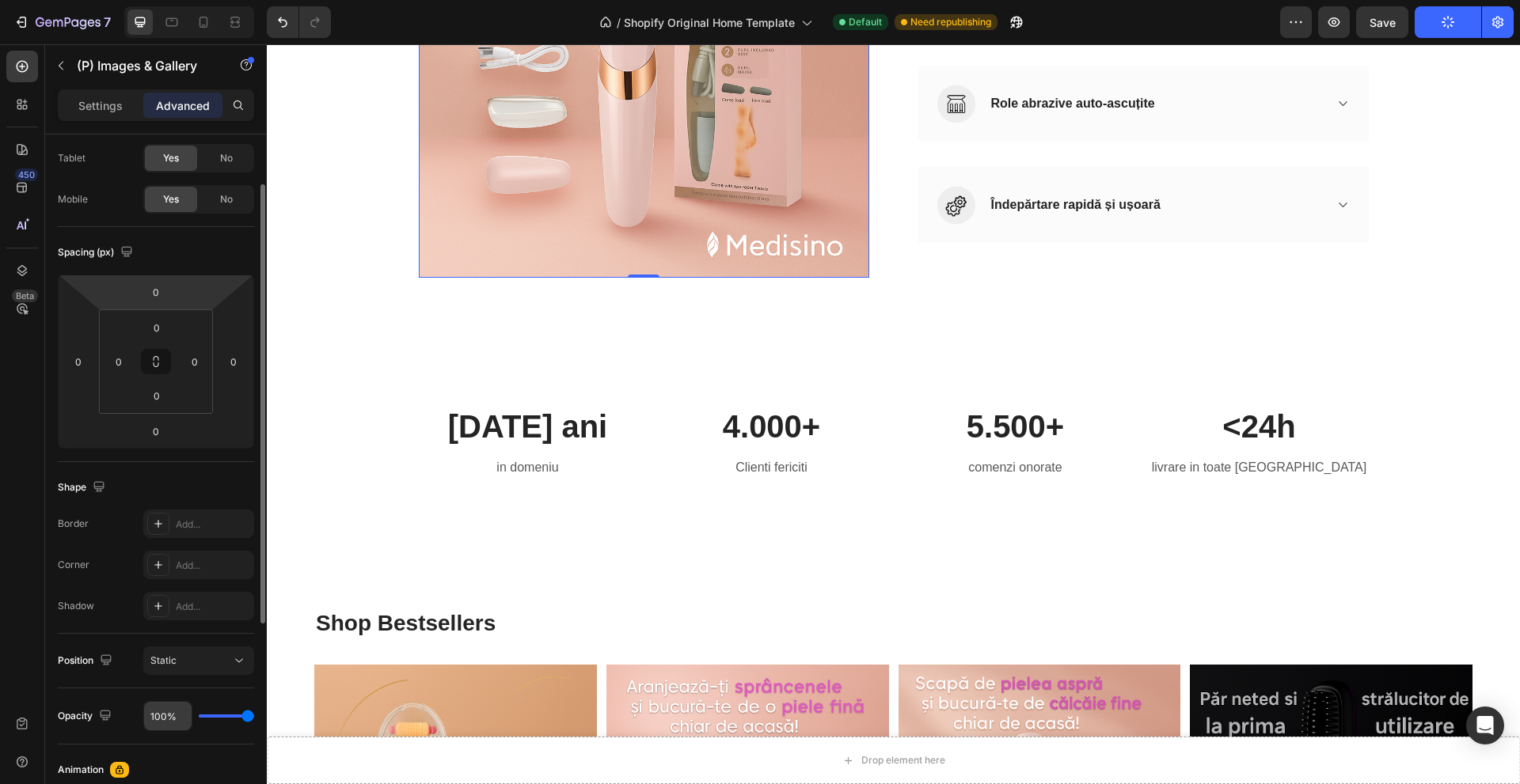
scroll to position [404, 0]
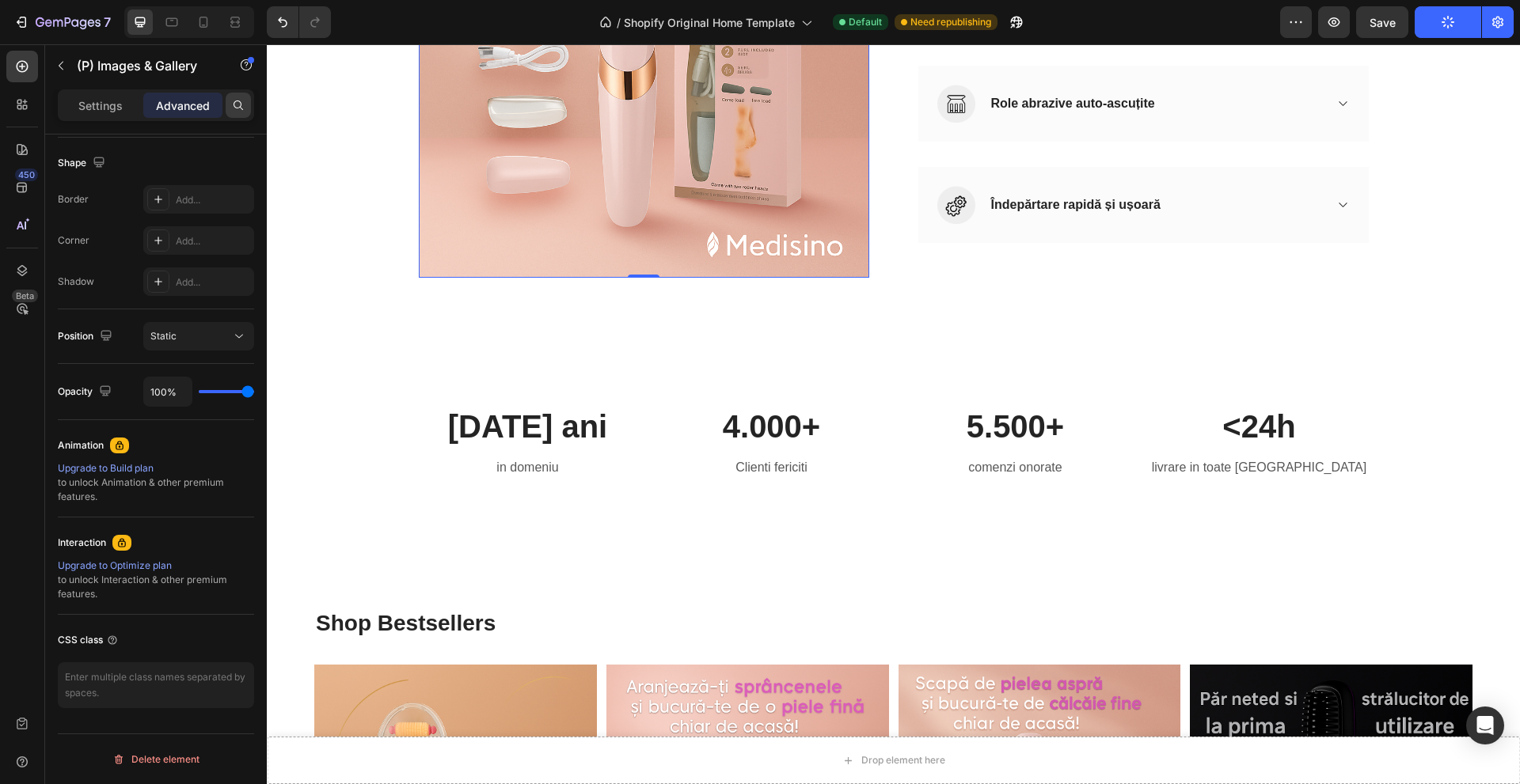
click at [232, 103] on icon at bounding box center [238, 104] width 12 height 12
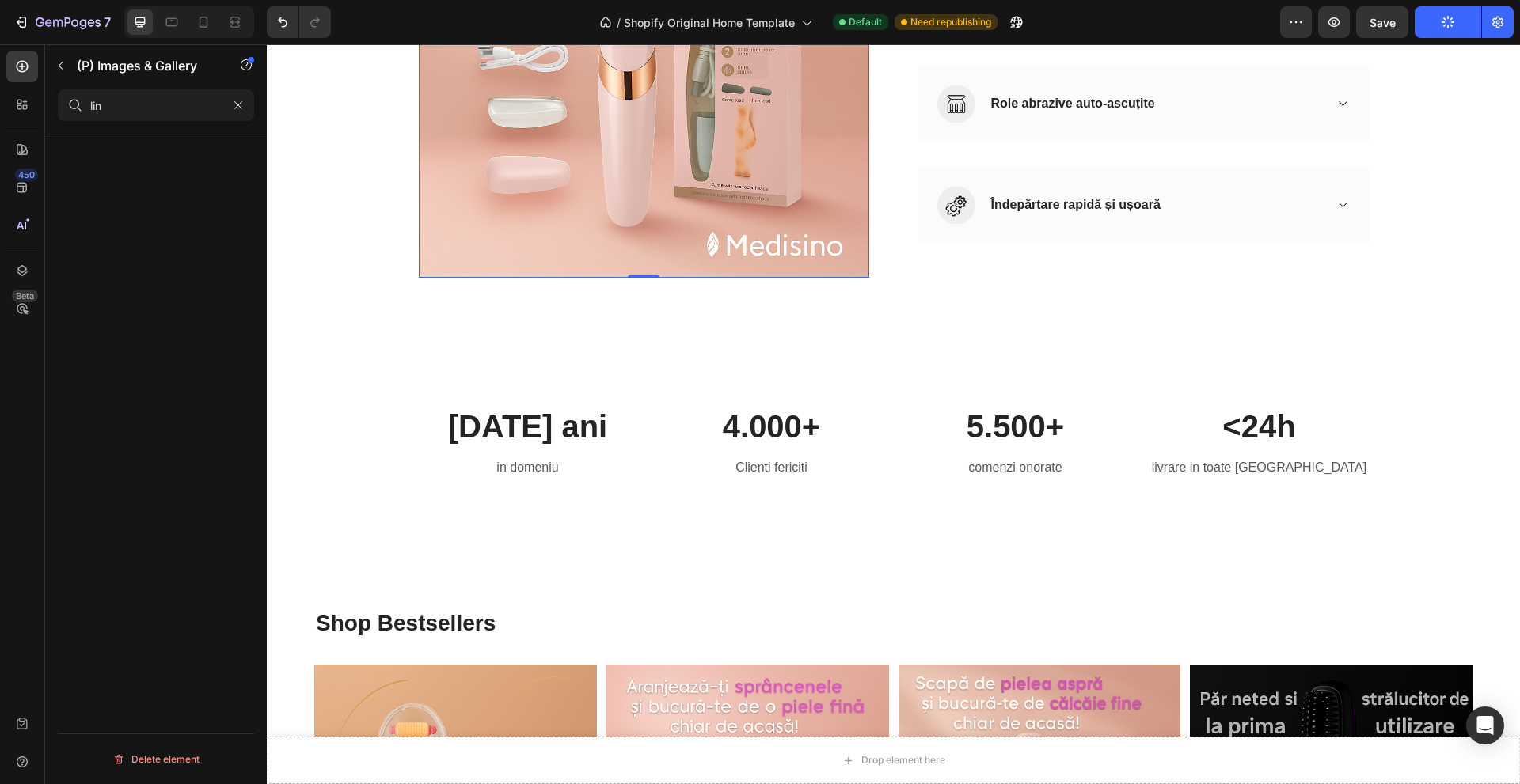
type input "link"
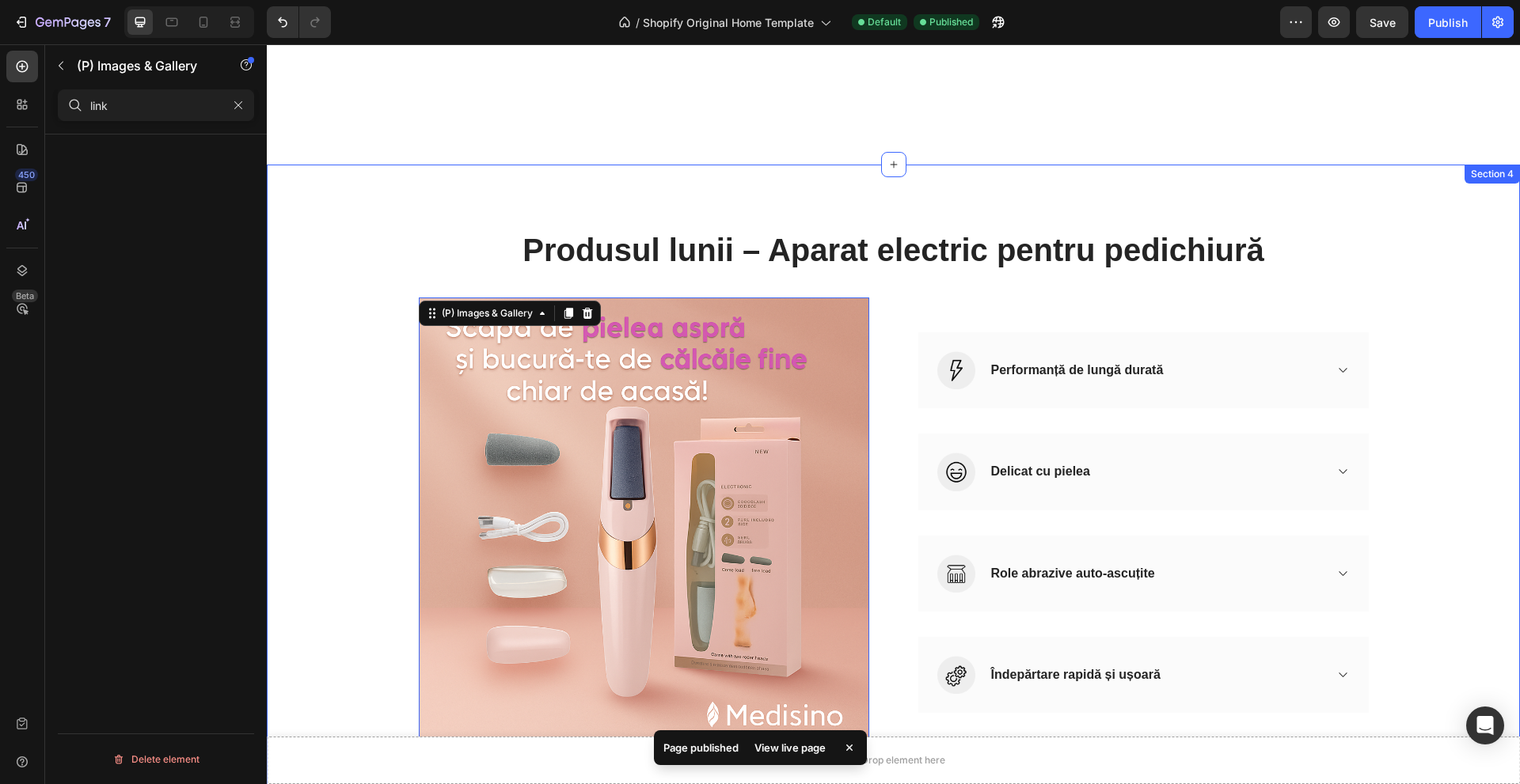
scroll to position [1029, 0]
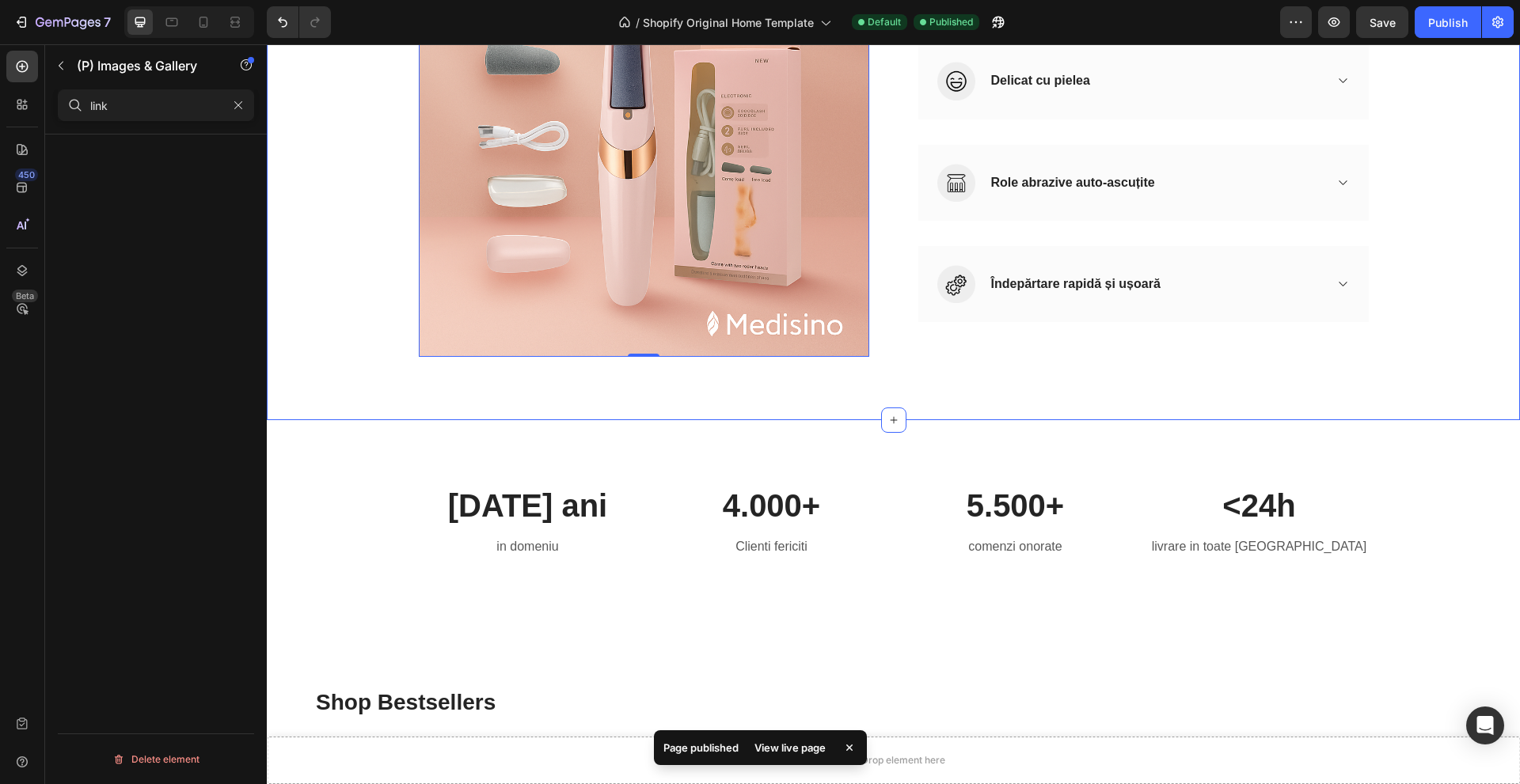
click at [980, 409] on div "Produsul lunii – Aparat electric pentru pedichiură Heading Row (P) Images & Gal…" at bounding box center [893, 97] width 1253 height 647
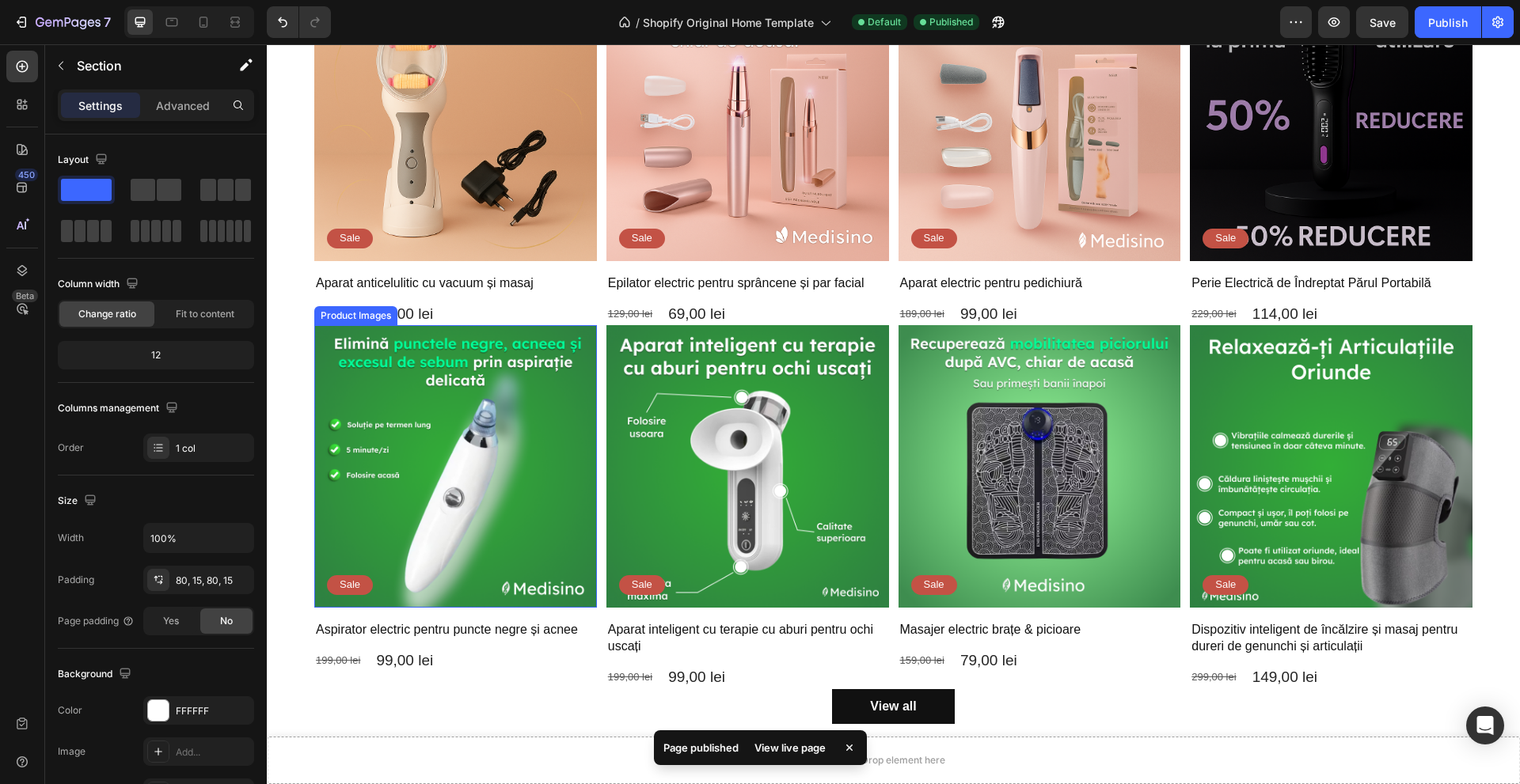
scroll to position [2137, 0]
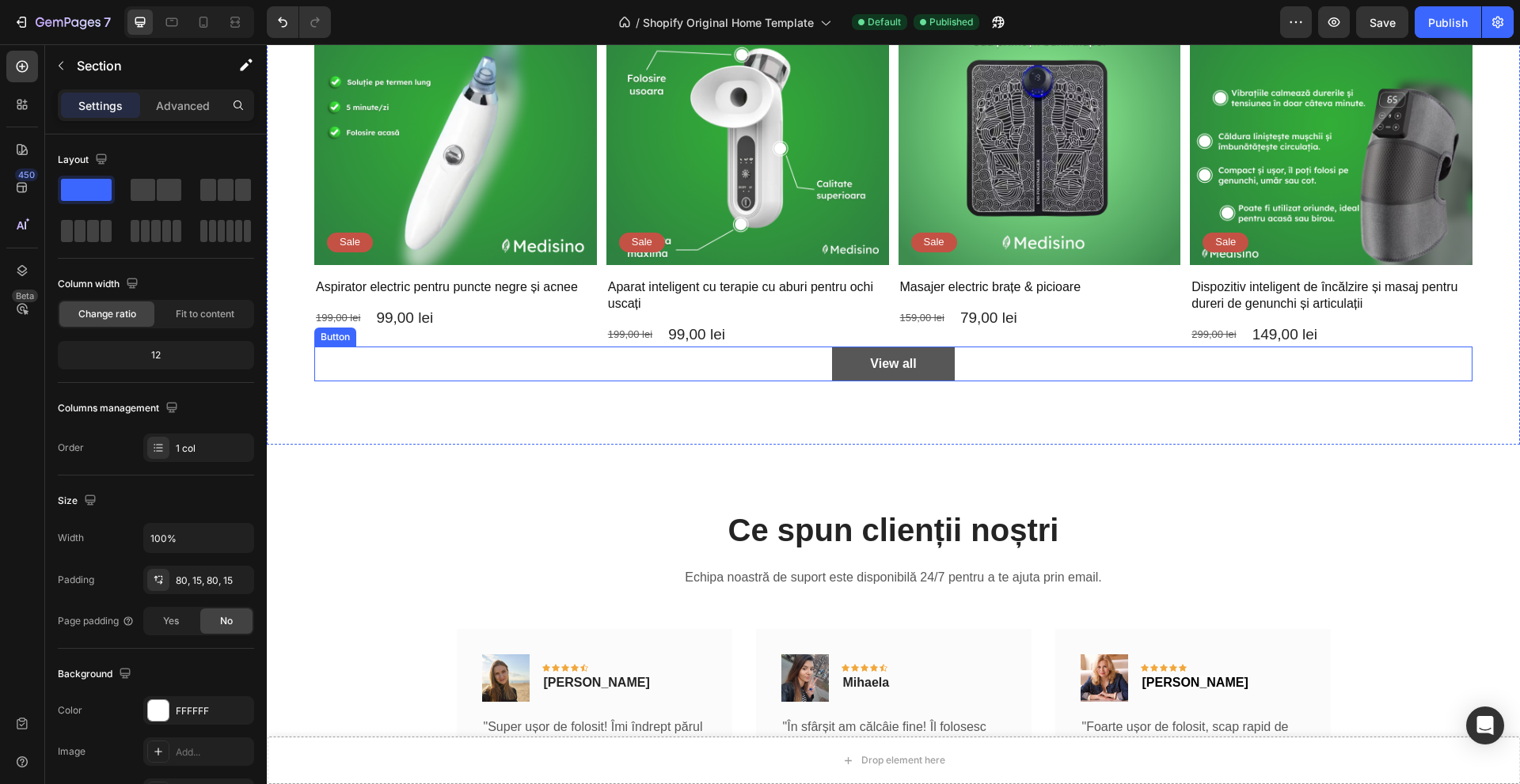
click at [902, 367] on button "View all" at bounding box center [893, 364] width 122 height 35
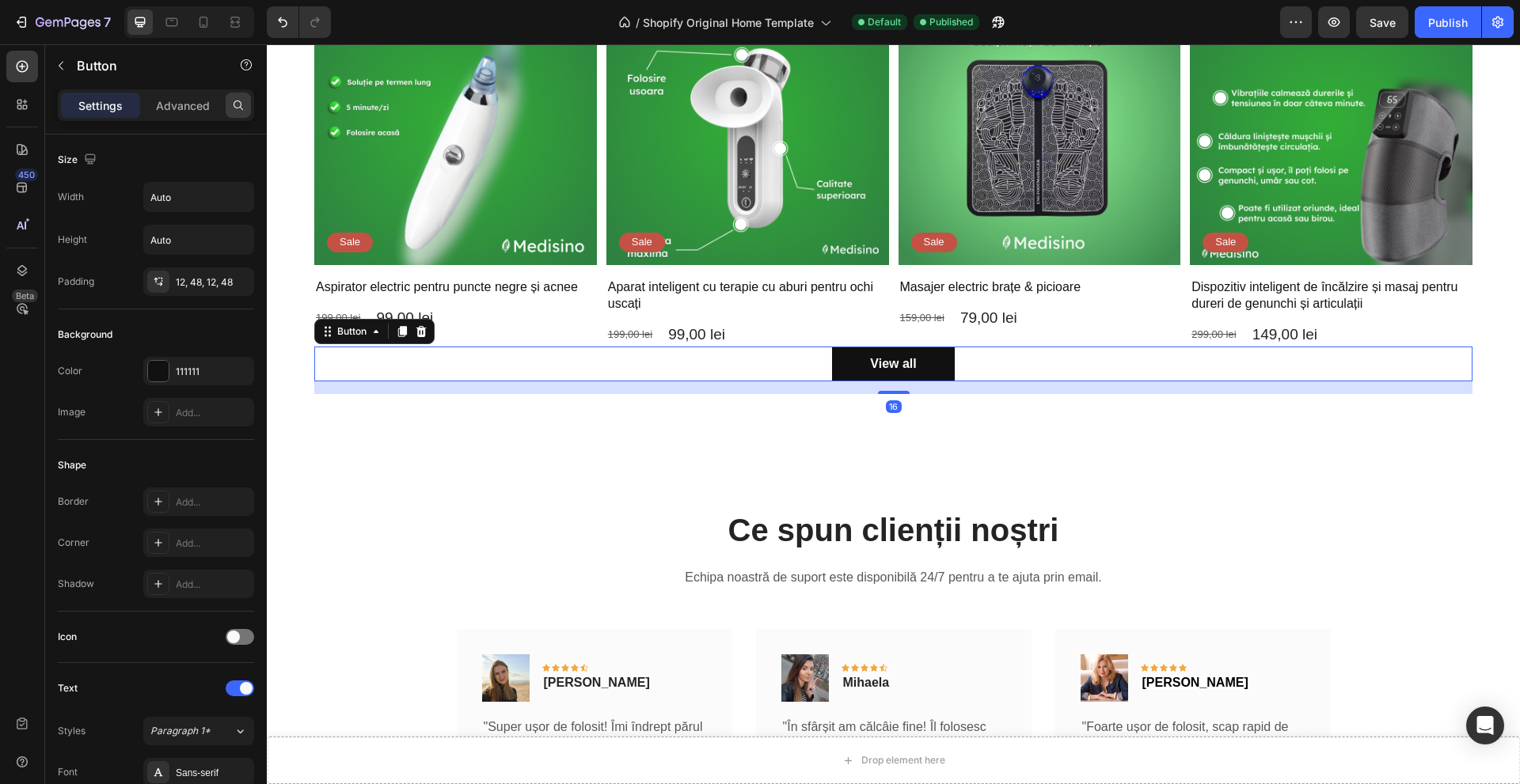
click at [235, 104] on icon at bounding box center [238, 104] width 12 height 12
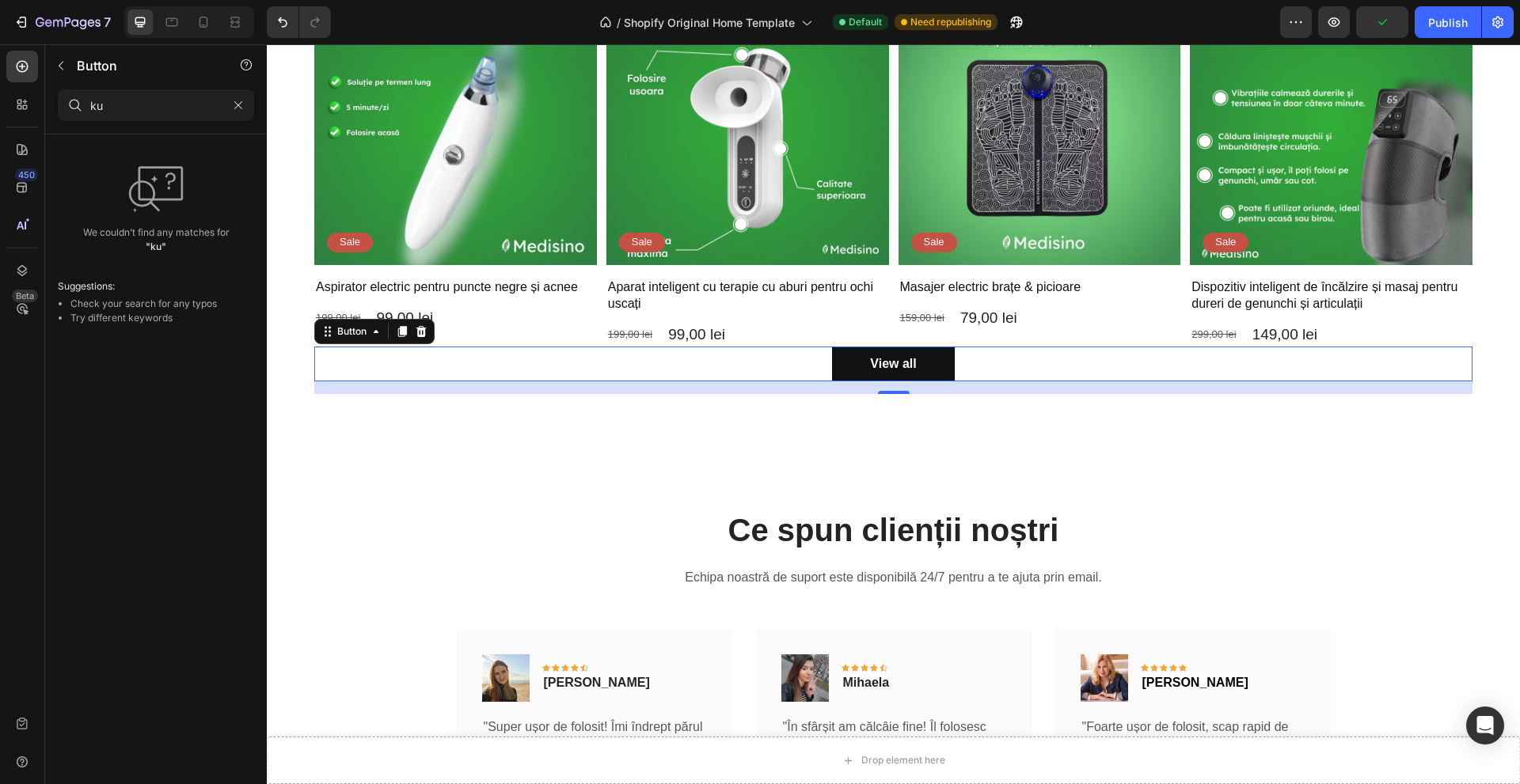
type input "k"
type input "link"
click at [239, 161] on span at bounding box center [233, 159] width 12 height 12
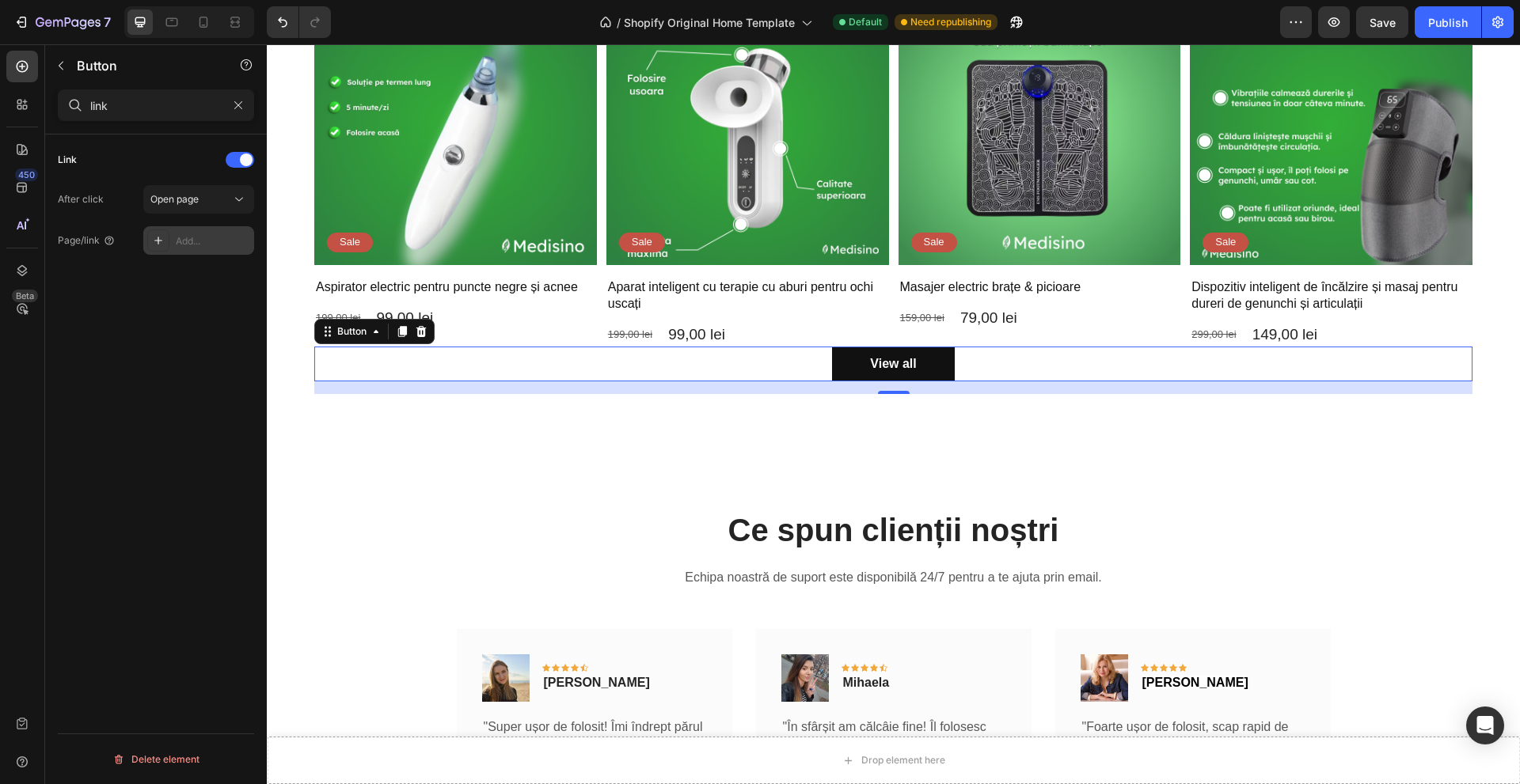
click at [191, 234] on div "Add..." at bounding box center [213, 241] width 75 height 14
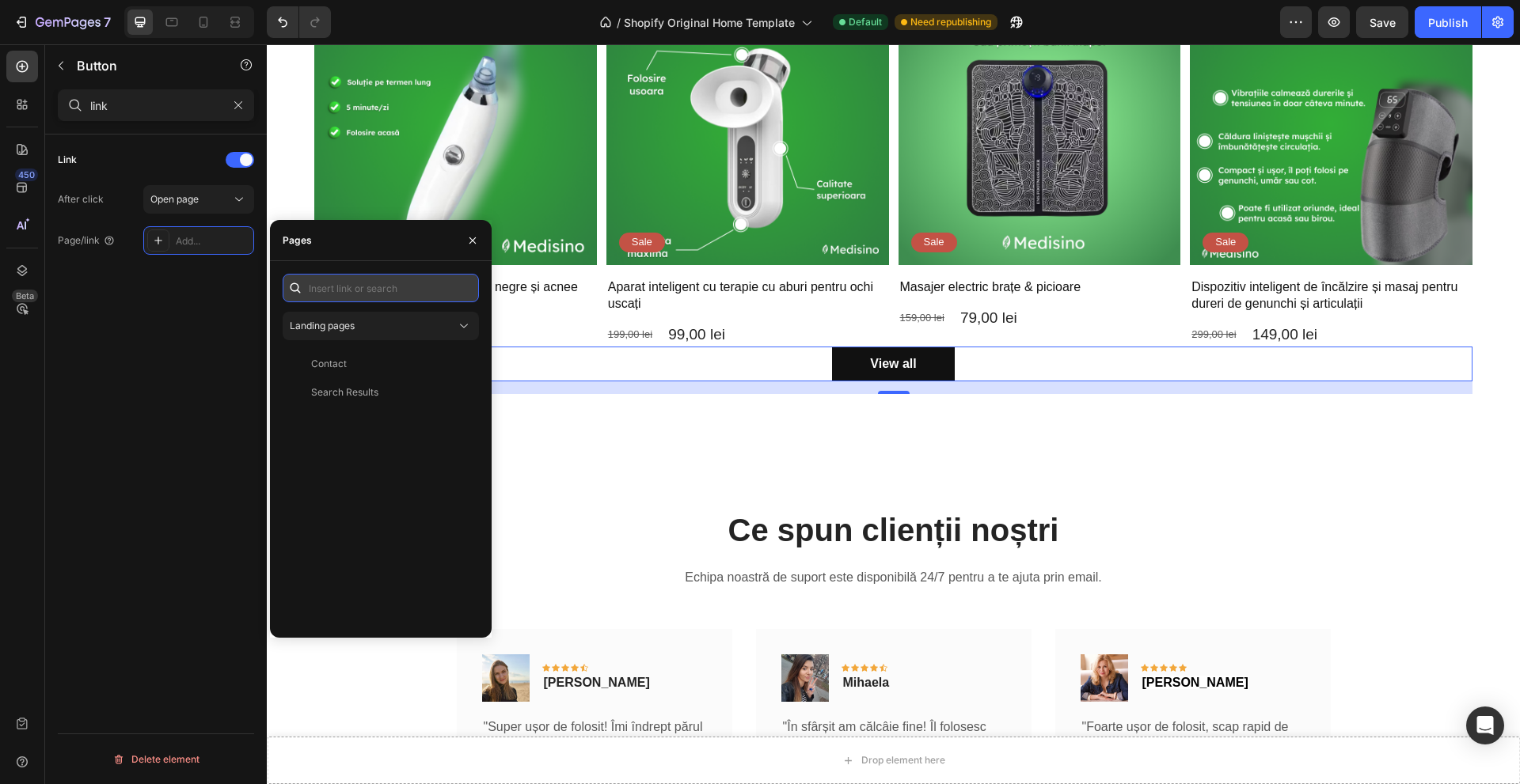
click at [347, 292] on input "text" at bounding box center [381, 288] width 197 height 29
paste input "[URL][DOMAIN_NAME]"
type input "[URL][DOMAIN_NAME]"
click at [384, 322] on div "[URL][DOMAIN_NAME]" at bounding box center [362, 326] width 103 height 14
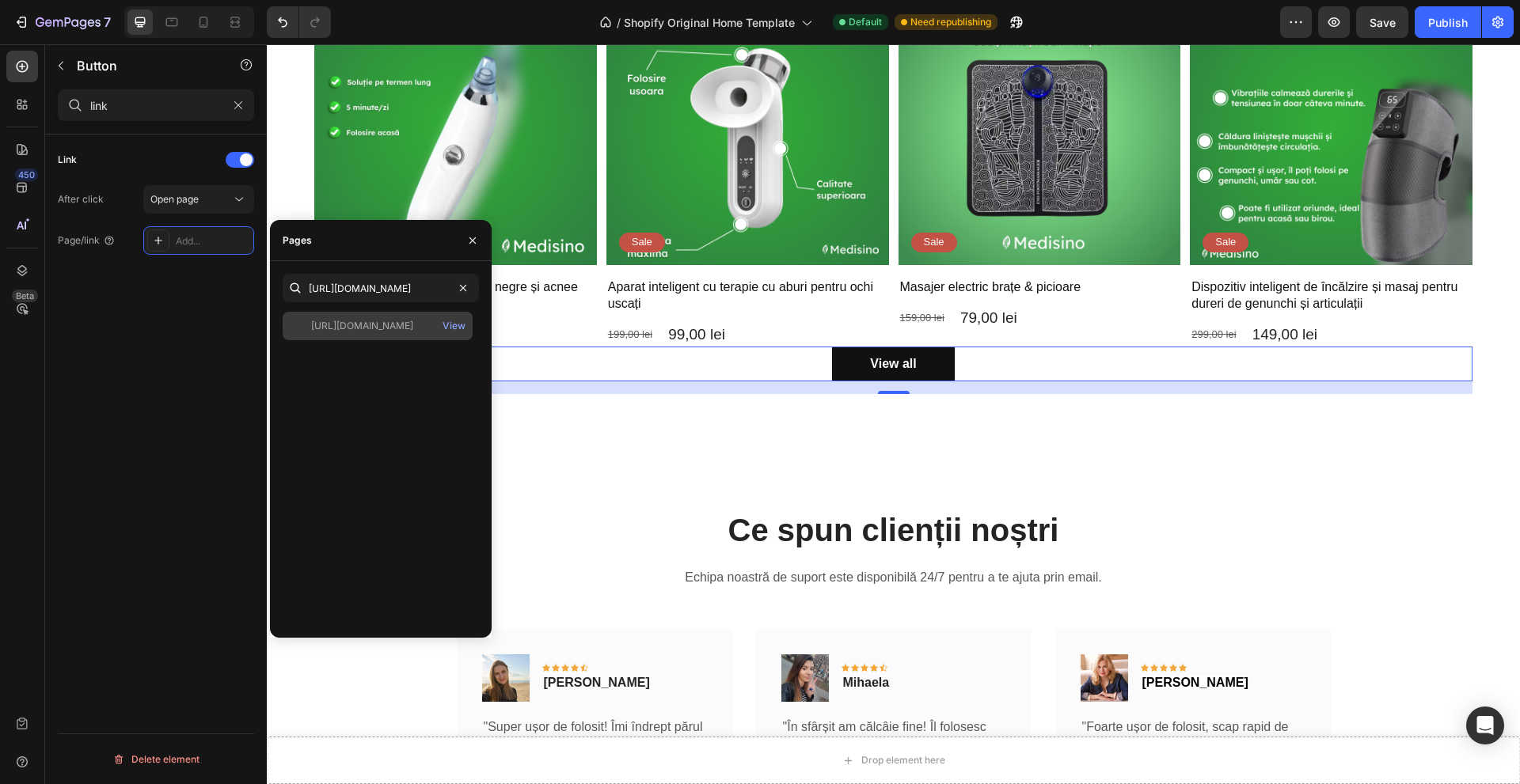
scroll to position [0, 0]
click at [472, 240] on icon "button" at bounding box center [473, 240] width 7 height 7
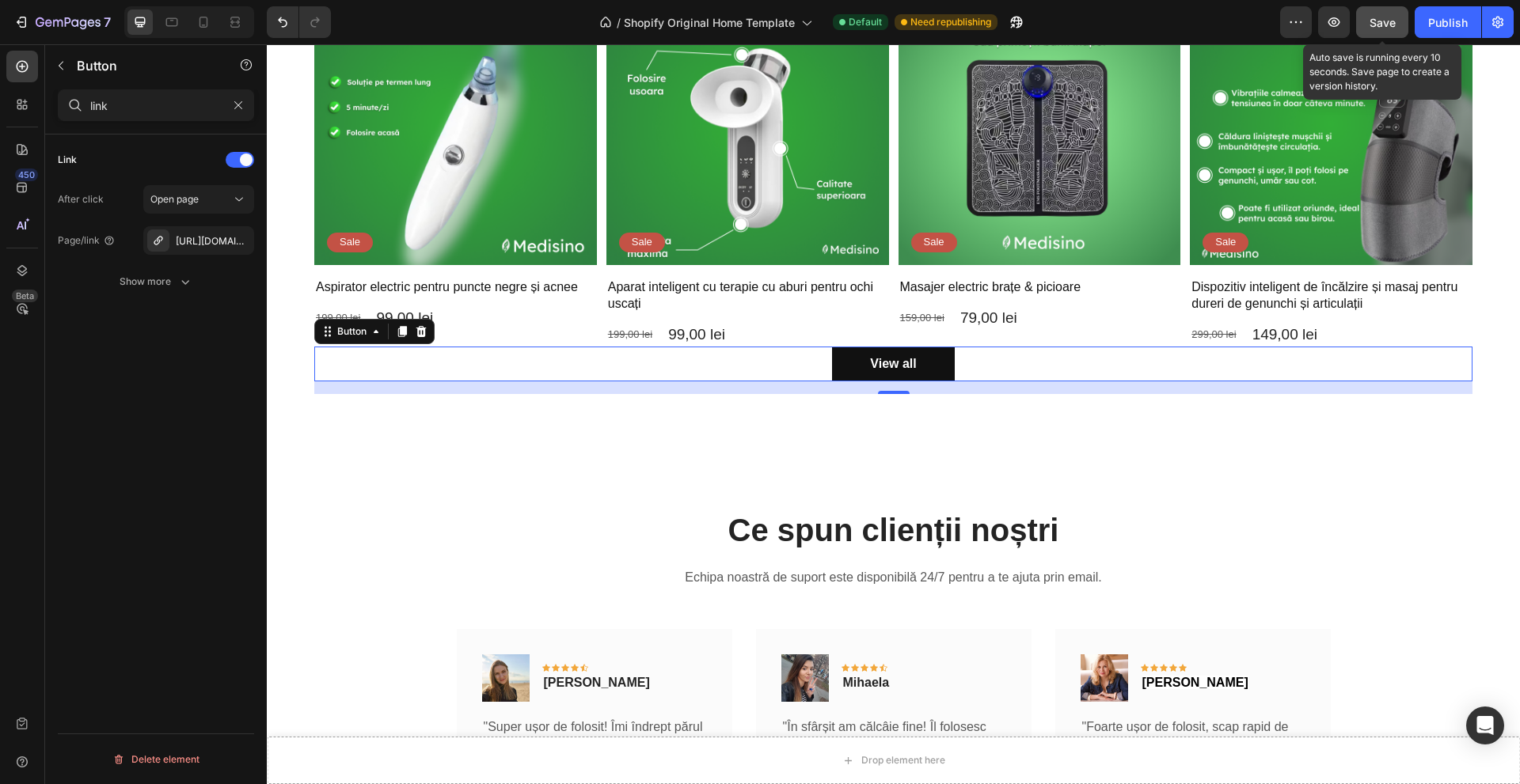
click at [1379, 19] on span "Save" at bounding box center [1383, 23] width 26 height 13
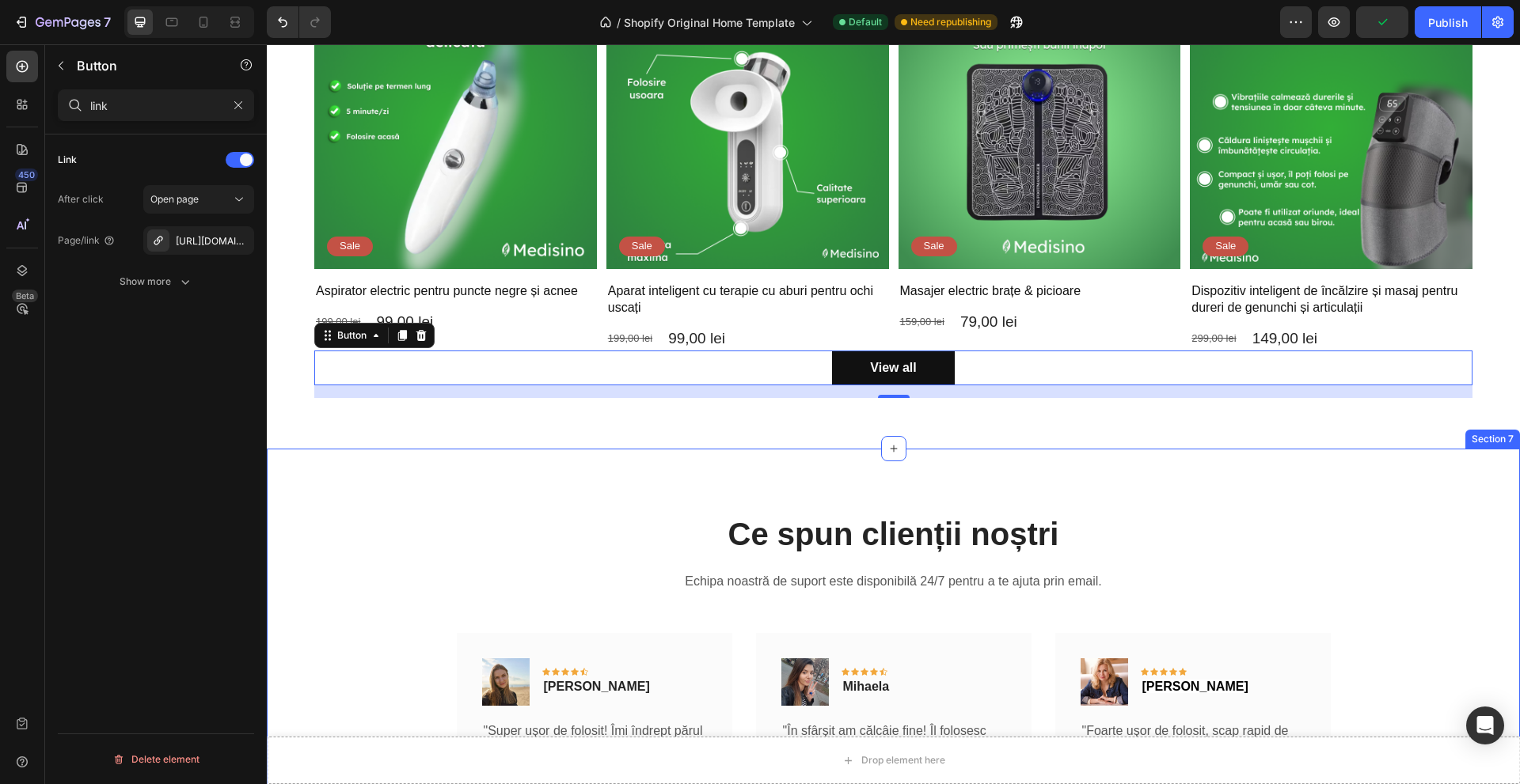
scroll to position [2058, 0]
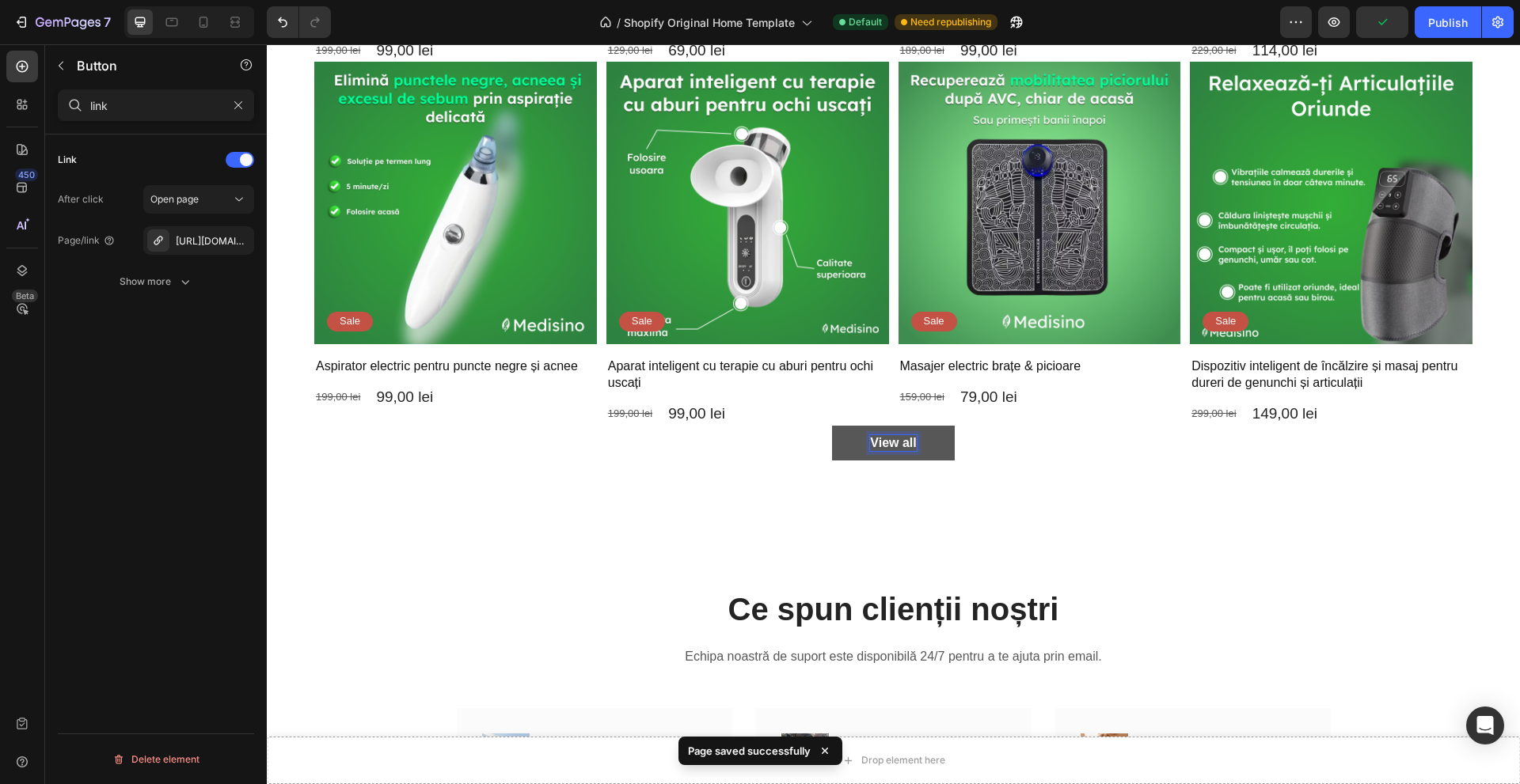
click at [887, 435] on div "View all" at bounding box center [894, 443] width 46 height 16
click at [887, 436] on p "View all" at bounding box center [894, 443] width 46 height 16
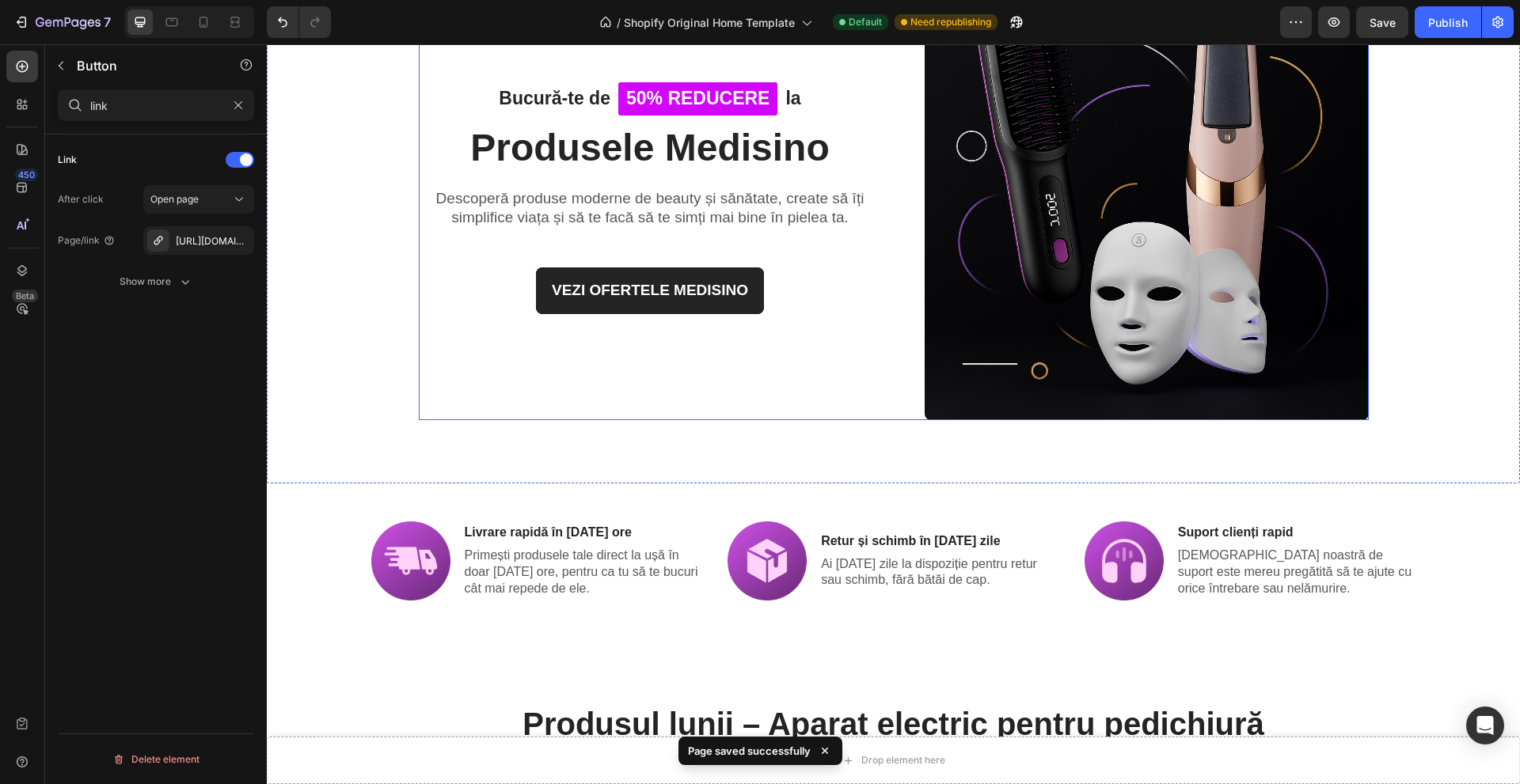
scroll to position [158, 0]
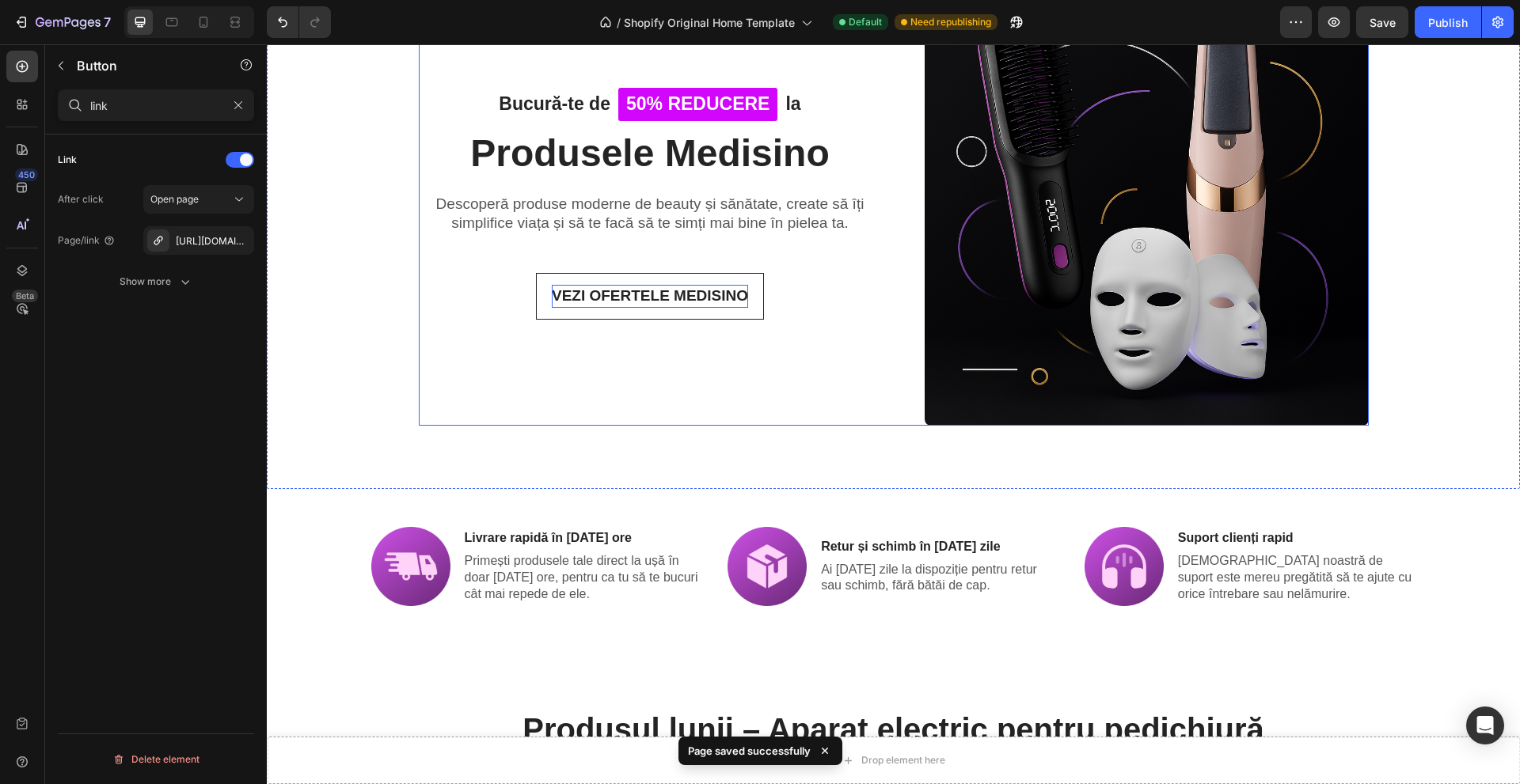
click at [629, 302] on p "VEZI OFERTELE MEDISINO" at bounding box center [650, 296] width 197 height 23
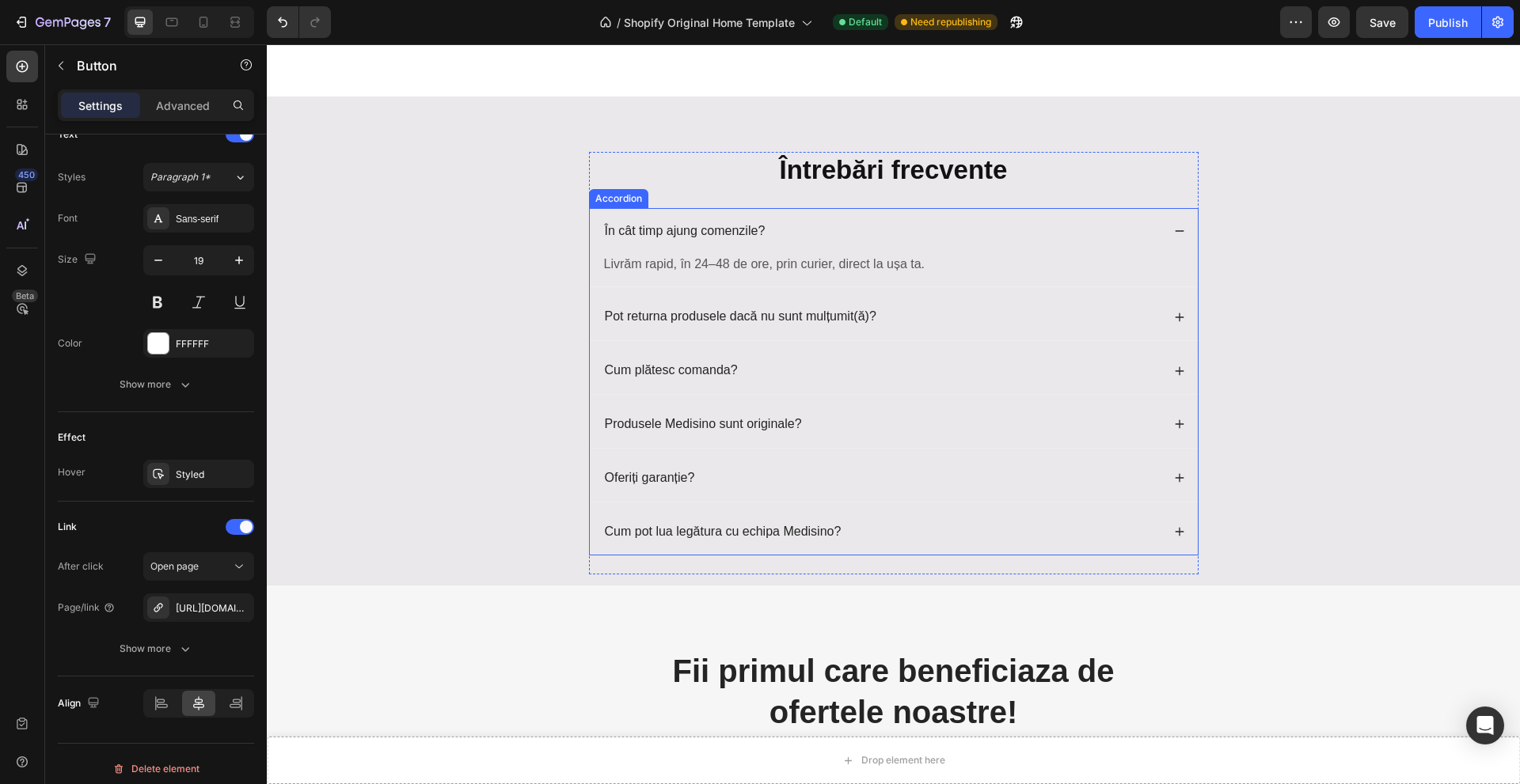
scroll to position [3371, 0]
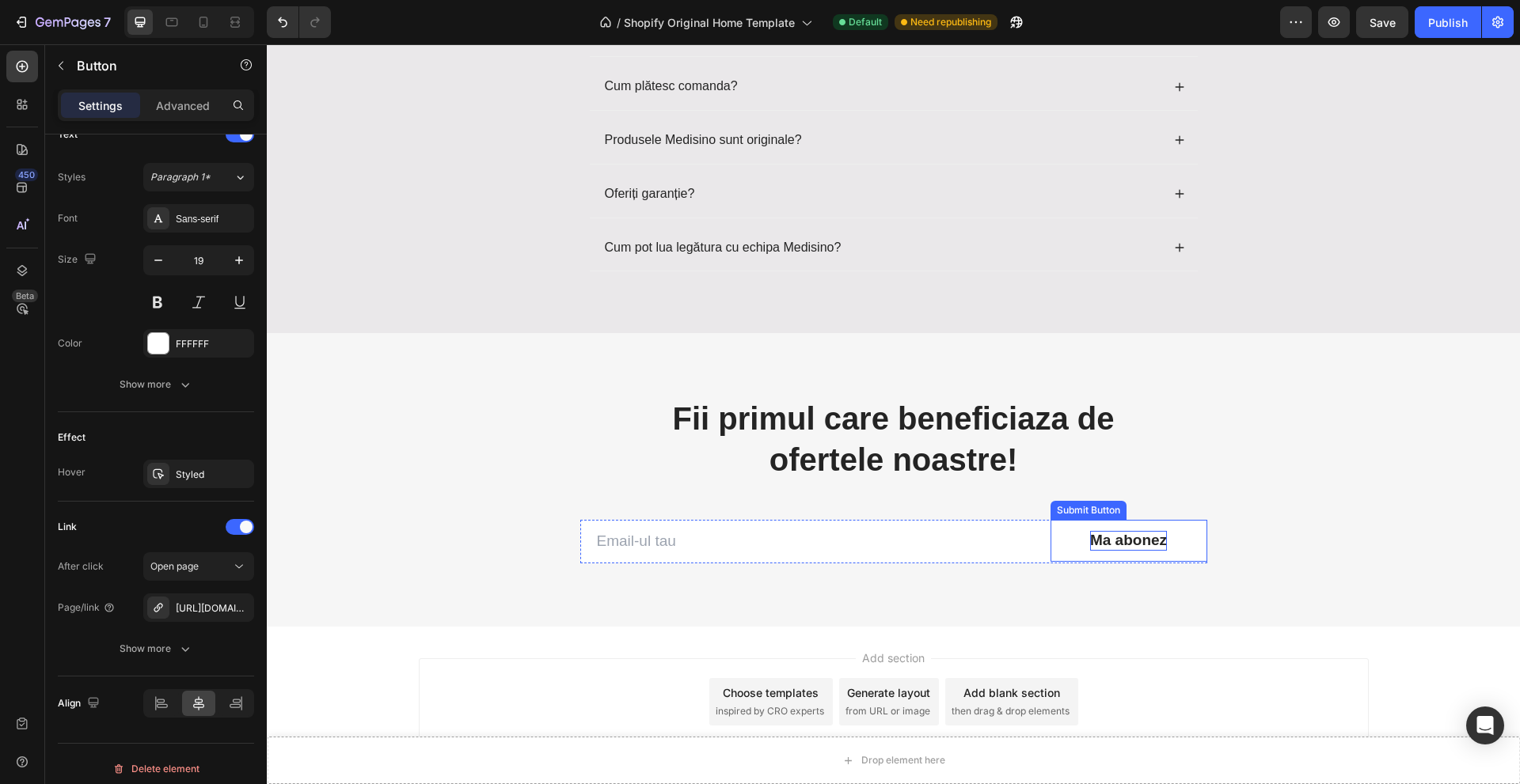
click at [1120, 546] on div "Ma abonez" at bounding box center [1129, 541] width 77 height 20
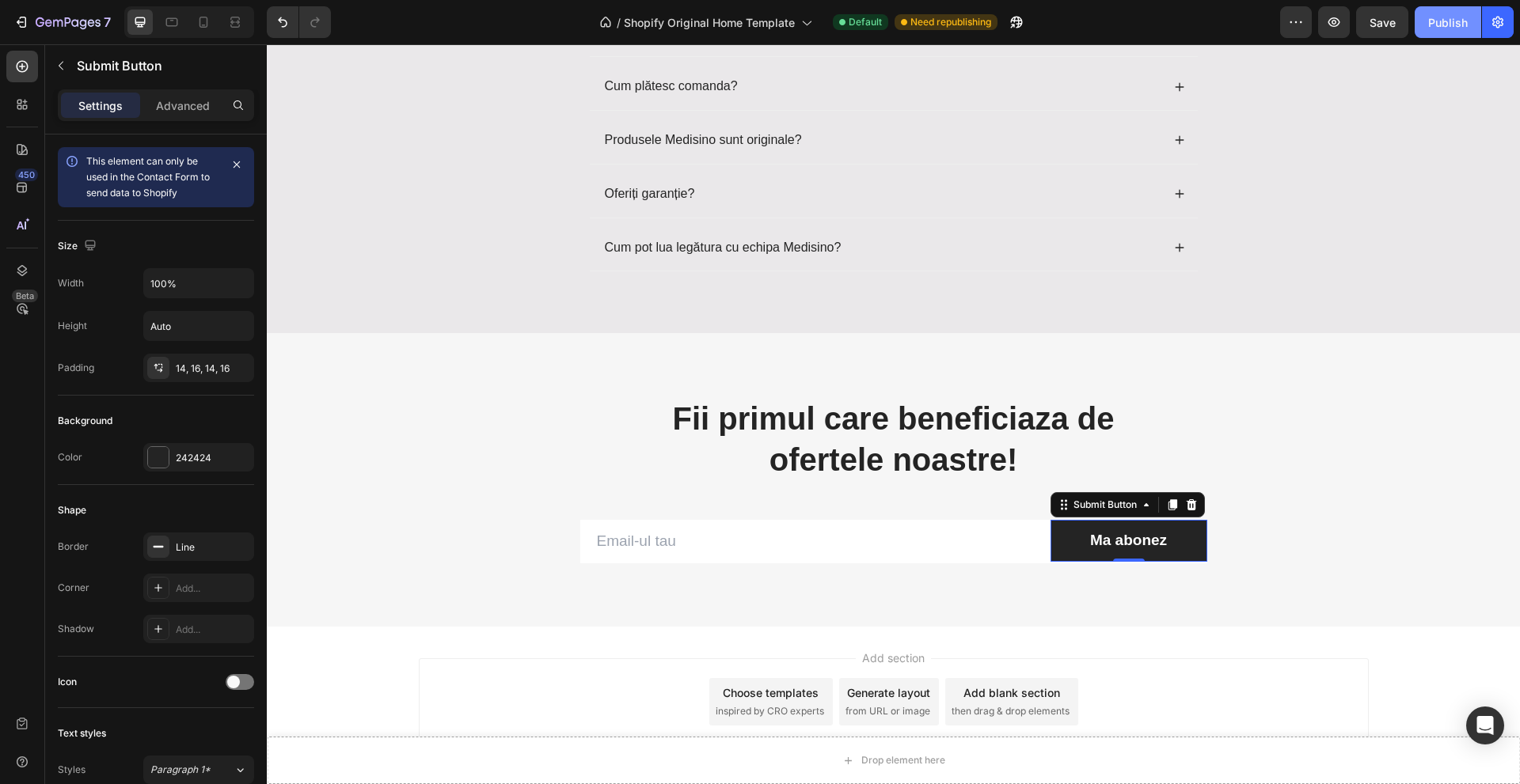
click at [1425, 16] on button "Publish" at bounding box center [1448, 22] width 66 height 32
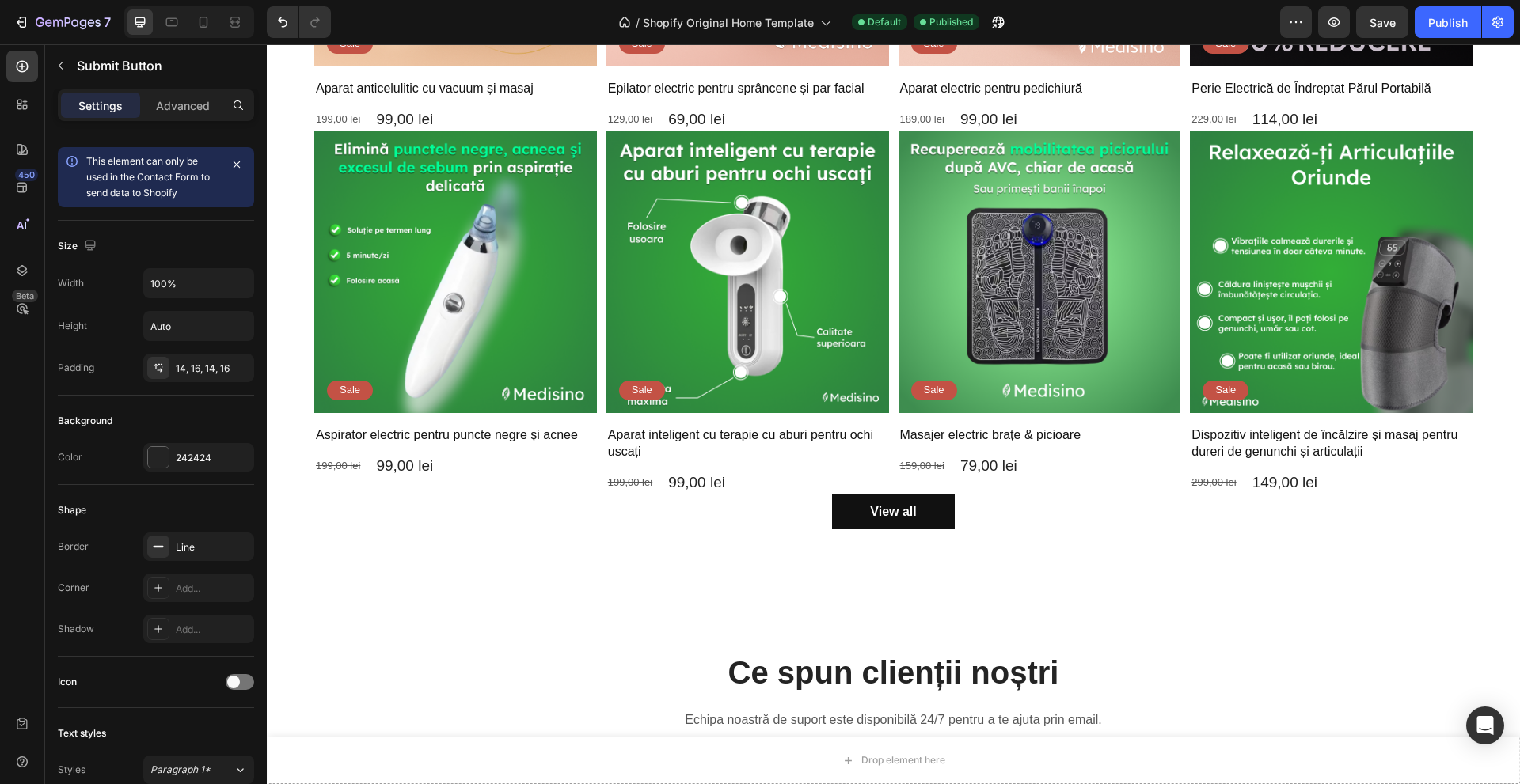
scroll to position [1916, 0]
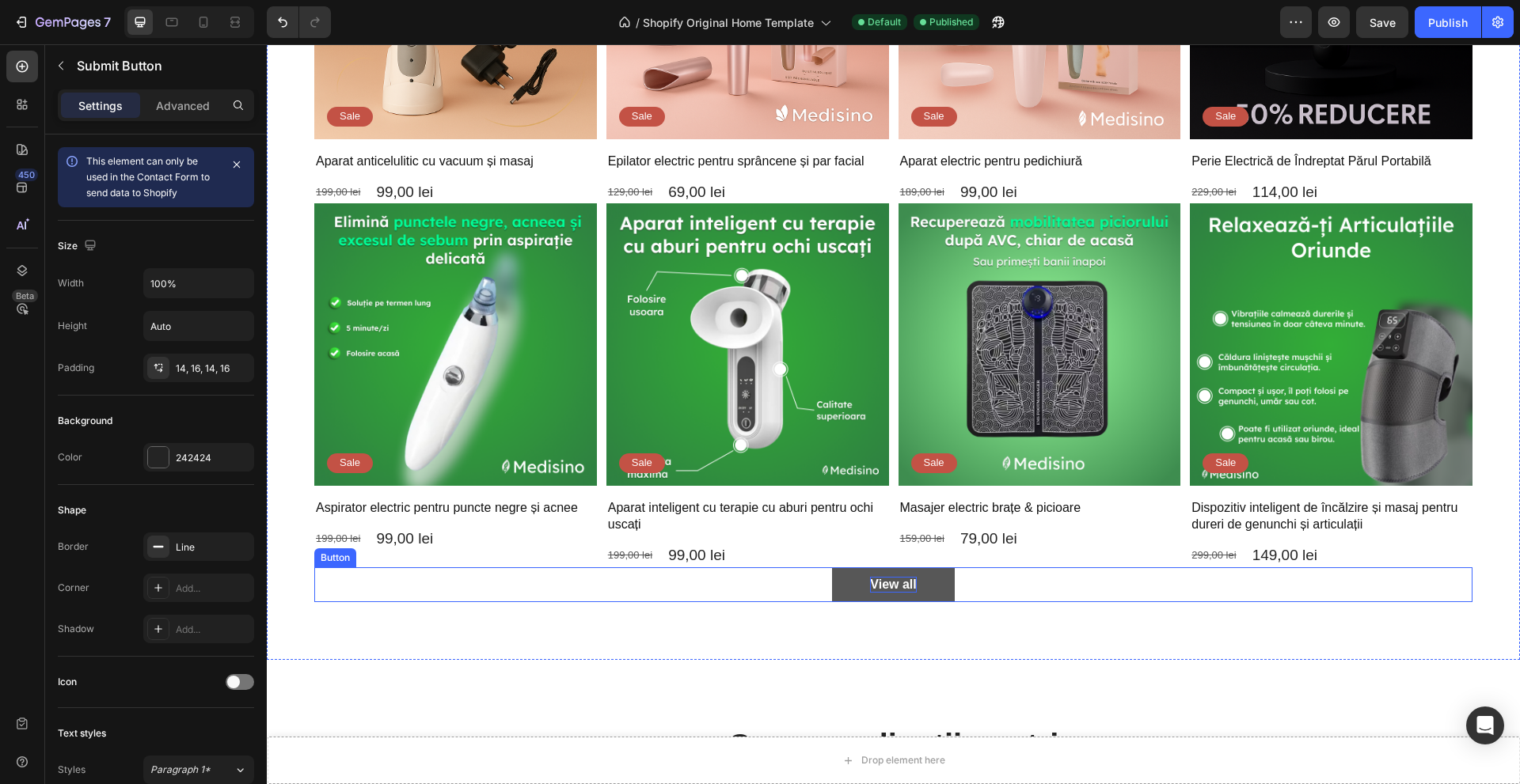
click at [902, 579] on div "View all" at bounding box center [894, 585] width 46 height 16
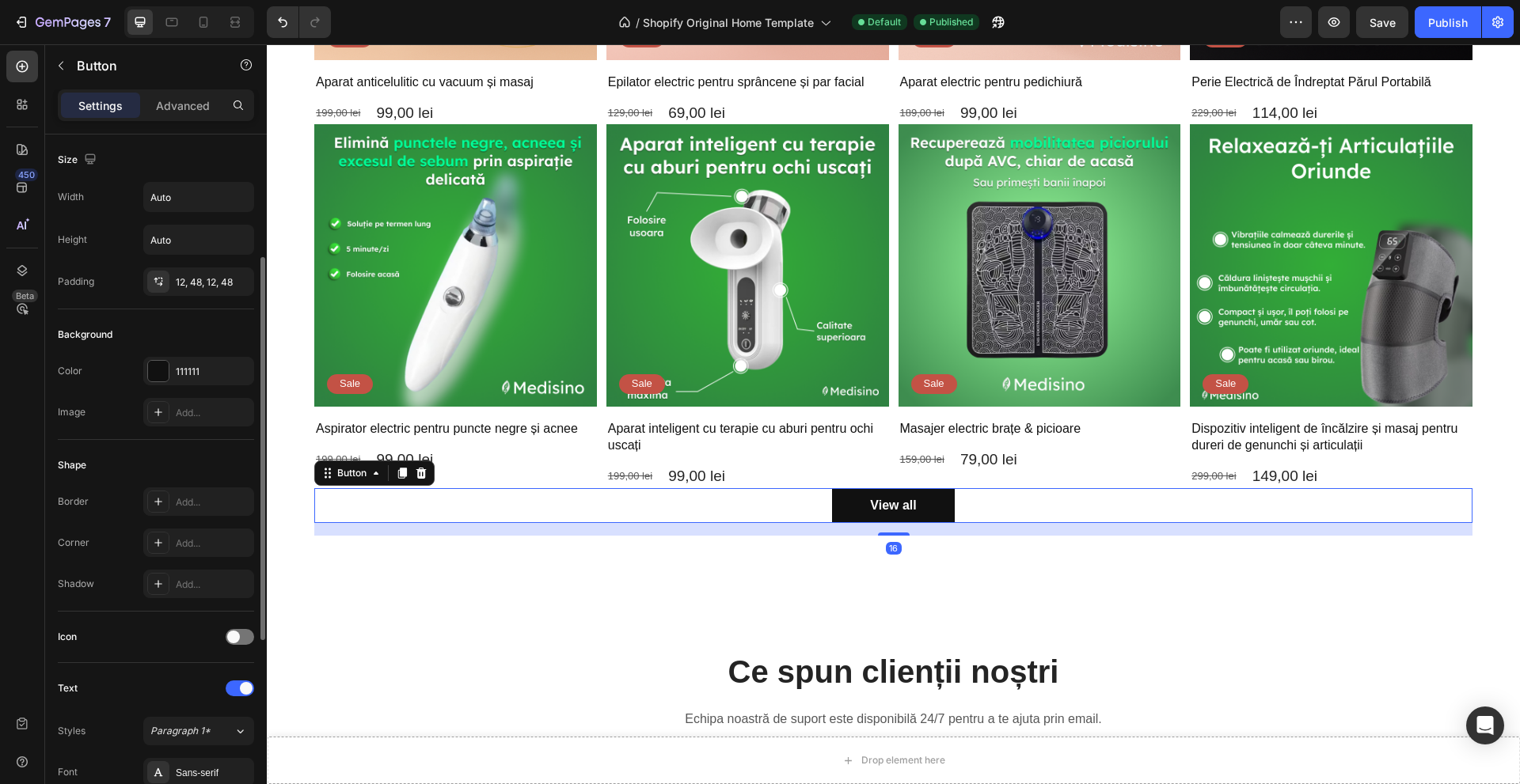
scroll to position [474, 0]
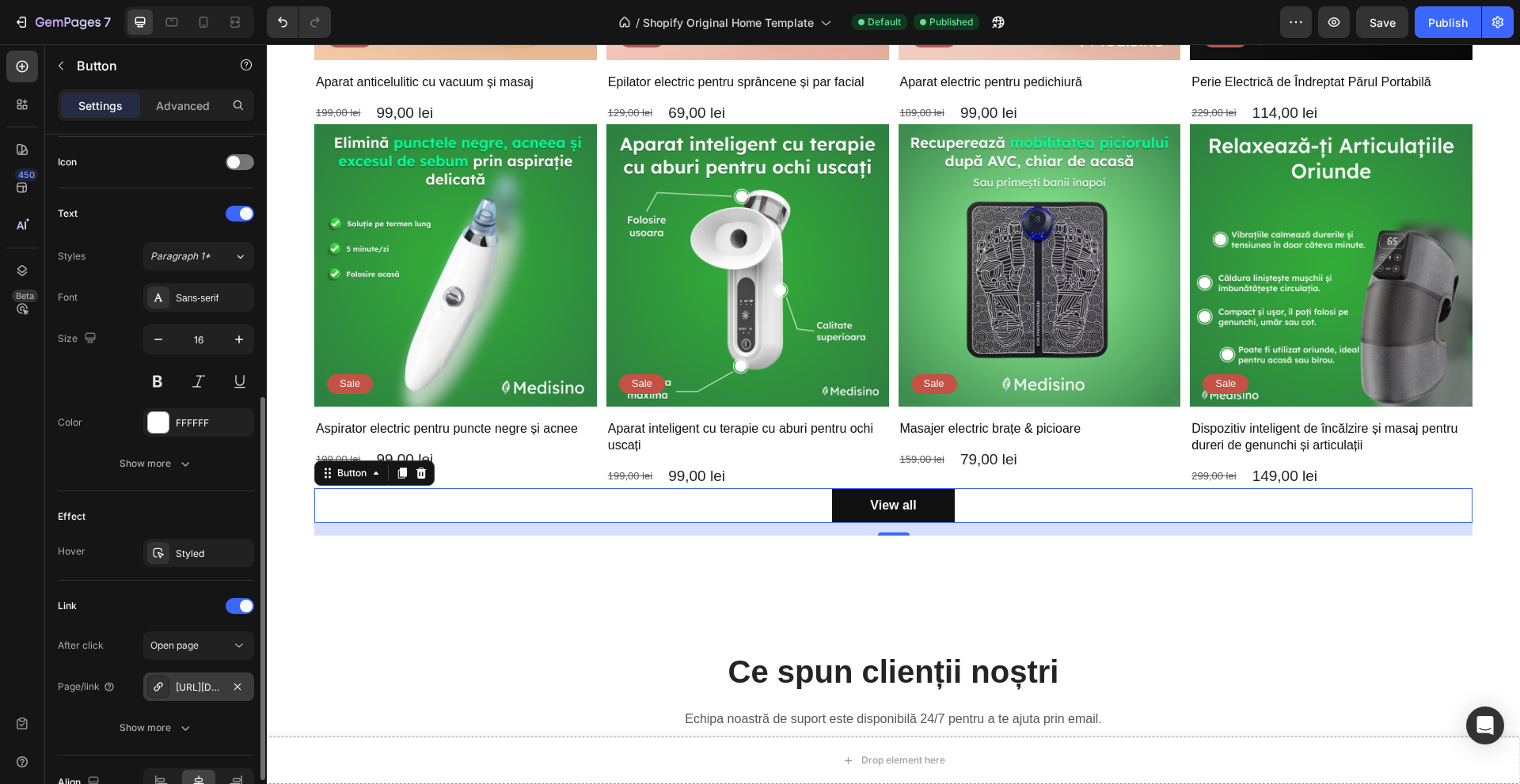
click at [202, 686] on div "[URL][DOMAIN_NAME]" at bounding box center [199, 687] width 46 height 14
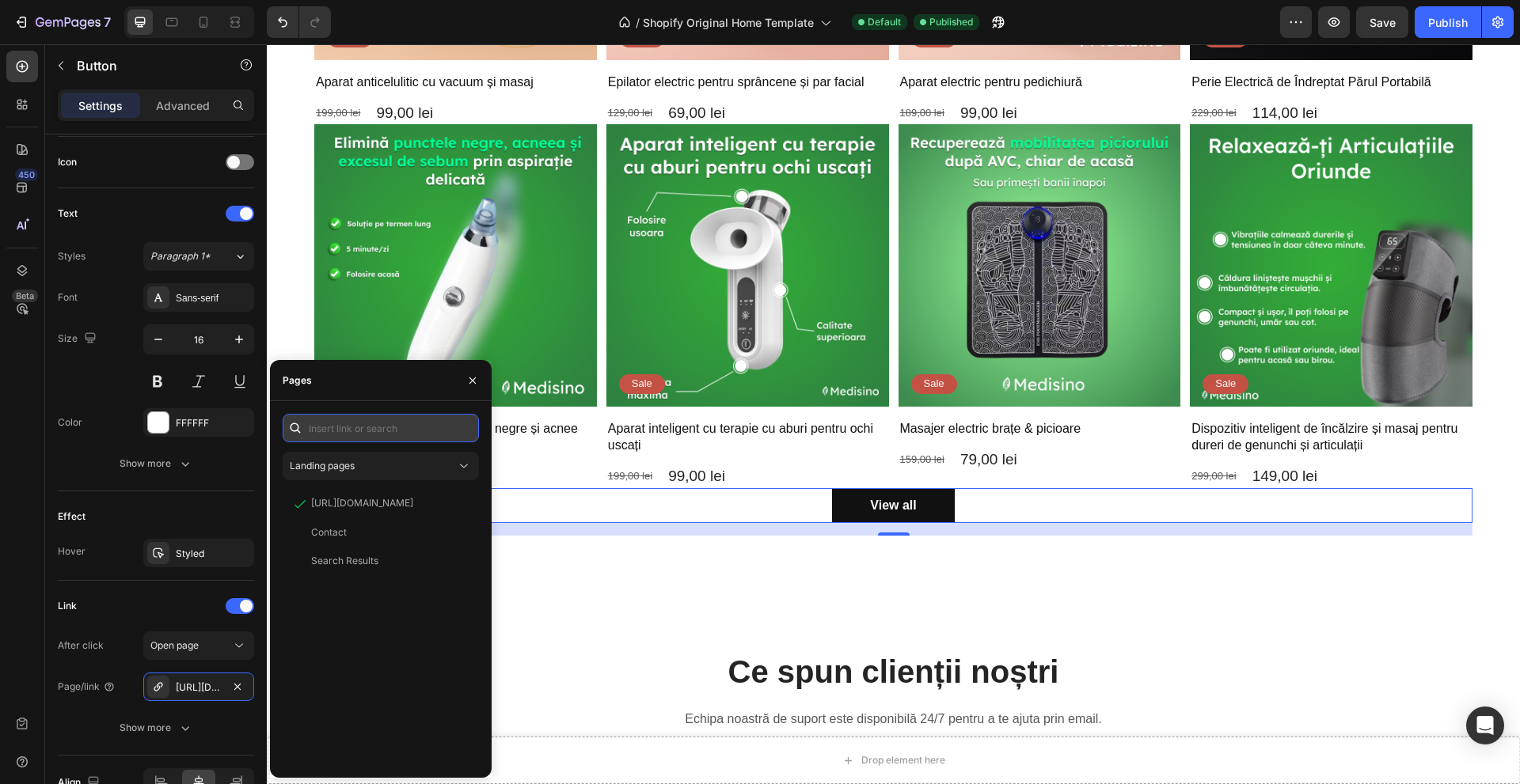
click at [362, 431] on input "text" at bounding box center [381, 428] width 197 height 29
paste input "[URL][DOMAIN_NAME]"
type input "[URL][DOMAIN_NAME]"
click at [363, 473] on div "[URL][DOMAIN_NAME]" at bounding box center [362, 466] width 103 height 14
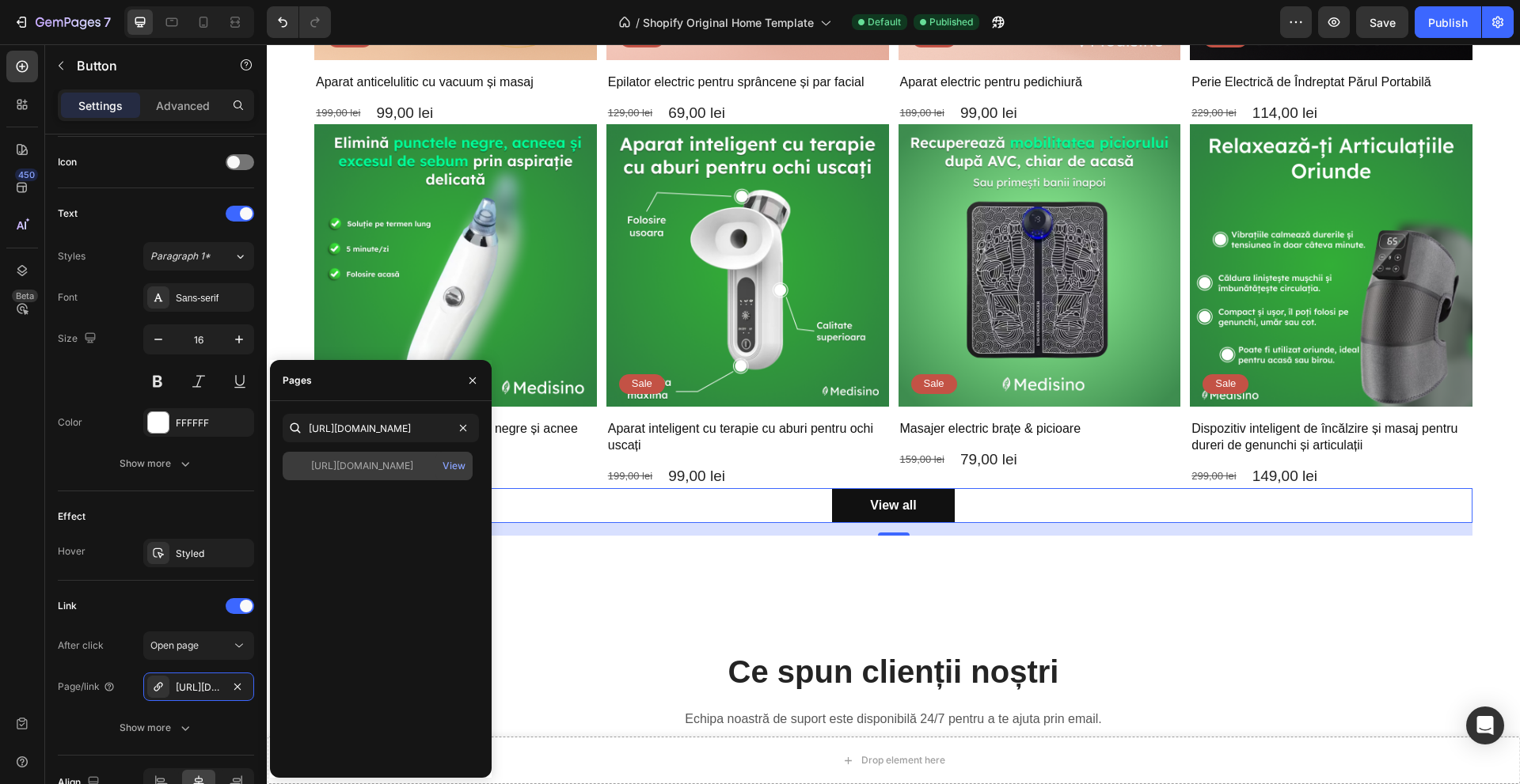
scroll to position [0, 0]
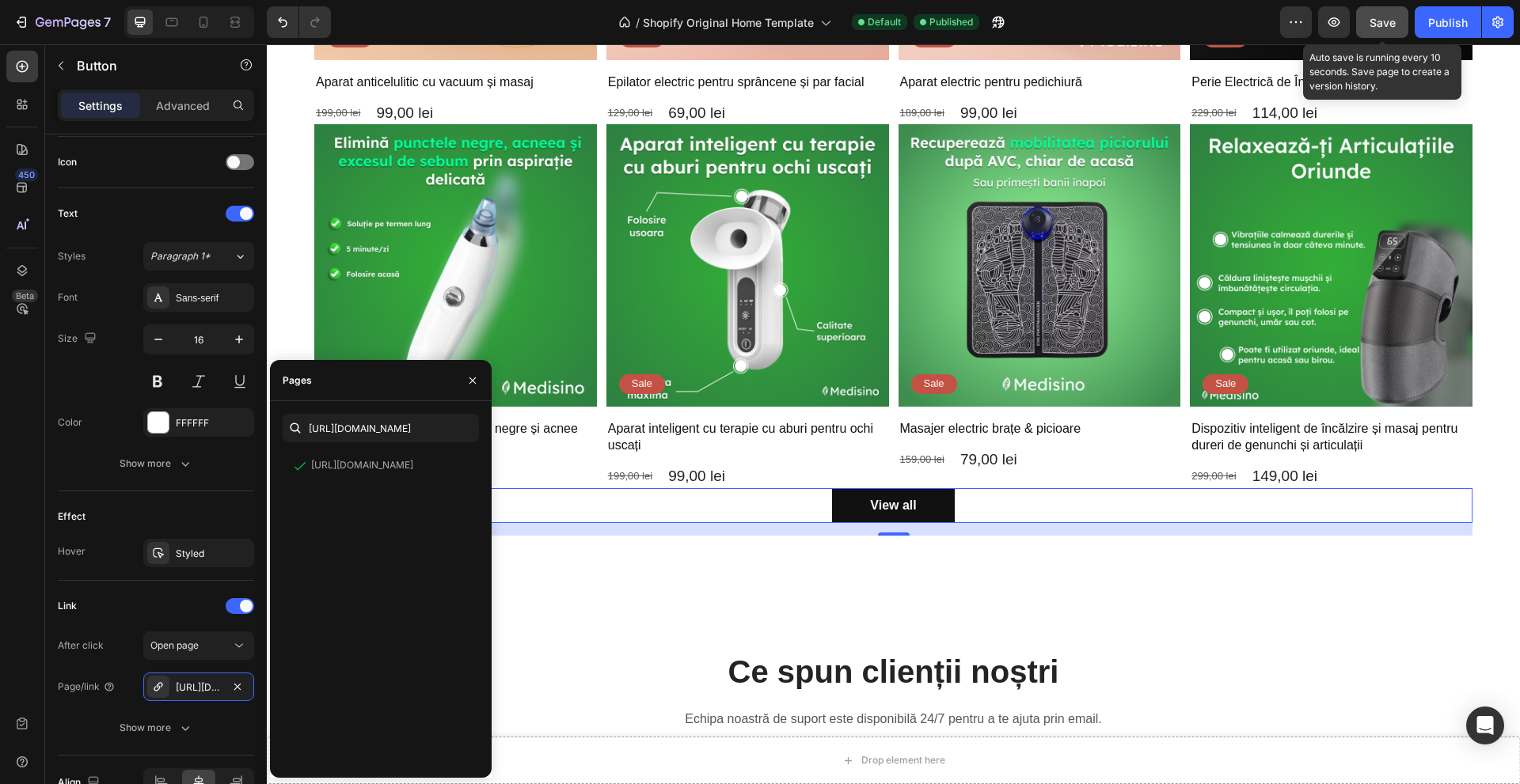
click at [1379, 17] on span "Save" at bounding box center [1383, 23] width 26 height 13
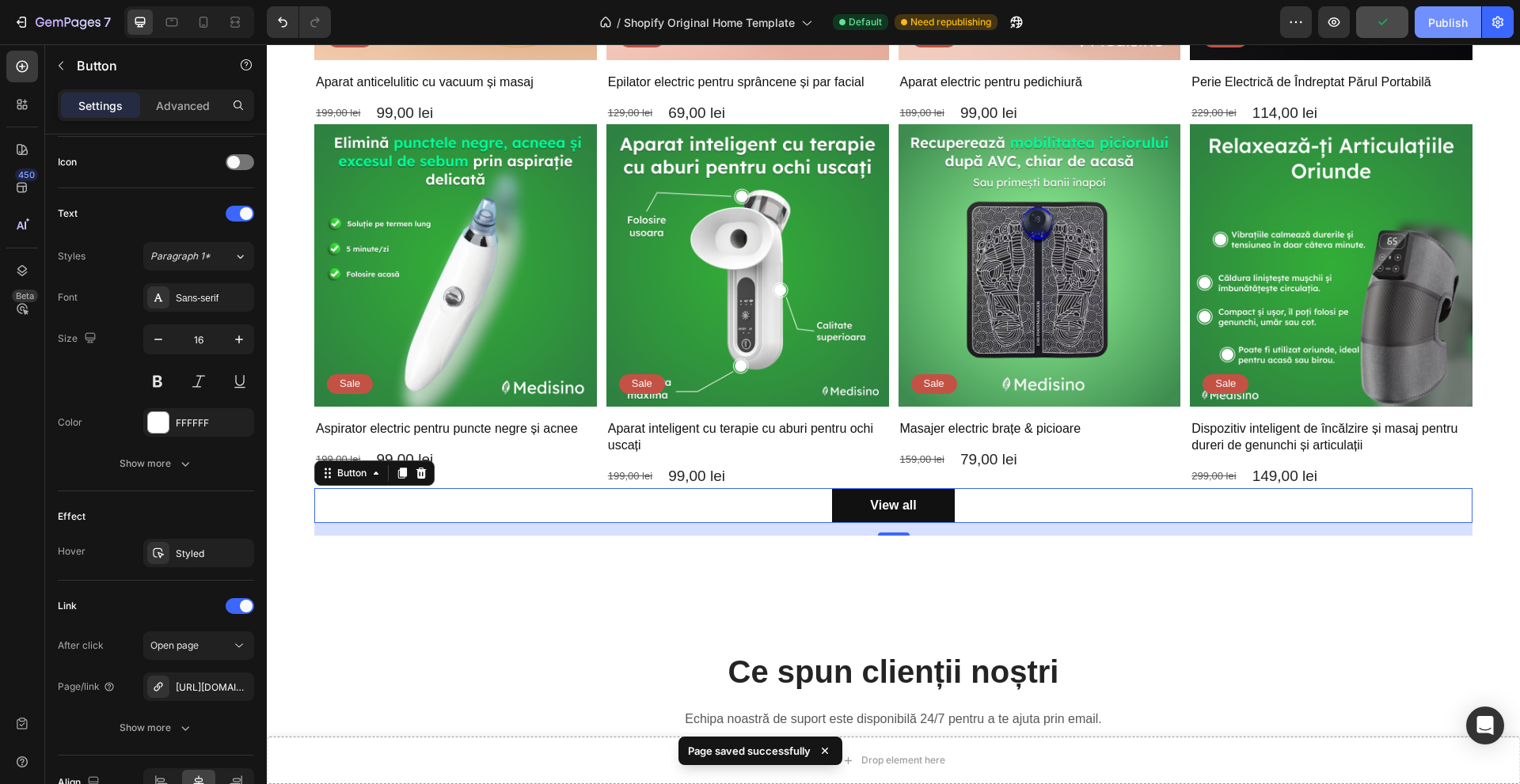
drag, startPoint x: 1456, startPoint y: 18, endPoint x: 968, endPoint y: 53, distance: 489.3
click at [1456, 18] on div "Publish" at bounding box center [1448, 22] width 39 height 16
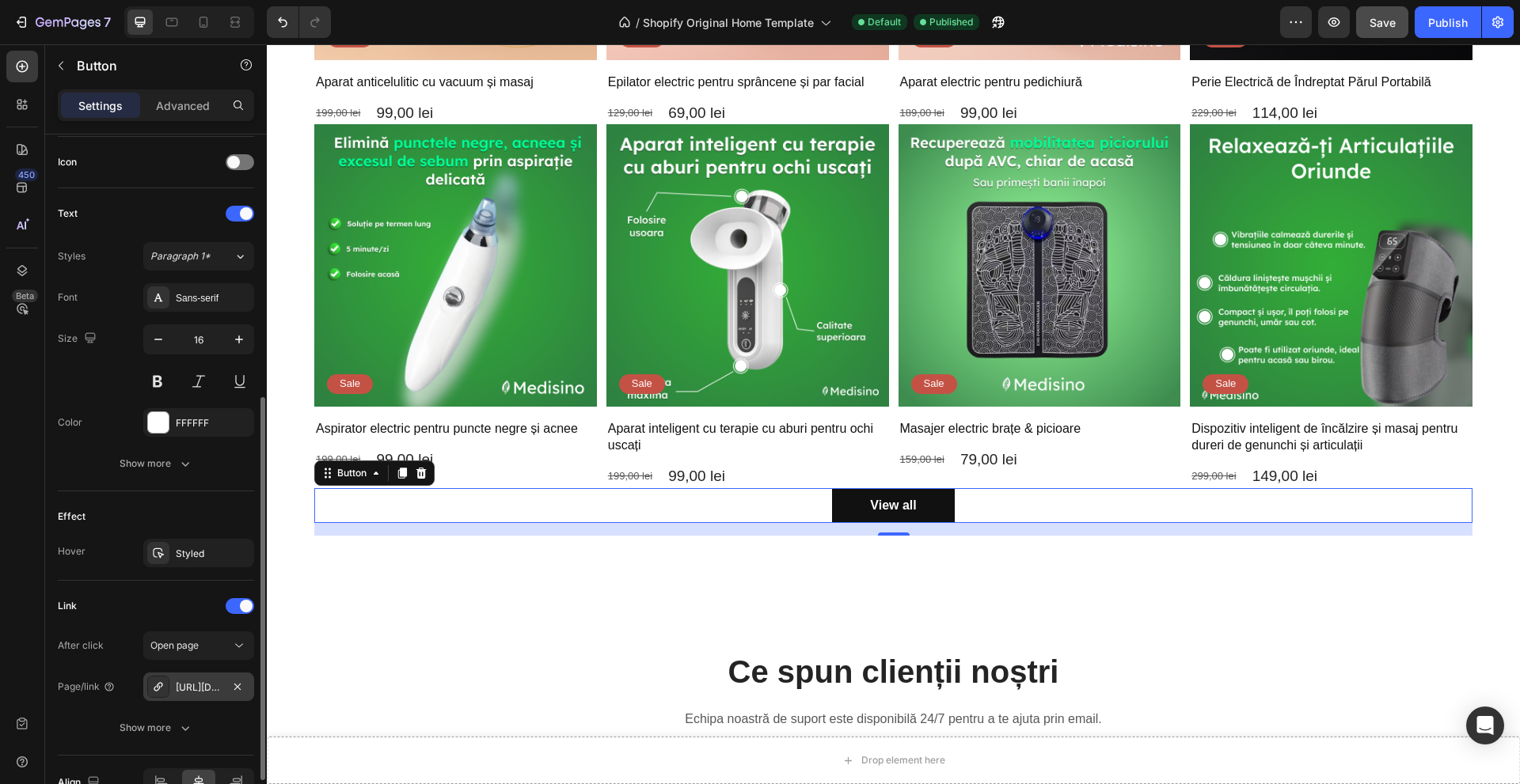
click at [197, 680] on div "[URL][DOMAIN_NAME]" at bounding box center [199, 687] width 46 height 14
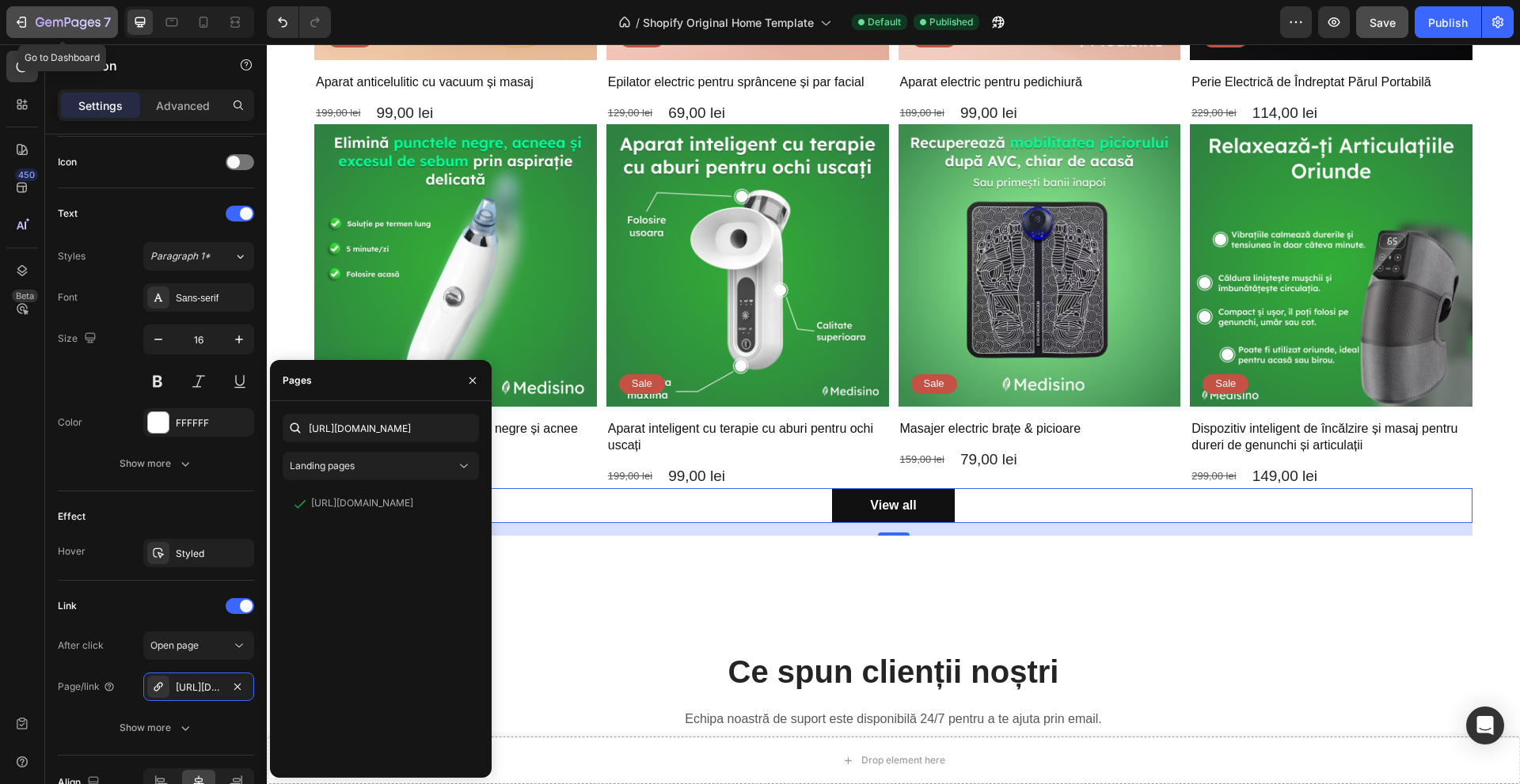
click at [26, 22] on icon "button" at bounding box center [23, 22] width 7 height 12
